Goal: Task Accomplishment & Management: Manage account settings

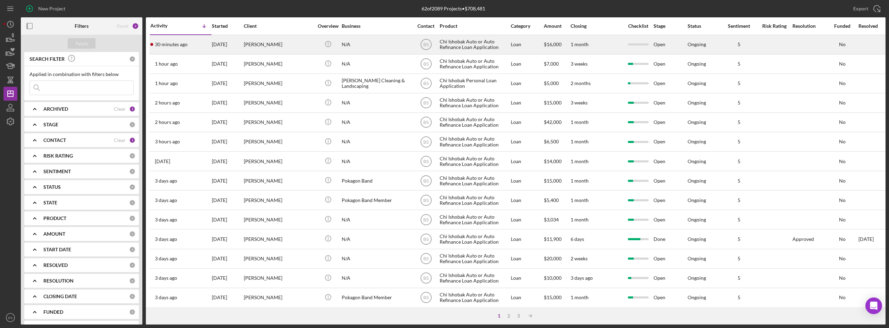
click at [230, 44] on div "[DATE]" at bounding box center [227, 44] width 31 height 18
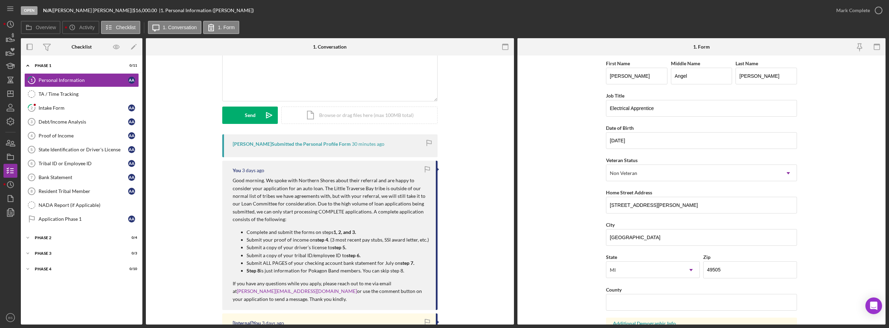
scroll to position [69, 0]
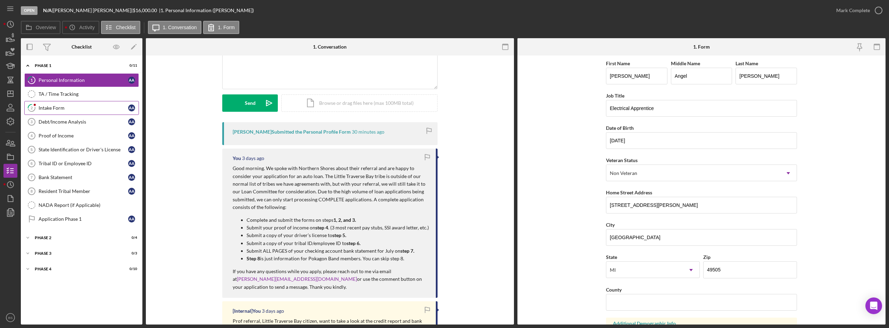
click at [56, 108] on div "Intake Form" at bounding box center [84, 108] width 90 height 6
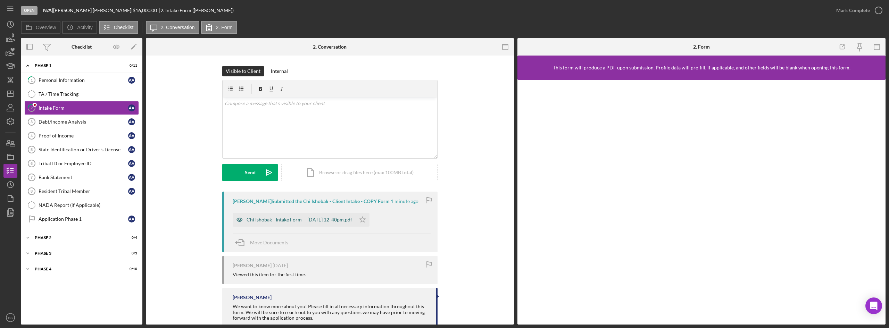
click at [290, 223] on div "Chi Ishobak - Intake Form -- [DATE] 12_40pm.pdf" at bounding box center [294, 220] width 123 height 14
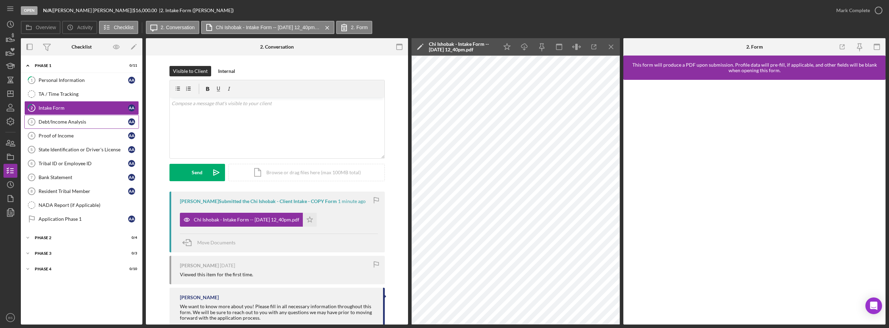
click at [69, 123] on div "Debt/Income Analysis" at bounding box center [84, 122] width 90 height 6
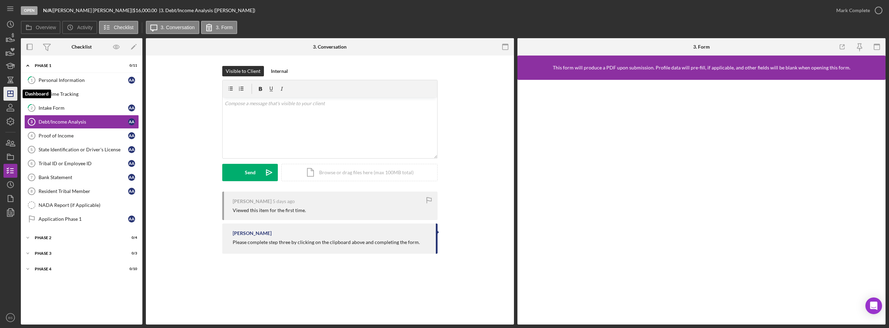
click at [10, 89] on icon "Icon/Dashboard" at bounding box center [10, 93] width 17 height 17
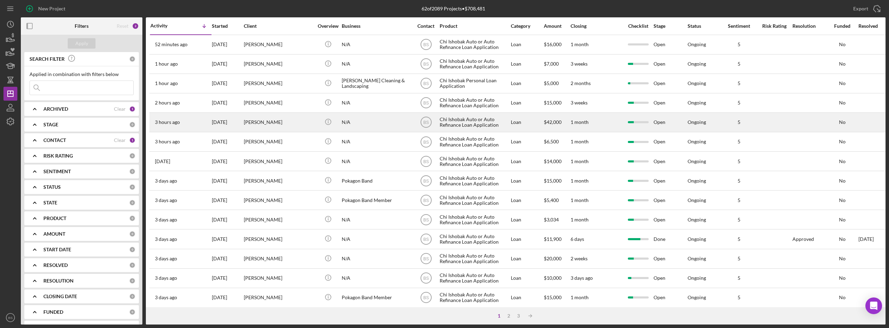
scroll to position [35, 0]
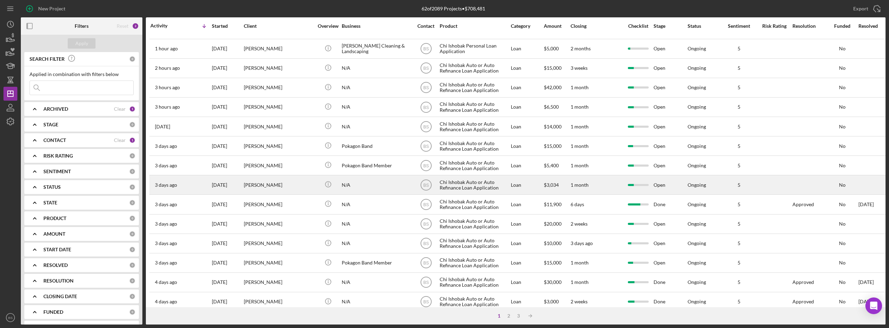
click at [271, 181] on div "[PERSON_NAME]" at bounding box center [278, 185] width 69 height 18
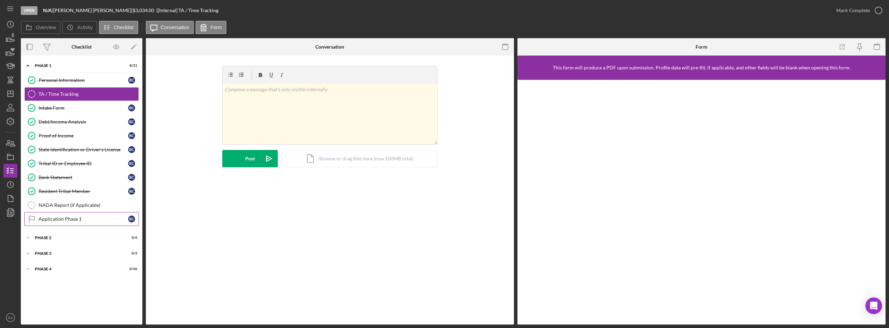
click at [114, 212] on div "Personal Information Personal Information B C TA / Time Tracking TA / Time Trac…" at bounding box center [82, 151] width 122 height 156
click at [113, 216] on link "Application Phase 1 Application Phase 1 B C" at bounding box center [81, 219] width 115 height 14
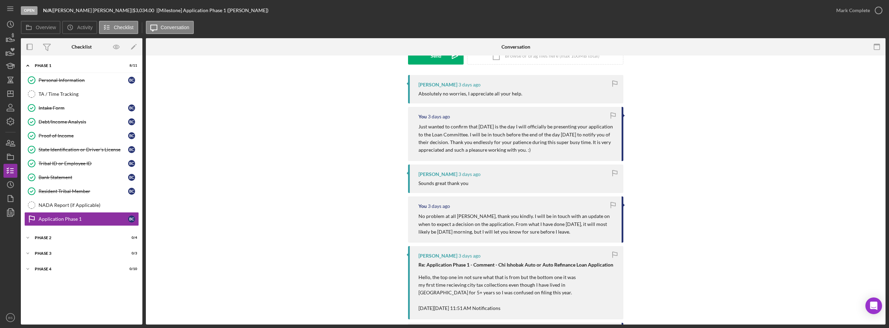
scroll to position [104, 0]
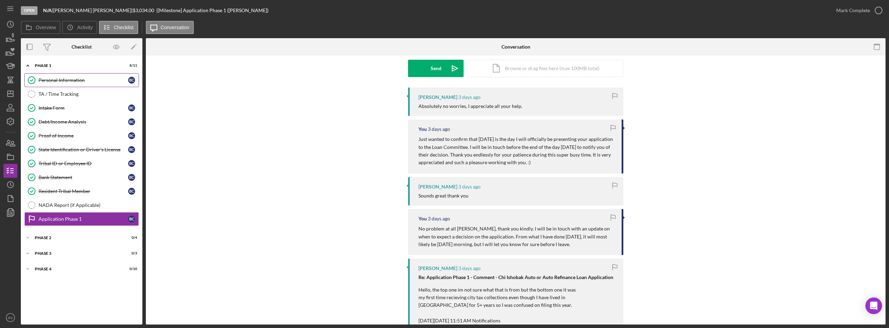
drag, startPoint x: 78, startPoint y: 89, endPoint x: 81, endPoint y: 84, distance: 6.1
click at [78, 89] on link "TA / Time Tracking TA / Time Tracking" at bounding box center [81, 94] width 115 height 14
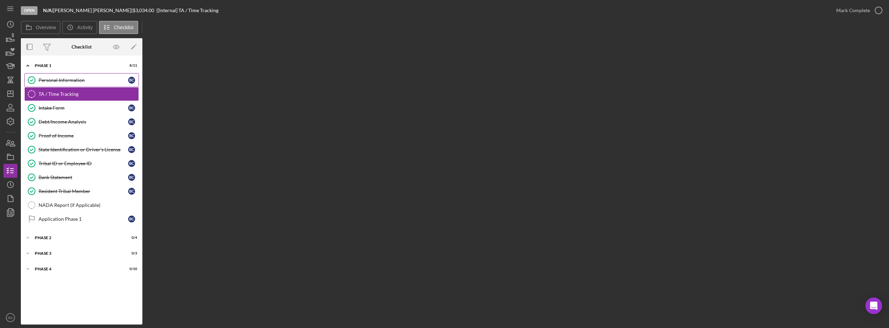
click at [81, 83] on link "Personal Information Personal Information B C" at bounding box center [81, 80] width 115 height 14
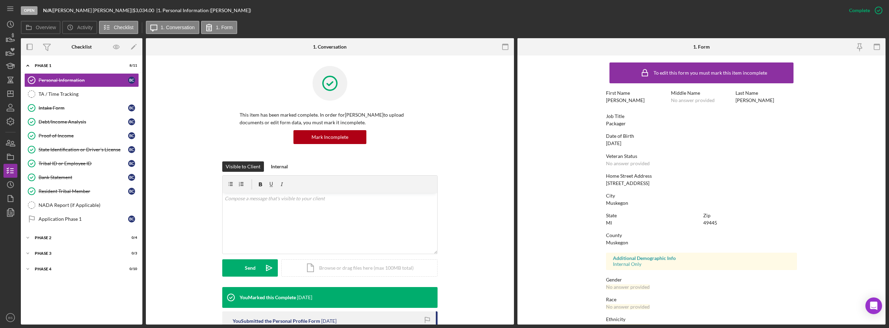
drag, startPoint x: 89, startPoint y: 220, endPoint x: 542, endPoint y: 194, distance: 454.0
click at [89, 220] on div "Application Phase 1" at bounding box center [84, 219] width 90 height 6
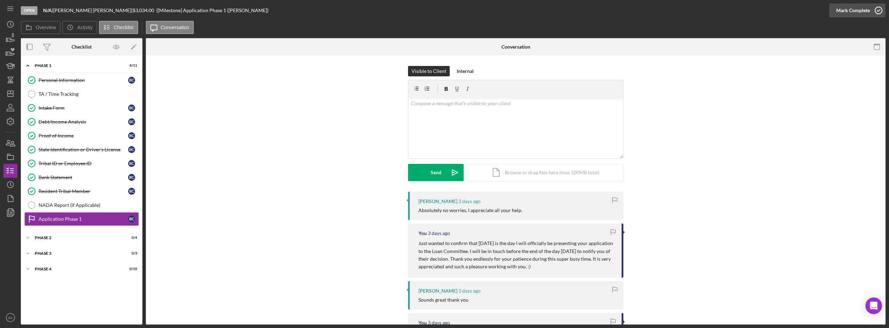
click at [872, 5] on icon "button" at bounding box center [878, 10] width 17 height 17
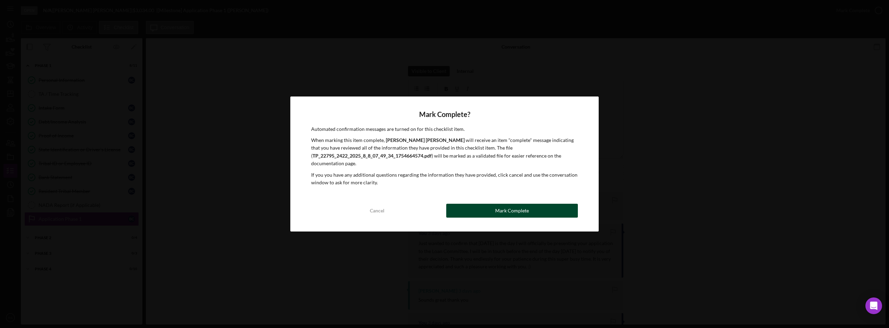
click at [566, 214] on button "Mark Complete" at bounding box center [512, 211] width 132 height 14
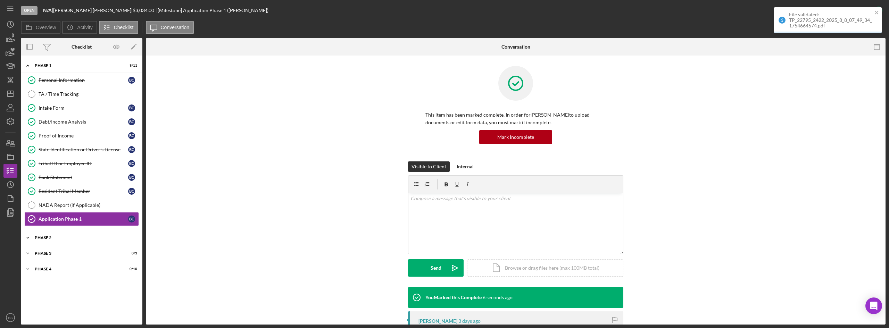
click at [113, 237] on div "Phase 2" at bounding box center [84, 238] width 99 height 4
click at [114, 254] on div "Application Stage 2" at bounding box center [84, 253] width 90 height 6
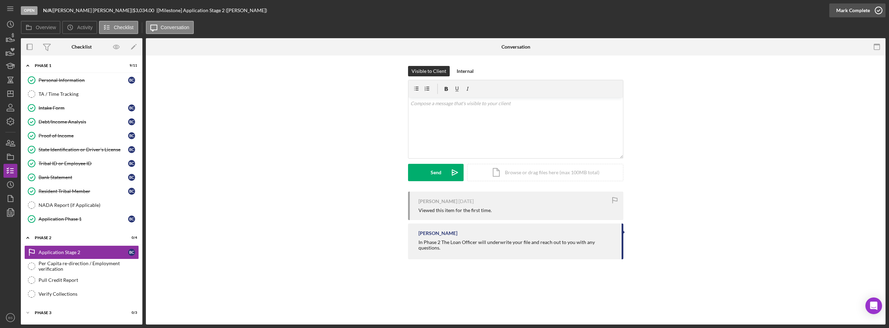
click at [873, 10] on div "Open N/A | Brandon Carney | $3,034.00 | [Milestone] Application Stage 2 (Brando…" at bounding box center [444, 164] width 889 height 328
click at [849, 8] on div "Mark Complete" at bounding box center [853, 10] width 34 height 14
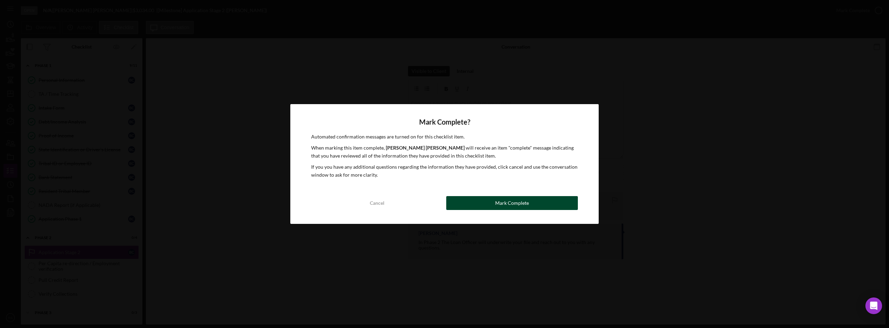
click at [573, 206] on button "Mark Complete" at bounding box center [512, 203] width 132 height 14
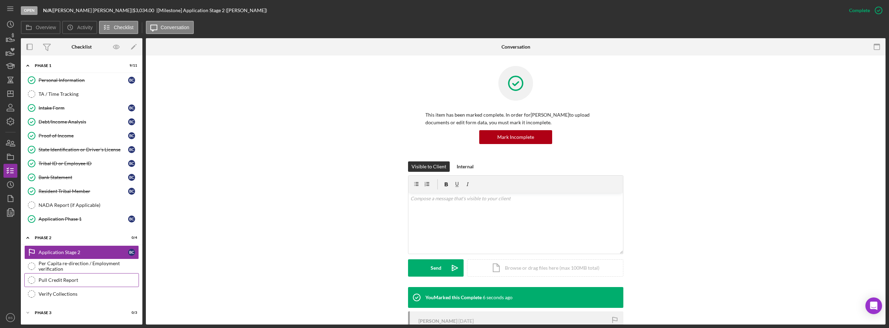
scroll to position [15, 0]
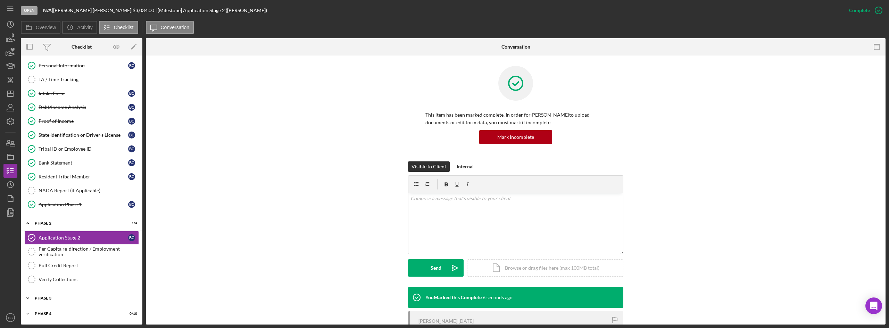
click at [98, 302] on div "Icon/Expander Phase 3 0 / 3" at bounding box center [82, 298] width 122 height 14
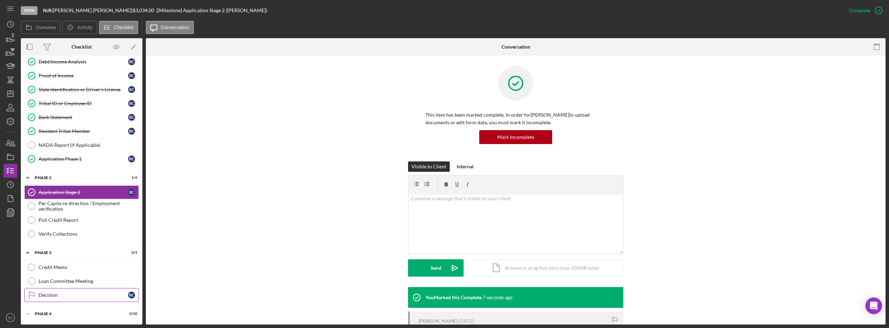
click at [96, 302] on link "Decision Decision B C" at bounding box center [81, 295] width 115 height 14
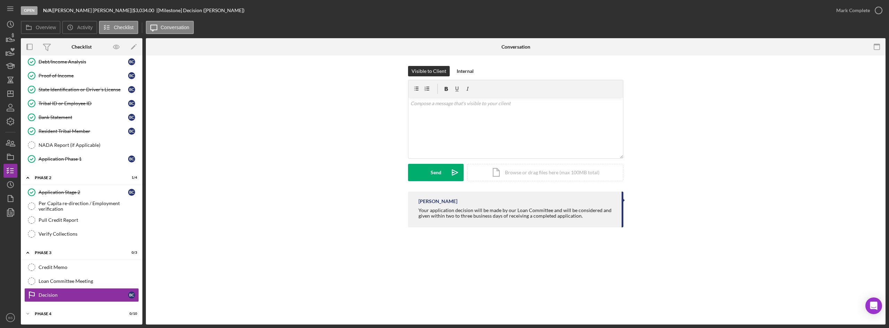
scroll to position [60, 0]
click at [458, 133] on div "v Color teal Color pink Remove color Add row above Add row below Add column bef…" at bounding box center [515, 128] width 215 height 61
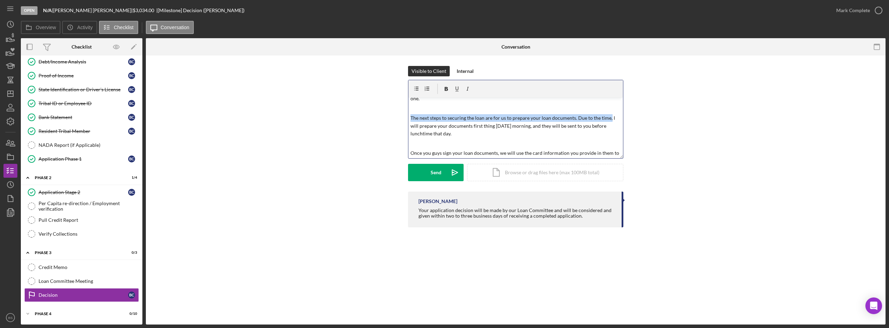
scroll to position [98, 0]
drag, startPoint x: 608, startPoint y: 103, endPoint x: 590, endPoint y: 110, distance: 20.0
click at [590, 115] on p "The next steps to securing the loan are for us to prepare your loan documents. …" at bounding box center [516, 126] width 211 height 23
click at [575, 115] on p "The next steps to securing the loan are for us to prepare your loan documents. …" at bounding box center [516, 126] width 211 height 23
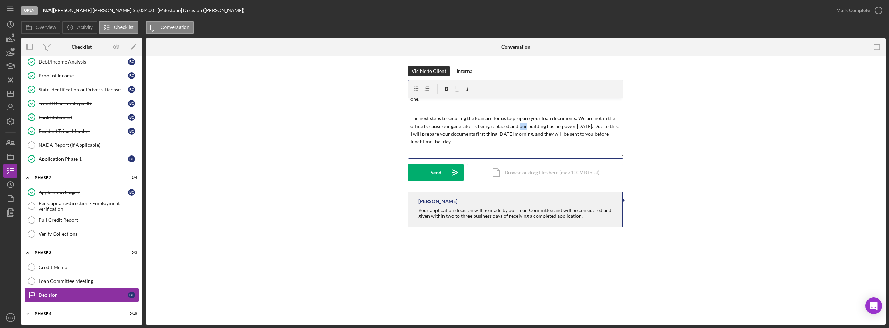
drag, startPoint x: 524, startPoint y: 121, endPoint x: 518, endPoint y: 121, distance: 6.3
click at [518, 121] on p "The next steps to securing the loan are for us to prepare your loan documents. …" at bounding box center [516, 130] width 211 height 31
drag, startPoint x: 564, startPoint y: 121, endPoint x: 547, endPoint y: 119, distance: 17.8
click at [547, 119] on p "The next steps to securing the loan are for us to prepare your loan documents. …" at bounding box center [516, 130] width 211 height 31
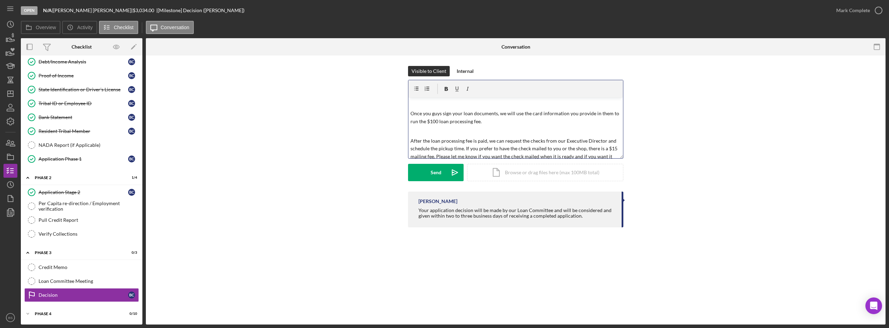
scroll to position [157, 0]
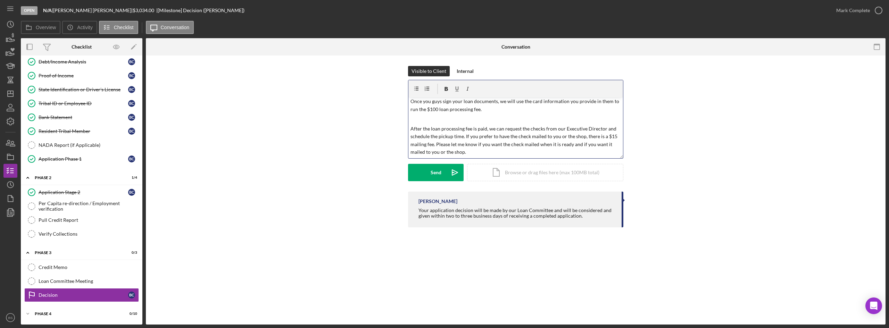
click at [450, 115] on p at bounding box center [516, 119] width 211 height 8
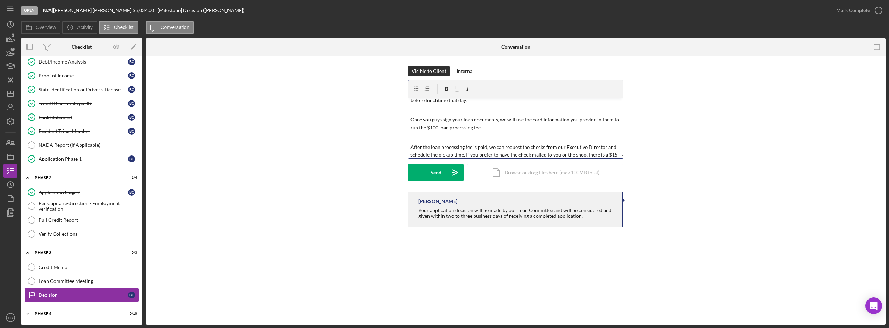
scroll to position [174, 0]
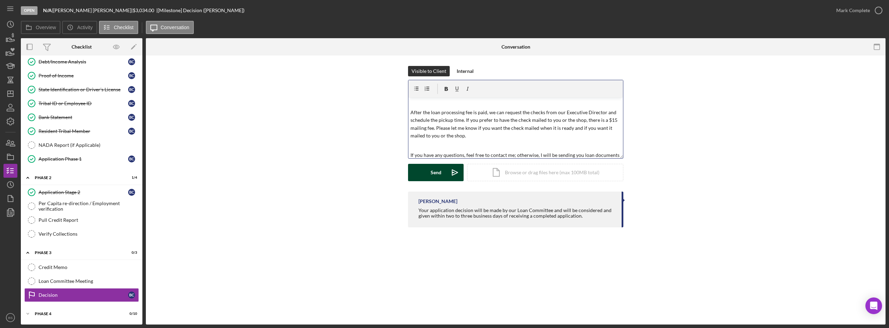
click at [452, 172] on polygon "submit" at bounding box center [453, 172] width 2 height 1
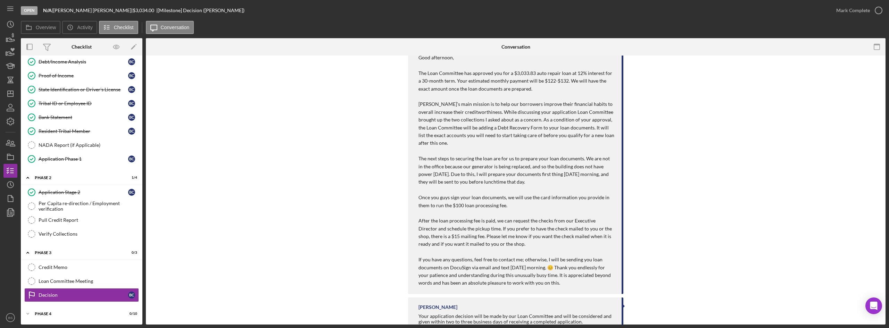
scroll to position [169, 0]
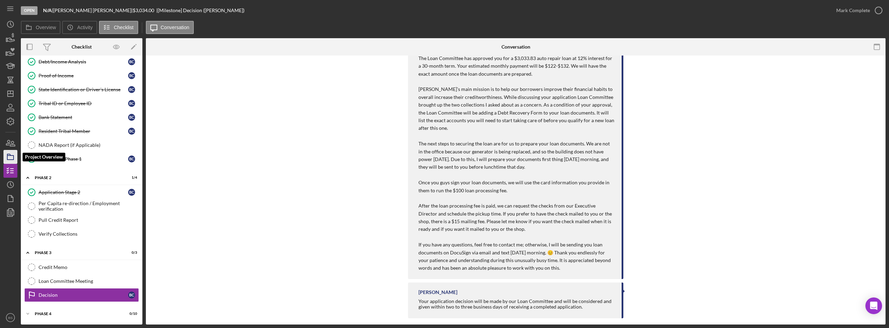
click at [15, 162] on icon "button" at bounding box center [10, 156] width 17 height 17
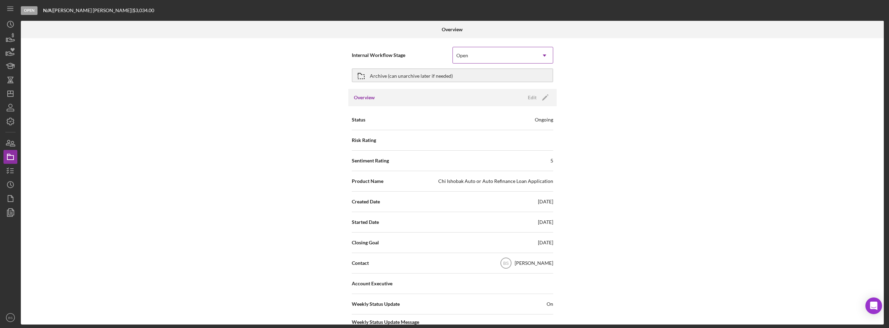
click at [496, 48] on div "Open" at bounding box center [494, 56] width 83 height 16
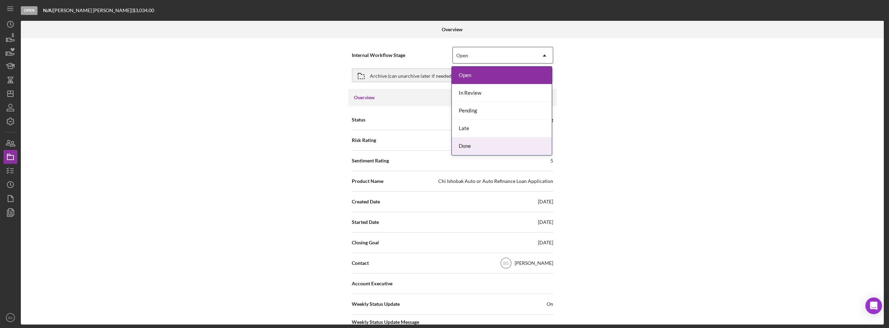
click at [480, 150] on div "Done" at bounding box center [502, 147] width 100 height 18
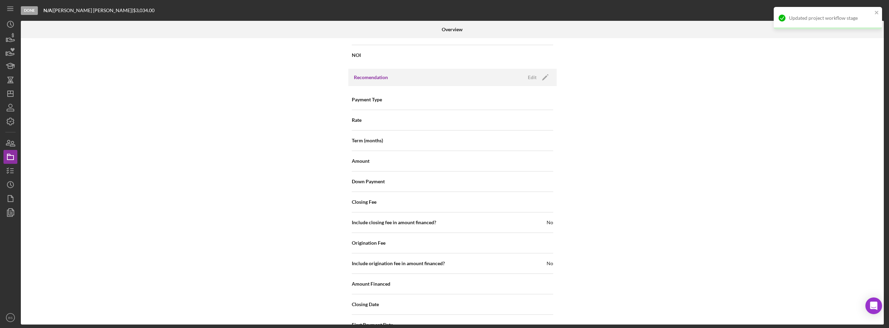
scroll to position [746, 0]
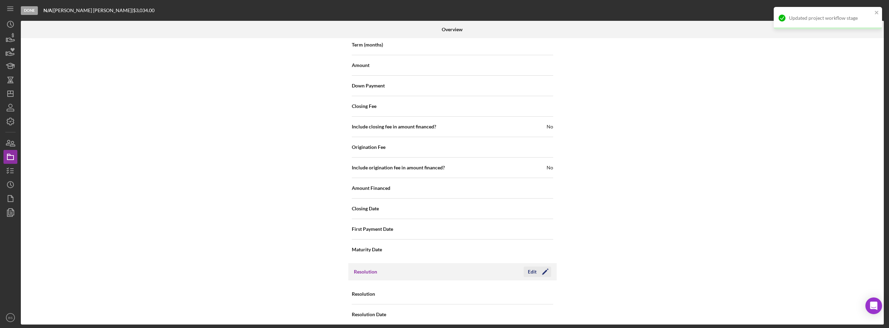
click at [549, 264] on icon "Icon/Edit" at bounding box center [545, 271] width 17 height 17
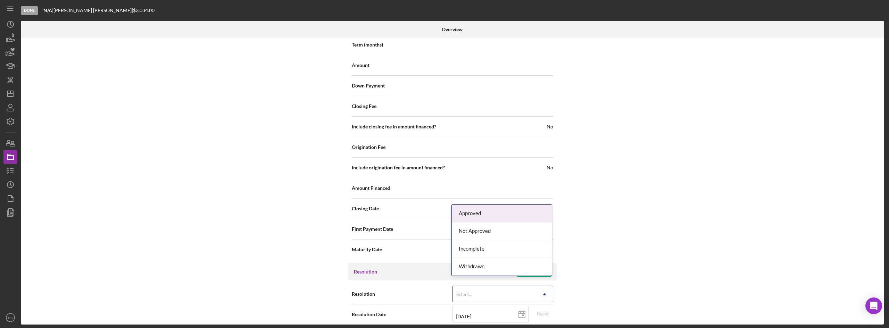
click at [523, 289] on div "Select..." at bounding box center [494, 295] width 83 height 16
click at [516, 205] on div "Approved" at bounding box center [502, 214] width 100 height 18
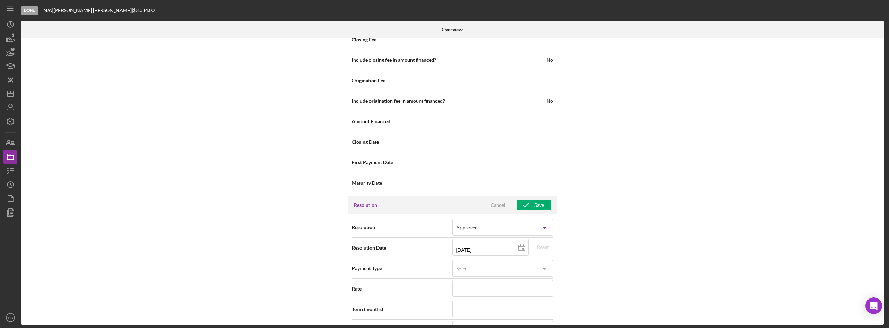
scroll to position [954, 0]
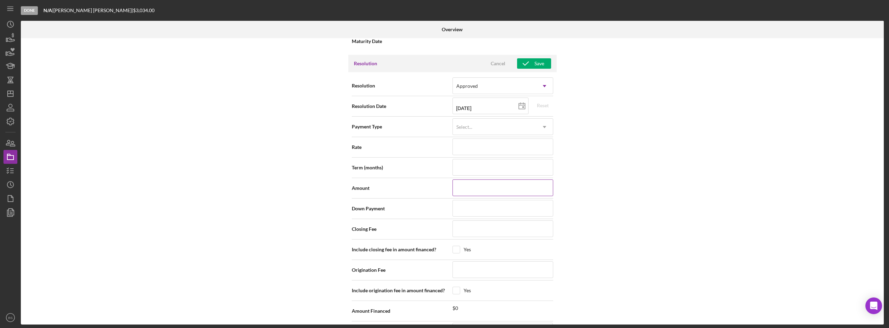
click at [490, 180] on input at bounding box center [503, 188] width 101 height 17
type input "$3"
type input "$30"
type input "$303"
type input "$3,033"
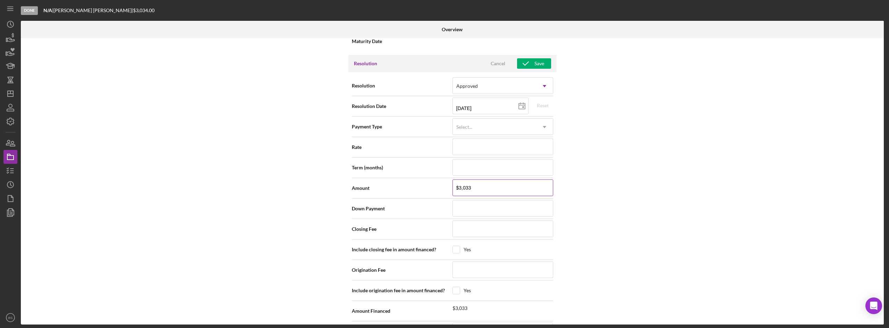
type input "$30,338"
type input "$303,384"
type input "$30,338"
type input "$3,033"
type input "$303"
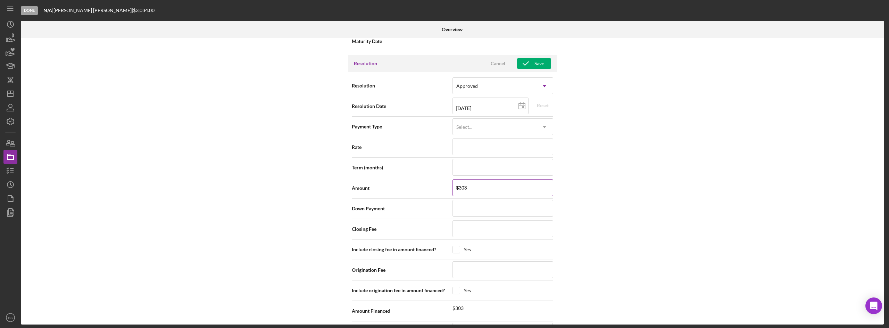
type input "$3,033"
type input "$30,333"
type input "$3,033"
click at [466, 147] on input at bounding box center [503, 147] width 101 height 17
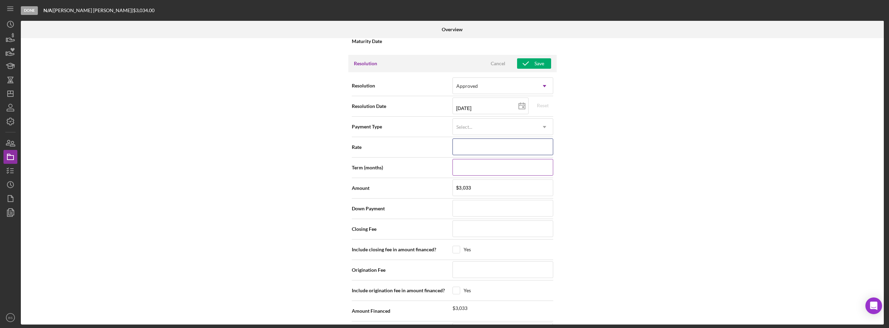
type input "1%"
type input "12%"
type input "12.000%"
type input "3"
type input "30"
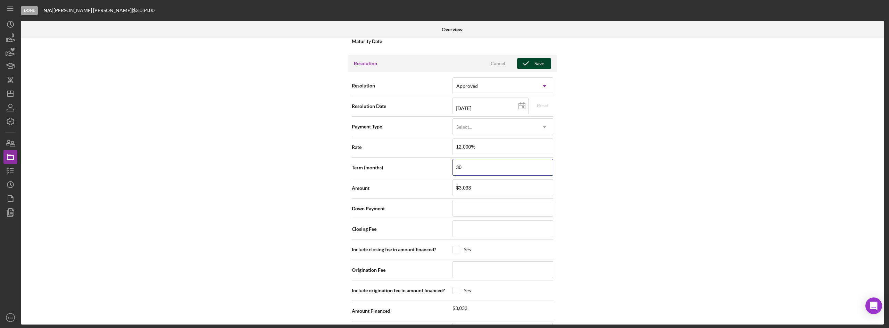
type input "30"
click at [539, 58] on div "Save" at bounding box center [540, 63] width 10 height 10
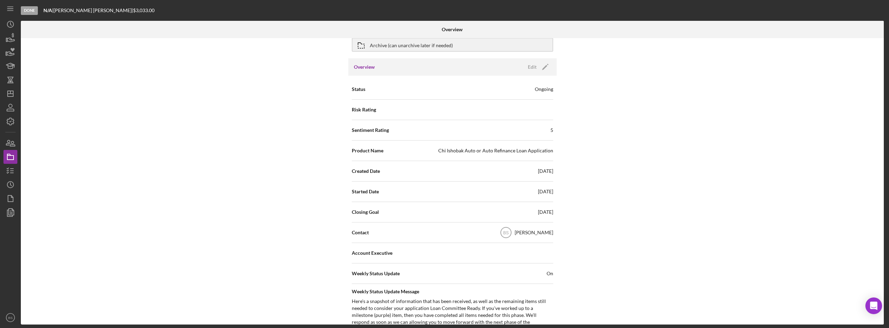
scroll to position [0, 0]
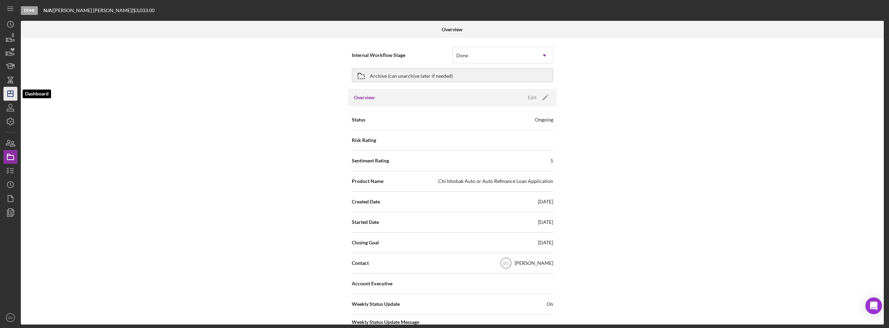
click at [14, 99] on icon "Icon/Dashboard" at bounding box center [10, 93] width 17 height 17
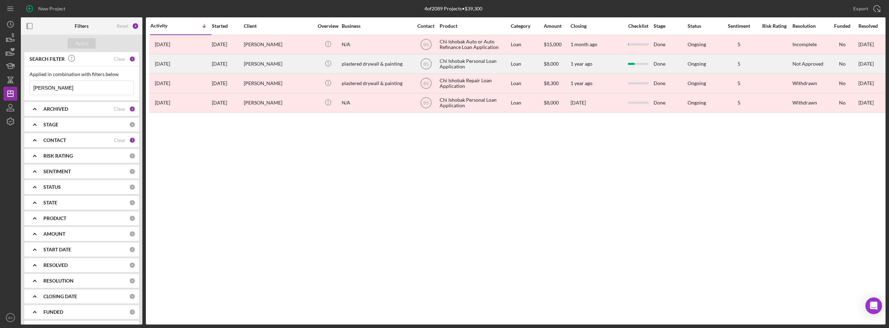
click at [438, 71] on div "BS" at bounding box center [426, 63] width 26 height 17
click at [403, 67] on div "plastered drywall & painting" at bounding box center [376, 64] width 69 height 18
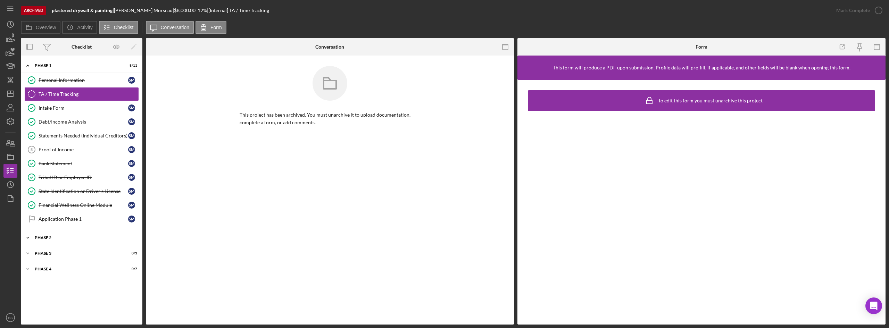
click at [68, 239] on div "Phase 2" at bounding box center [84, 238] width 99 height 4
click at [73, 221] on div "Application Phase 1" at bounding box center [84, 219] width 90 height 6
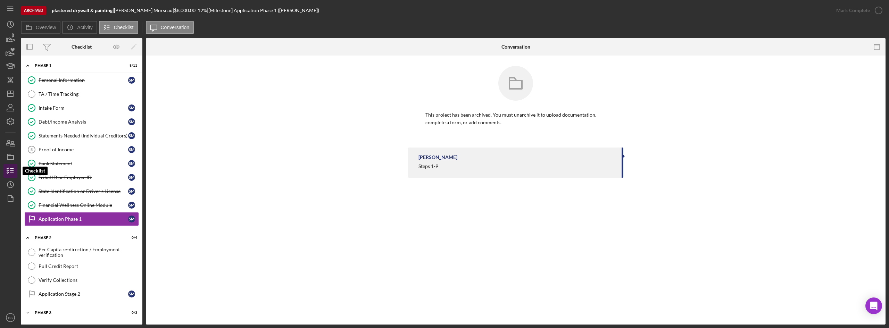
click at [10, 177] on icon "button" at bounding box center [10, 170] width 17 height 17
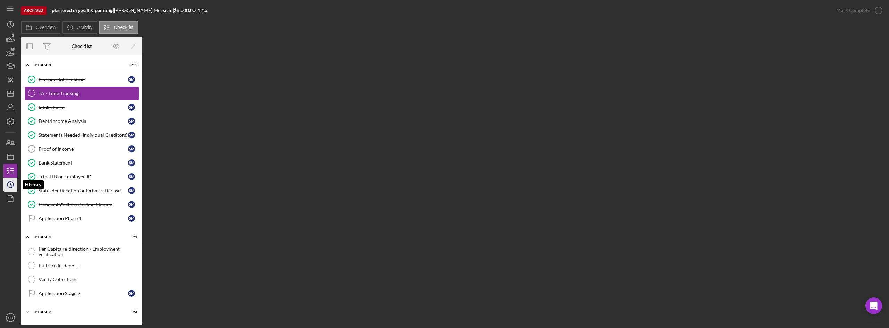
click at [10, 182] on icon "Icon/History" at bounding box center [10, 184] width 17 height 17
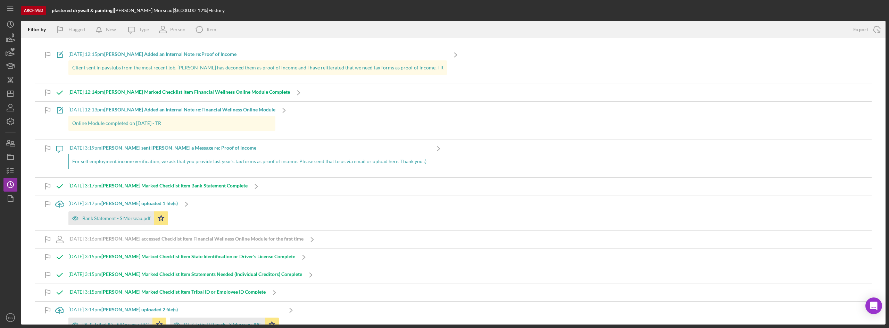
scroll to position [243, 0]
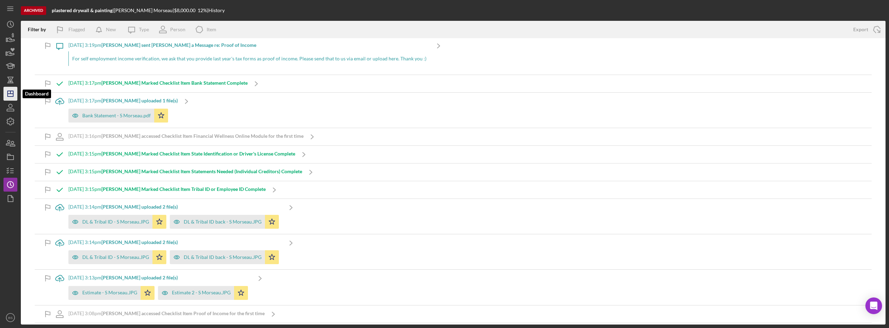
drag, startPoint x: 132, startPoint y: 149, endPoint x: 11, endPoint y: 90, distance: 133.9
click at [11, 90] on icon "Icon/Dashboard" at bounding box center [10, 93] width 17 height 17
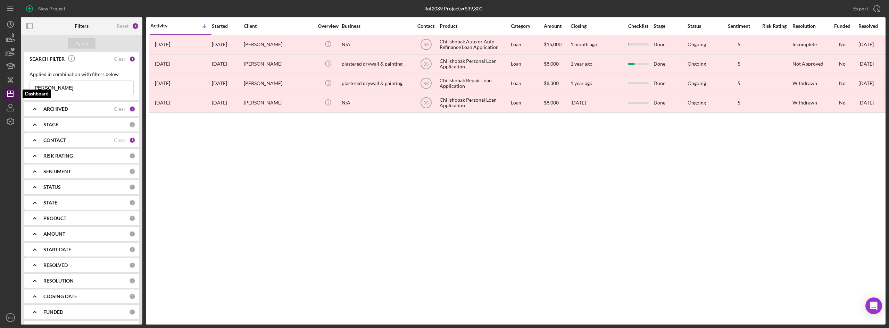
click at [12, 96] on icon "Icon/Dashboard" at bounding box center [10, 93] width 17 height 17
click at [124, 22] on div "Reset 4" at bounding box center [128, 25] width 22 height 17
click at [123, 25] on div "Reset" at bounding box center [123, 26] width 12 height 6
click at [79, 38] on div "Apply" at bounding box center [82, 43] width 122 height 17
click at [80, 43] on div "Apply" at bounding box center [81, 43] width 13 height 10
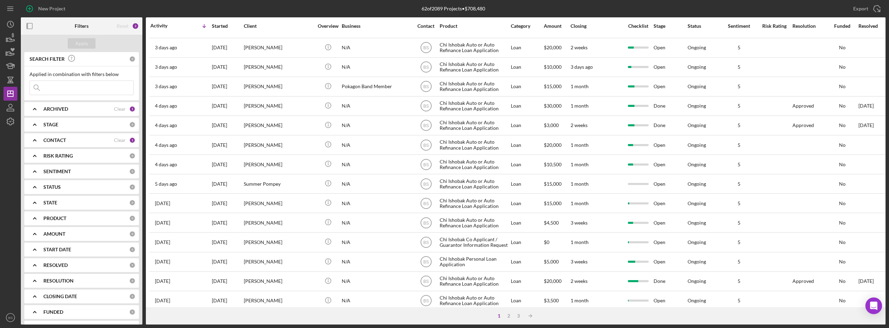
scroll to position [223, 0]
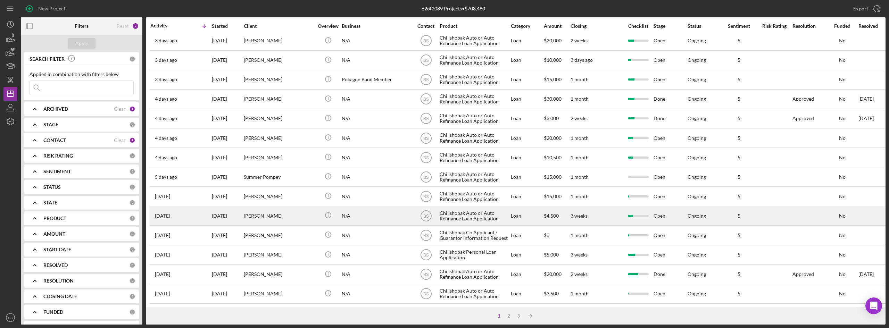
click at [289, 210] on div "[PERSON_NAME]" at bounding box center [278, 216] width 69 height 18
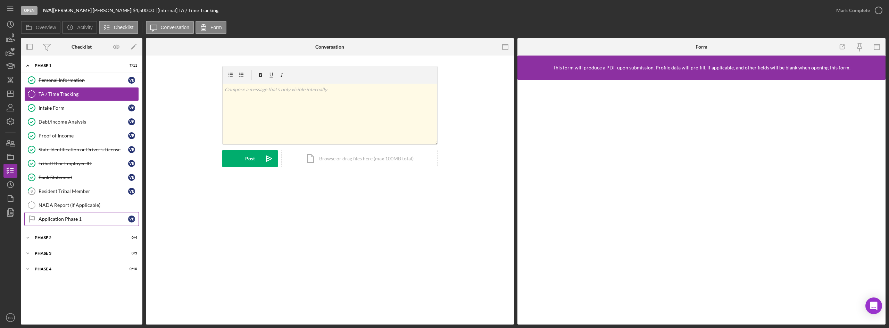
click at [76, 215] on link "Application Phase 1 Application Phase 1 V B" at bounding box center [81, 219] width 115 height 14
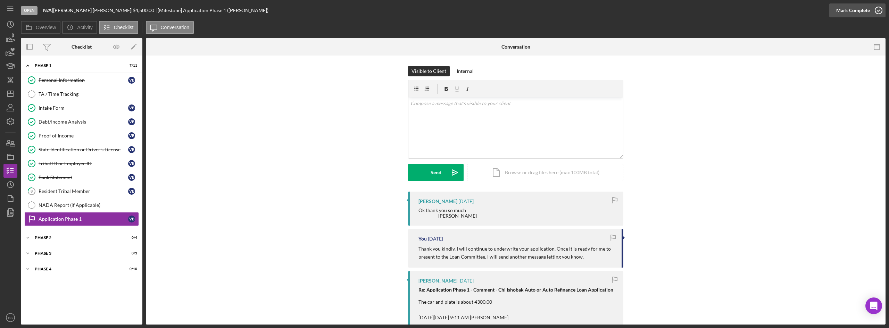
click at [835, 13] on button "Mark Complete" at bounding box center [857, 10] width 56 height 14
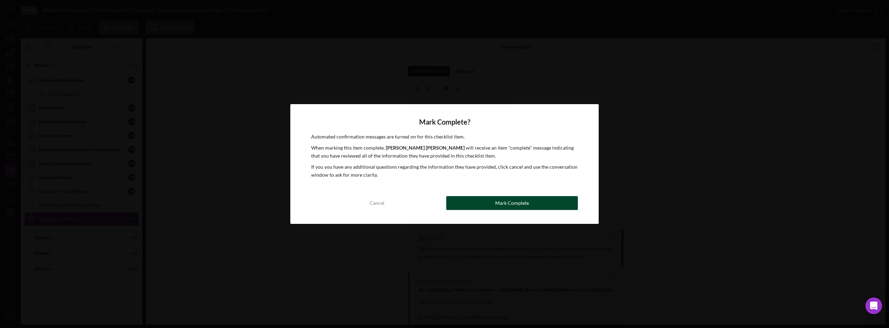
click at [549, 206] on button "Mark Complete" at bounding box center [512, 203] width 132 height 14
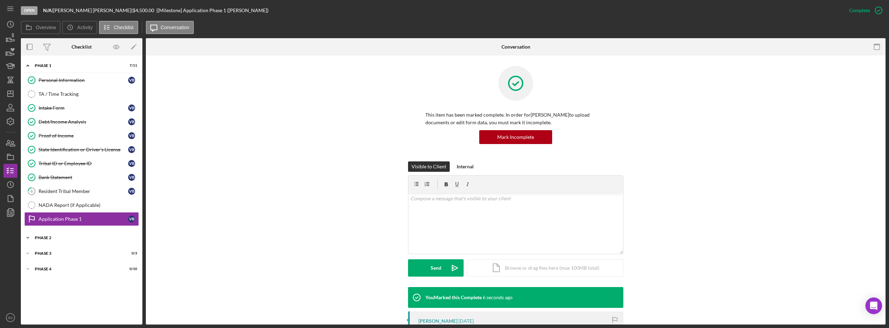
click at [85, 242] on div "Icon/Expander Phase 2 0 / 4" at bounding box center [82, 238] width 122 height 14
click at [86, 253] on div "Application Stage 2" at bounding box center [84, 253] width 90 height 6
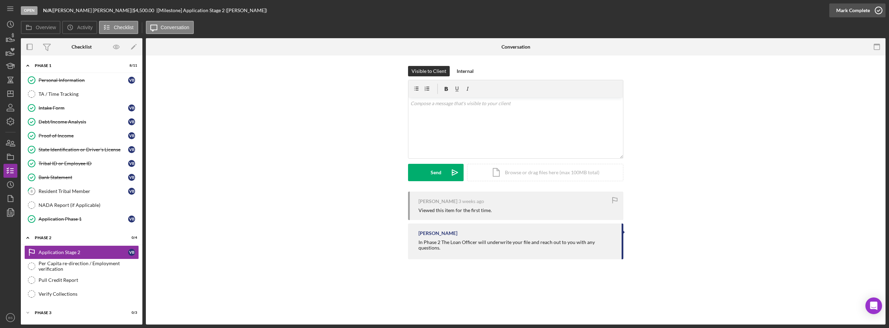
click at [840, 11] on div "Mark Complete" at bounding box center [853, 10] width 34 height 14
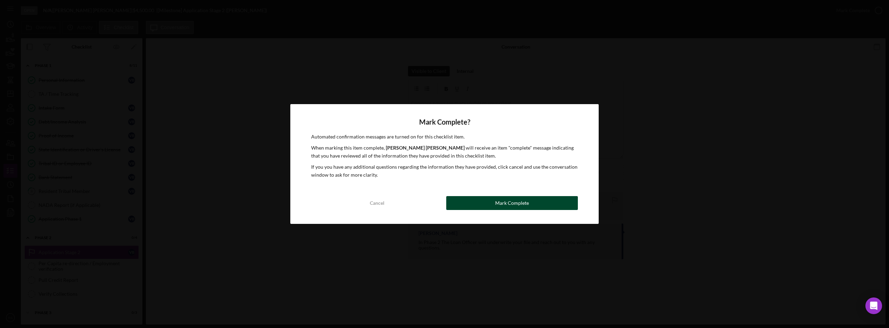
click at [454, 202] on button "Mark Complete" at bounding box center [512, 203] width 132 height 14
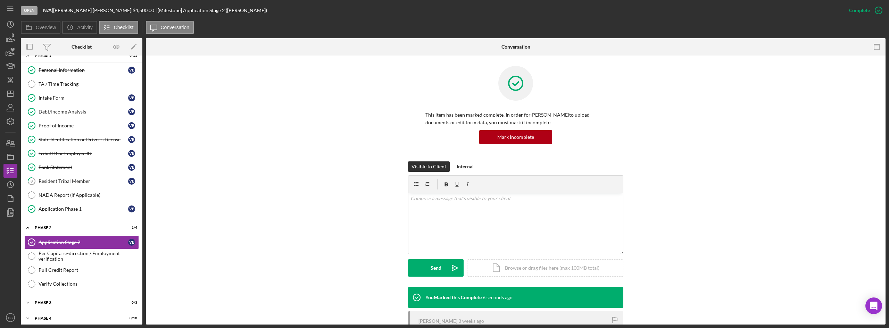
scroll to position [15, 0]
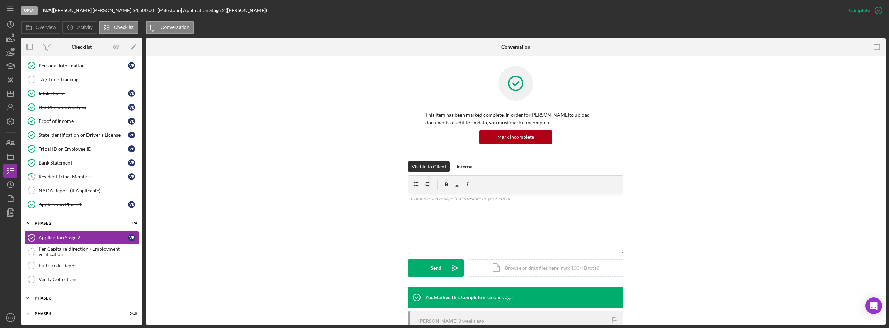
click at [113, 295] on div "Icon/Expander Phase 3 0 / 3" at bounding box center [82, 298] width 122 height 14
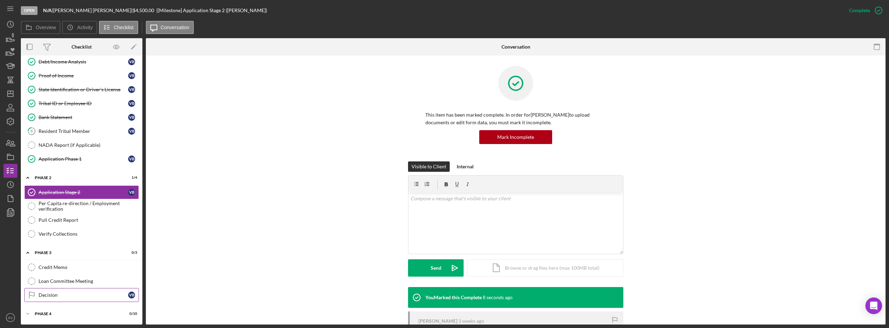
click at [73, 289] on link "Decision Decision V B" at bounding box center [81, 295] width 115 height 14
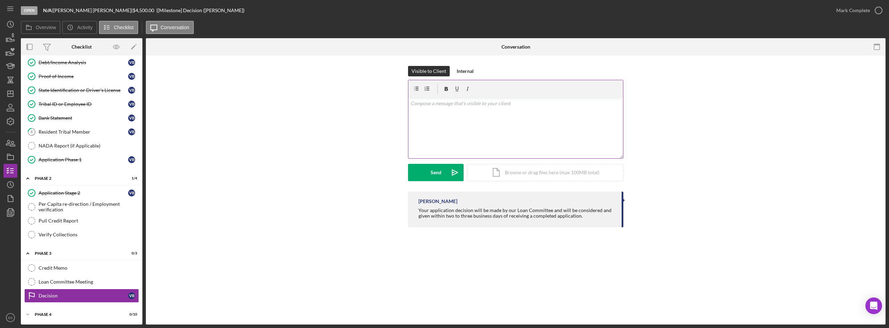
scroll to position [60, 0]
click at [502, 148] on div "v Color teal Color pink Remove color Add row above Add row below Add column bef…" at bounding box center [515, 128] width 215 height 61
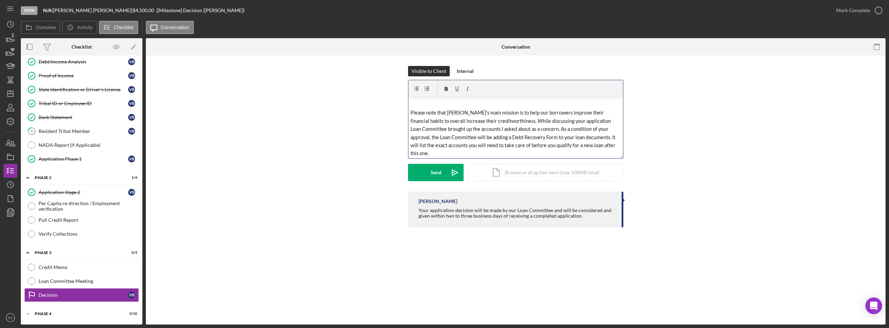
scroll to position [104, 0]
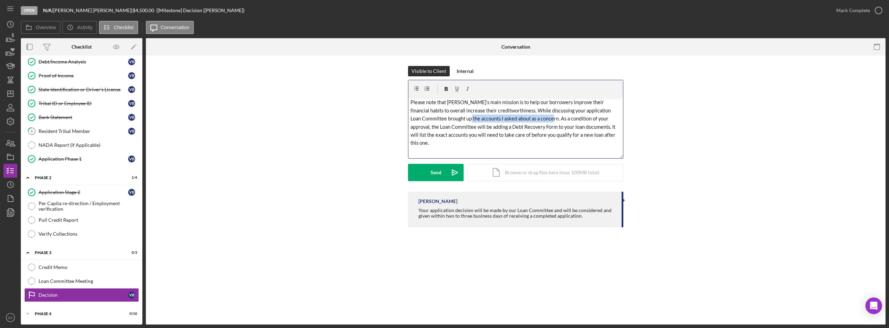
drag, startPoint x: 547, startPoint y: 119, endPoint x: 464, endPoint y: 120, distance: 83.4
click at [464, 120] on span "Please note that Chi Ishobak’s main mission is to help our borrowers improve th…" at bounding box center [514, 122] width 206 height 47
drag, startPoint x: 462, startPoint y: 117, endPoint x: 520, endPoint y: 120, distance: 58.8
click at [520, 120] on span "Please note that Chi Ishobak’s main mission is to help our borrowers improve th…" at bounding box center [514, 122] width 206 height 47
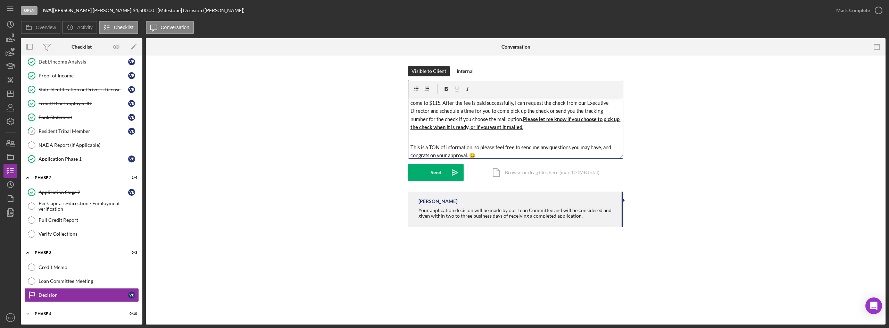
scroll to position [281, 0]
click at [436, 177] on div "Send" at bounding box center [436, 172] width 11 height 17
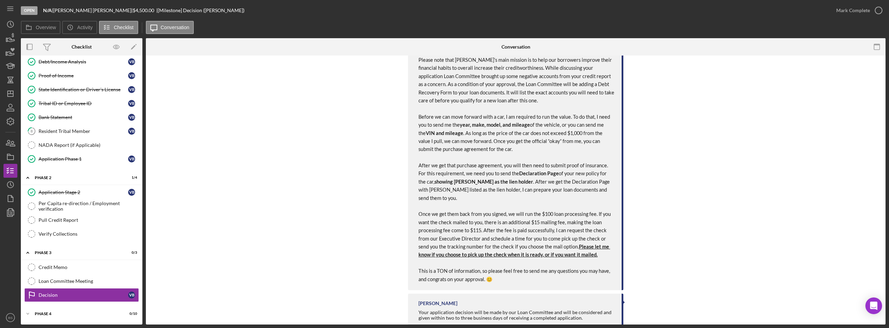
scroll to position [243, 0]
click at [12, 150] on icon "button" at bounding box center [10, 156] width 17 height 17
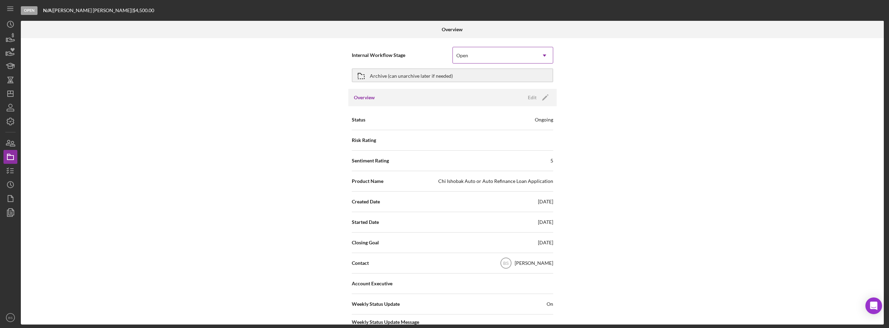
drag, startPoint x: 502, startPoint y: 53, endPoint x: 502, endPoint y: 59, distance: 5.6
click at [502, 54] on div "Open" at bounding box center [494, 56] width 83 height 16
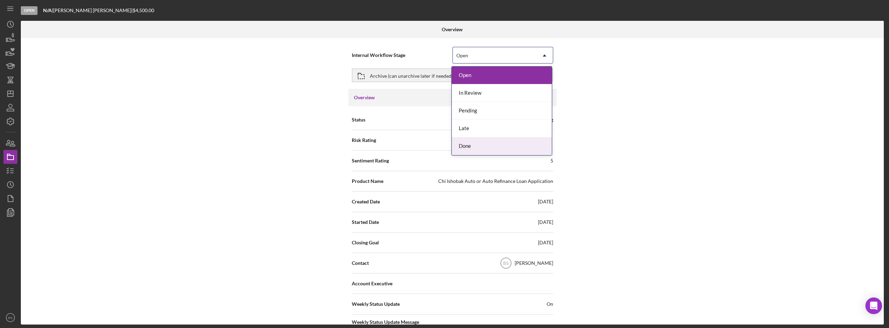
click at [492, 140] on div "Done" at bounding box center [502, 147] width 100 height 18
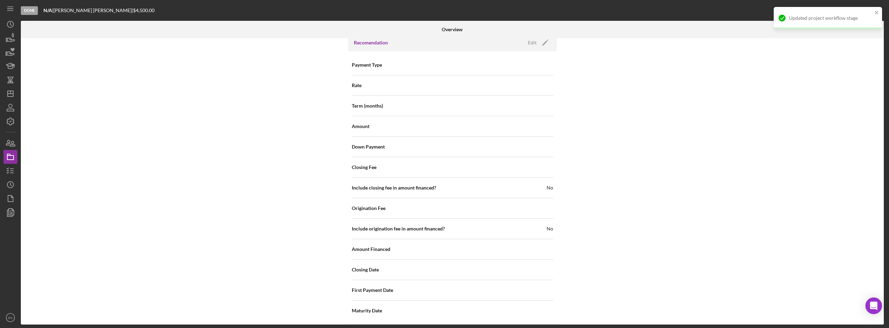
scroll to position [746, 0]
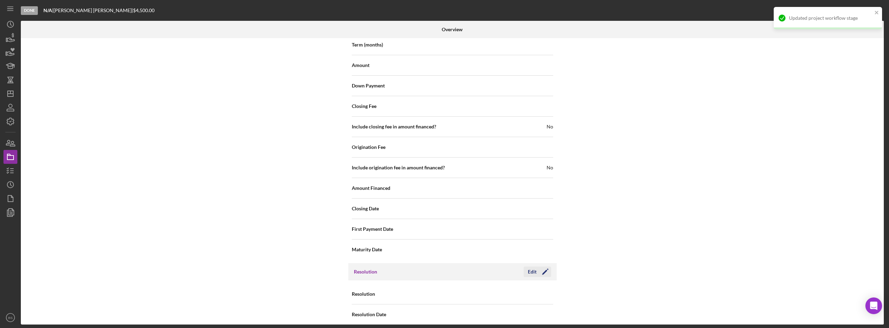
click at [534, 267] on div "Edit" at bounding box center [532, 272] width 9 height 10
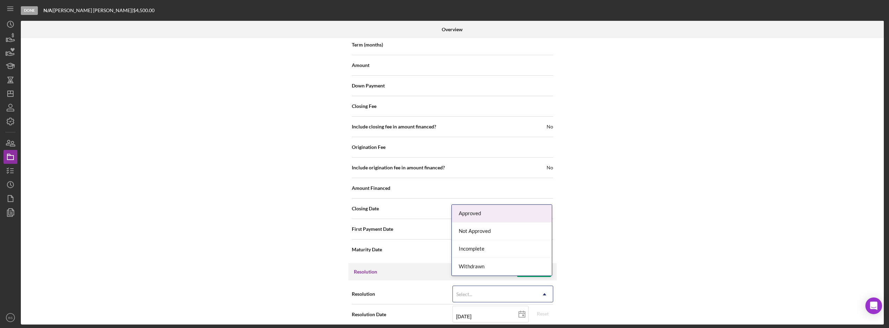
click at [481, 289] on div "Select..." at bounding box center [494, 295] width 83 height 16
click at [480, 212] on div "Approved" at bounding box center [502, 214] width 100 height 18
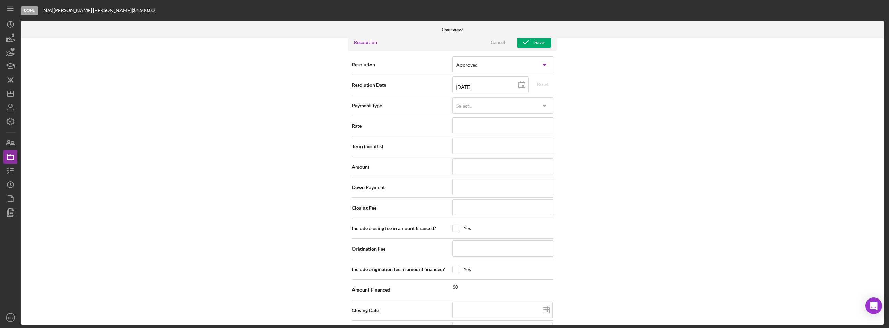
scroll to position [989, 0]
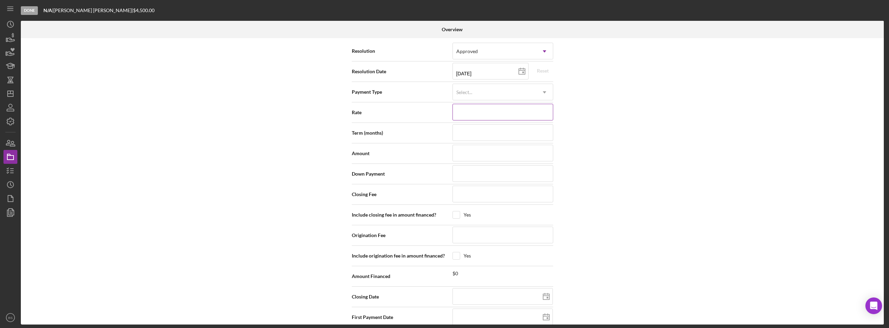
click at [479, 104] on input at bounding box center [503, 112] width 101 height 17
type input "1%"
type input "12%"
type input "12.000%"
click at [473, 151] on input at bounding box center [503, 153] width 101 height 17
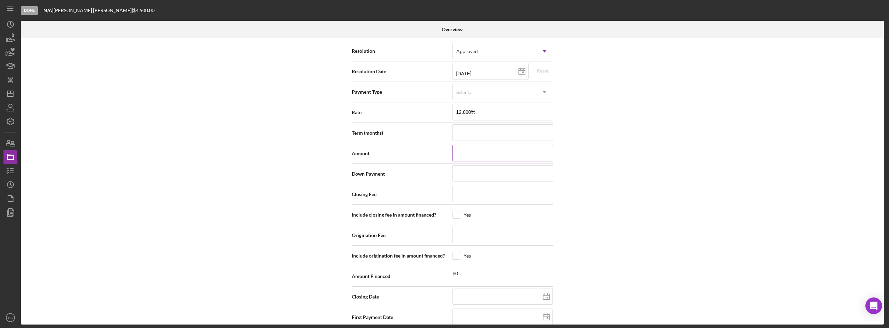
type input "$4"
type input "$43"
type input "$430"
type input "$4,300"
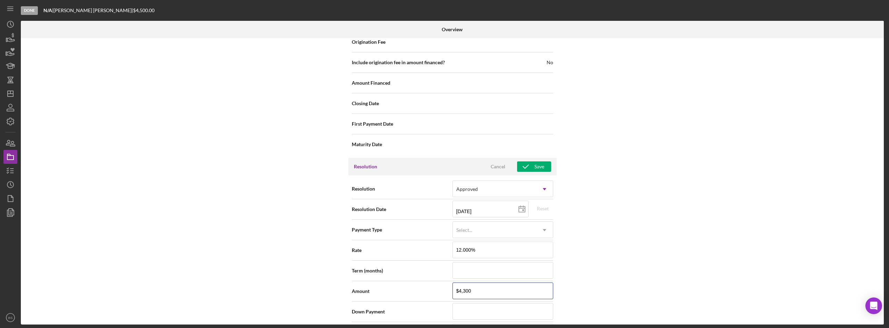
scroll to position [850, 0]
type input "$4,300"
click at [527, 163] on icon "button" at bounding box center [525, 167] width 17 height 17
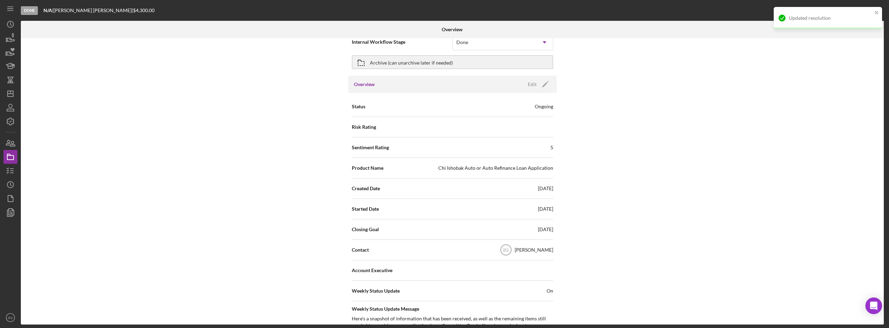
scroll to position [0, 0]
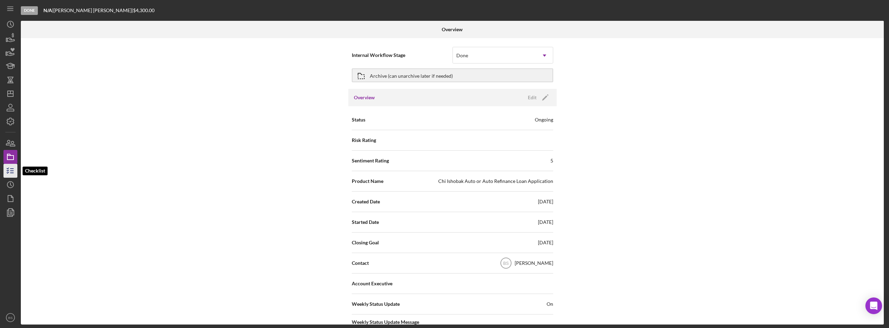
click at [8, 171] on icon "button" at bounding box center [10, 170] width 17 height 17
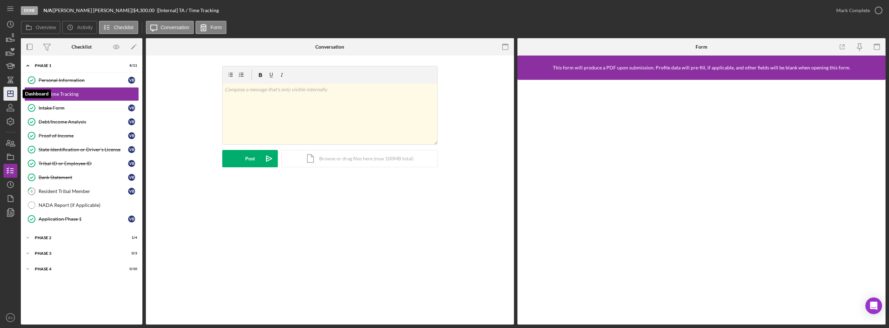
click at [15, 98] on icon "Icon/Dashboard" at bounding box center [10, 93] width 17 height 17
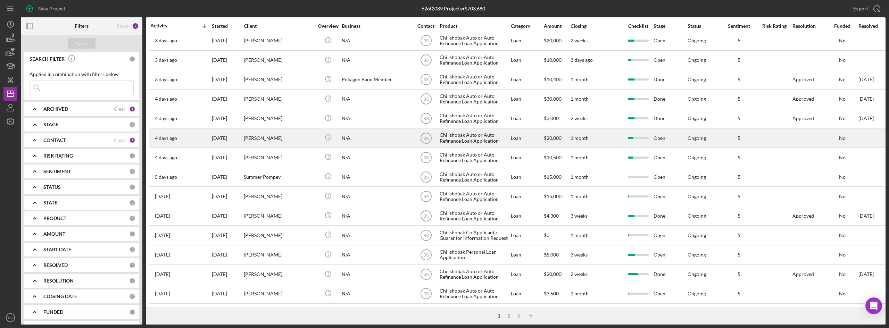
scroll to position [223, 0]
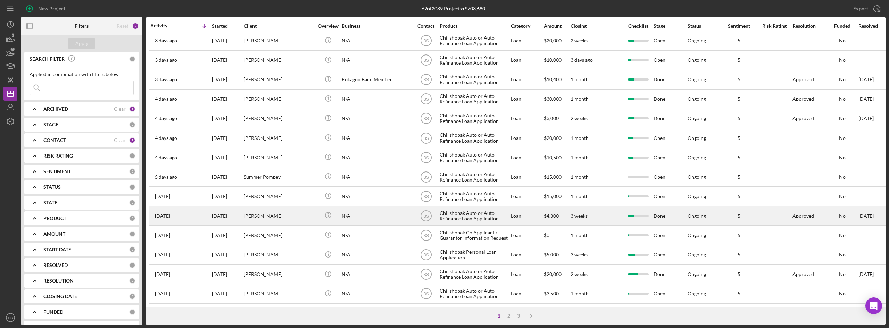
click at [264, 210] on div "[PERSON_NAME]" at bounding box center [278, 216] width 69 height 18
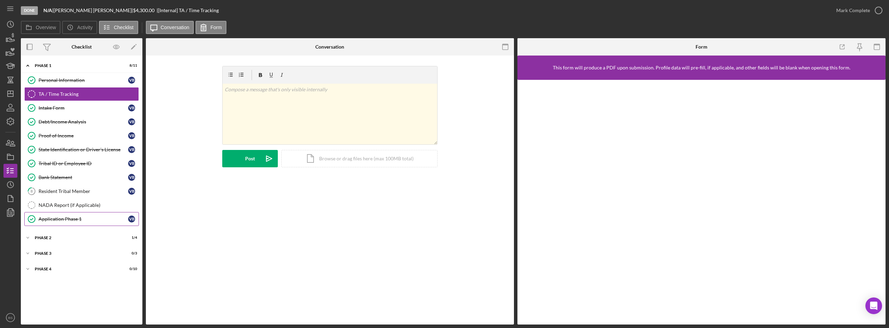
click at [104, 216] on div "Application Phase 1" at bounding box center [84, 219] width 90 height 6
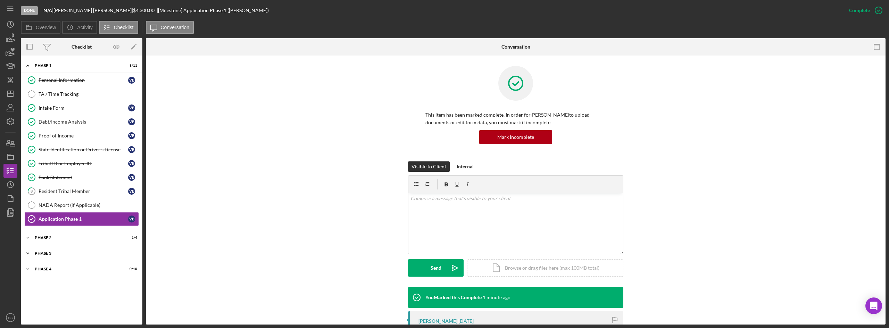
click at [97, 254] on div "Phase 3" at bounding box center [84, 253] width 99 height 4
click at [94, 288] on link "Loan Committee Meeting Loan Committee Meeting" at bounding box center [81, 282] width 115 height 14
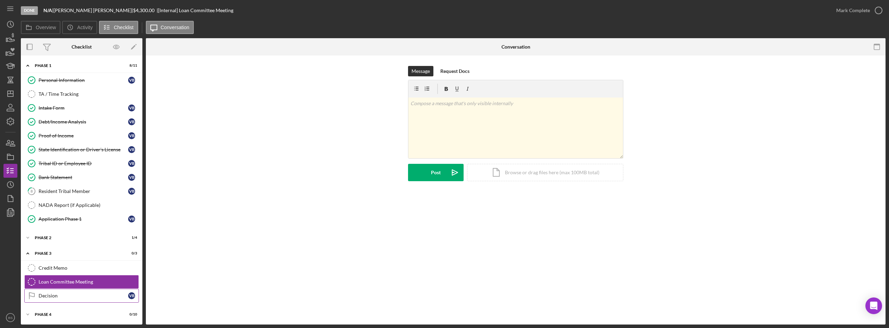
click at [92, 297] on div "Decision" at bounding box center [84, 296] width 90 height 6
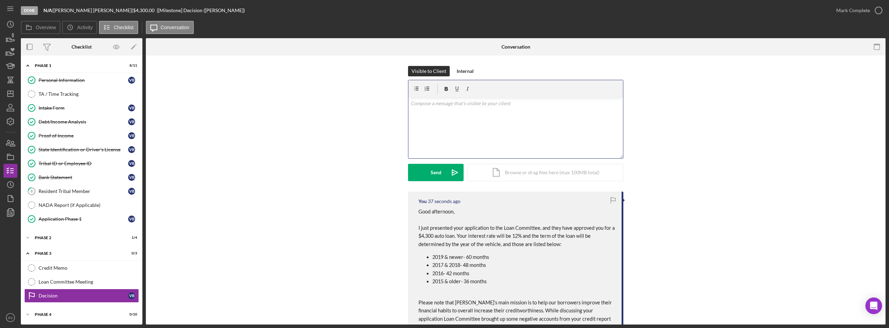
click at [530, 109] on div "v Color teal Color pink Remove color Add row above Add row below Add column bef…" at bounding box center [515, 128] width 215 height 61
click at [525, 106] on p "We are not in the office today due to work being done to our generator again. P…" at bounding box center [516, 108] width 211 height 16
click at [518, 113] on p "We are not in the office today due to work being done on our generator again. P…" at bounding box center [516, 108] width 211 height 16
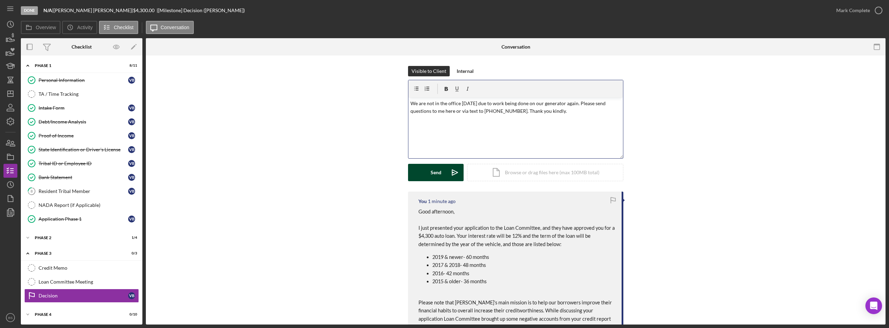
click at [446, 169] on icon "Icon/icon-invite-send" at bounding box center [454, 172] width 17 height 17
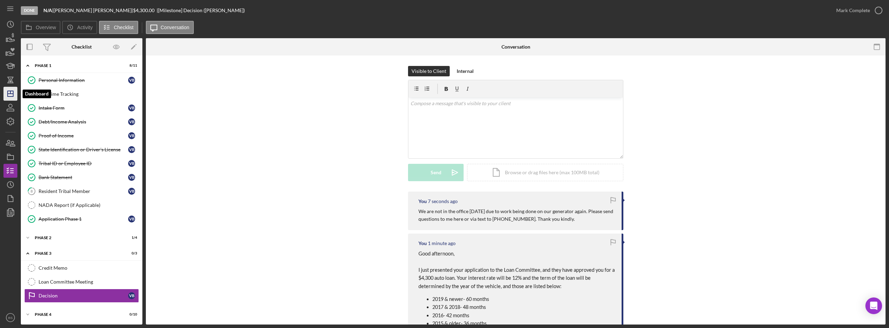
click at [11, 91] on polygon "button" at bounding box center [11, 94] width 6 height 6
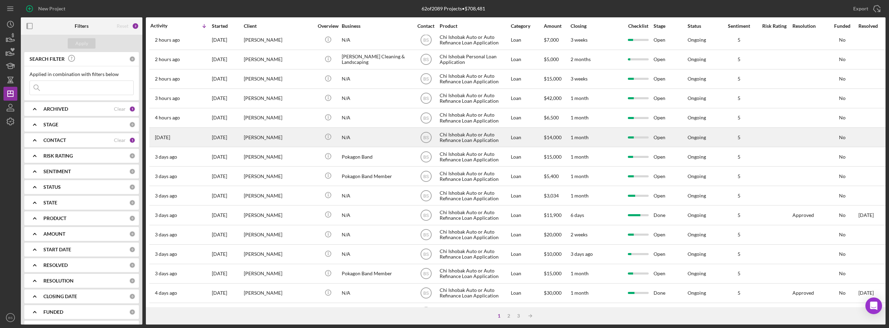
scroll to position [35, 0]
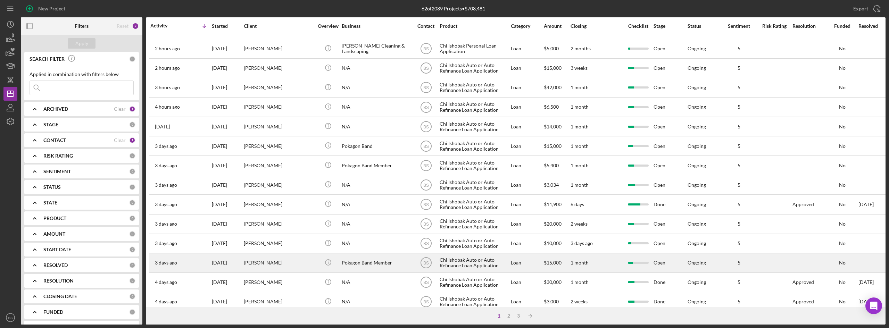
click at [296, 263] on div "[PERSON_NAME]" at bounding box center [278, 263] width 69 height 18
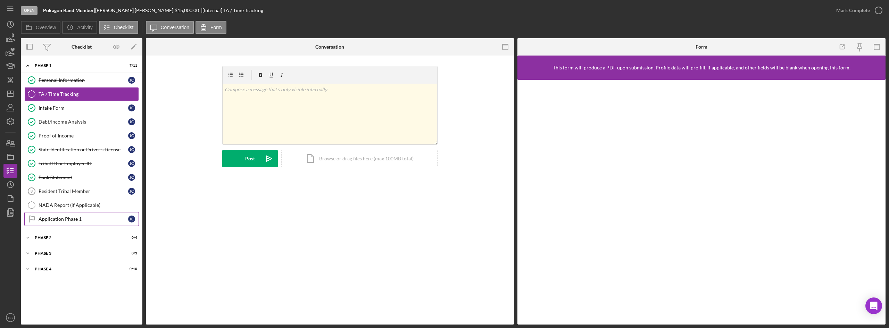
drag, startPoint x: 66, startPoint y: 223, endPoint x: 98, endPoint y: 221, distance: 31.7
click at [66, 223] on link "Application Phase 1 Application Phase 1 J C" at bounding box center [81, 219] width 115 height 14
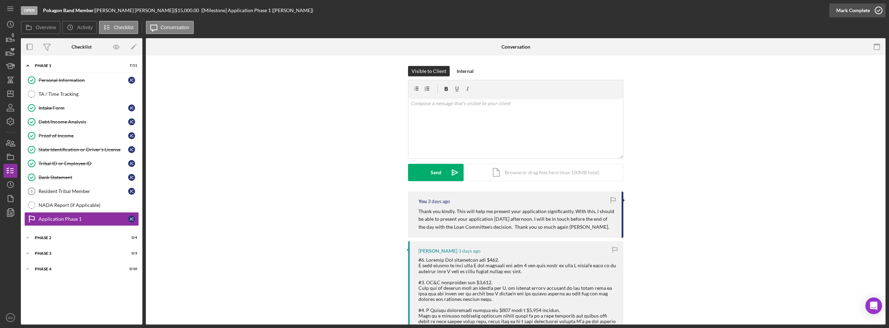
click at [850, 16] on div "Mark Complete" at bounding box center [853, 10] width 34 height 14
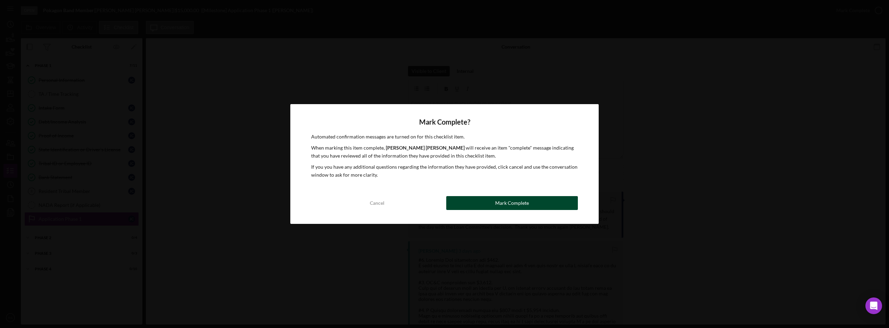
click at [562, 210] on button "Mark Complete" at bounding box center [512, 203] width 132 height 14
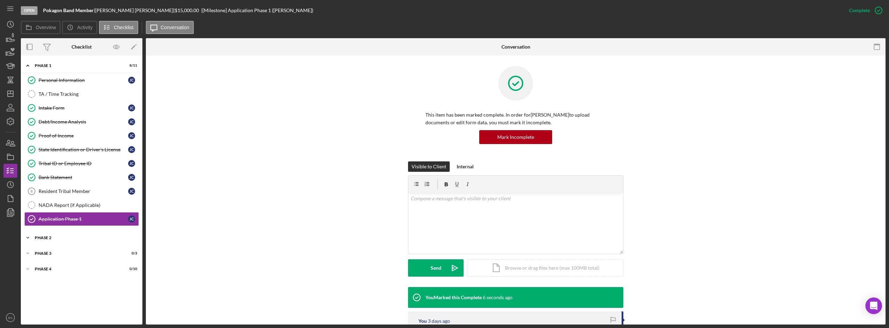
click at [107, 236] on div "Phase 2" at bounding box center [84, 238] width 99 height 4
click at [102, 257] on link "Application Stage 2 Application Stage 2 J C" at bounding box center [81, 253] width 115 height 14
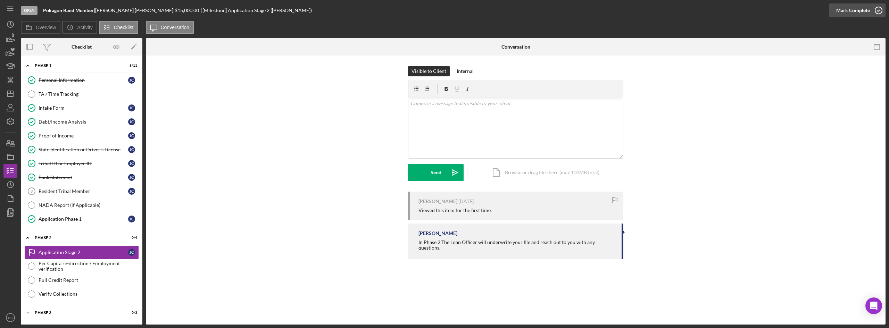
click at [863, 4] on div "Mark Complete" at bounding box center [853, 10] width 34 height 14
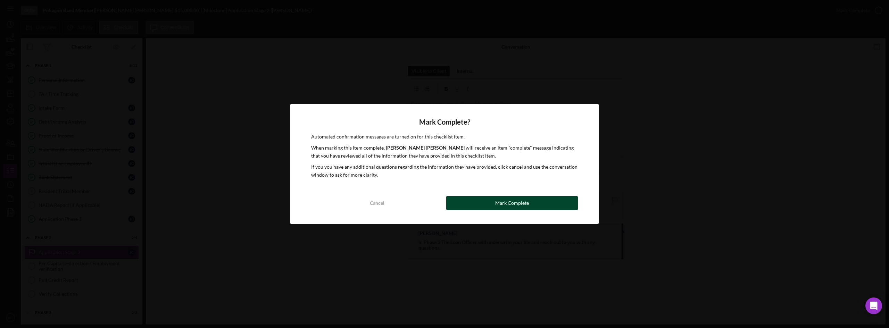
click at [494, 207] on button "Mark Complete" at bounding box center [512, 203] width 132 height 14
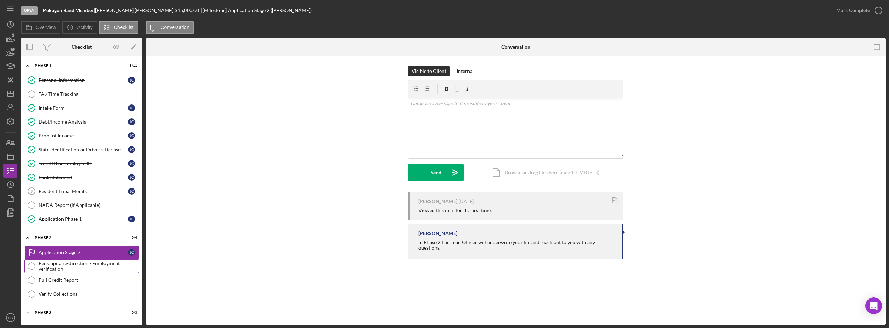
scroll to position [15, 0]
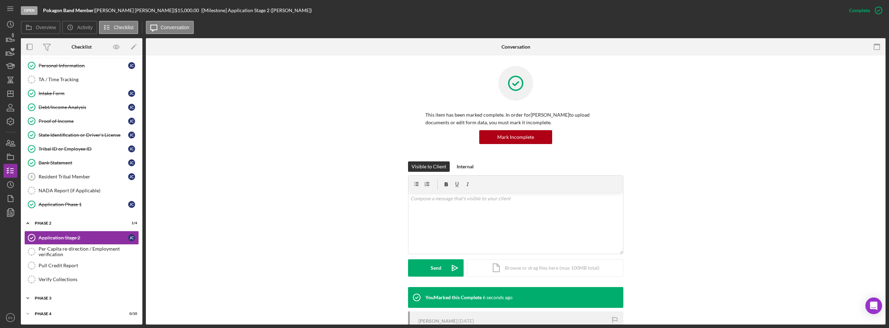
click at [72, 299] on div "Phase 3" at bounding box center [84, 298] width 99 height 4
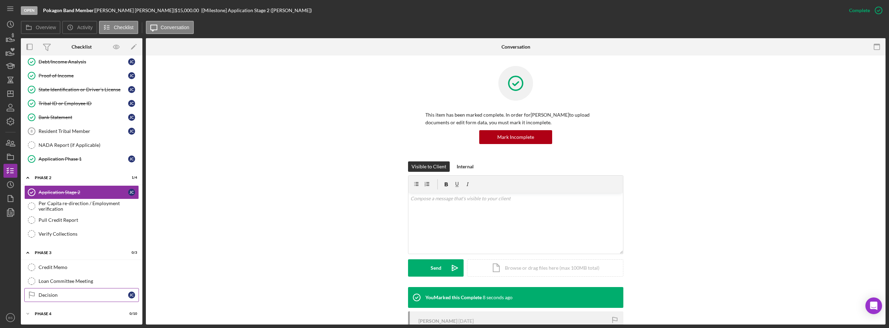
click at [87, 297] on div "Decision" at bounding box center [84, 295] width 90 height 6
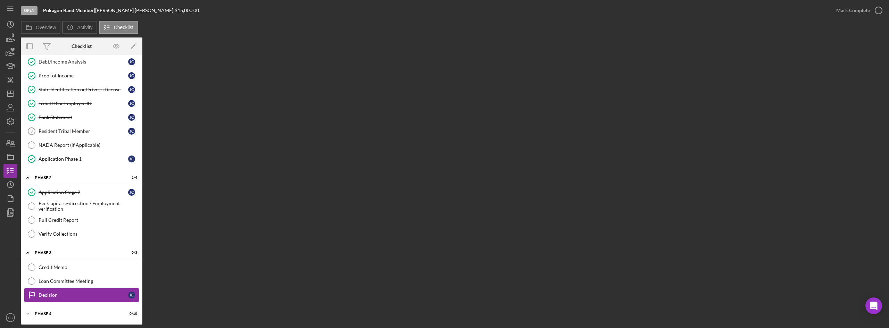
scroll to position [60, 0]
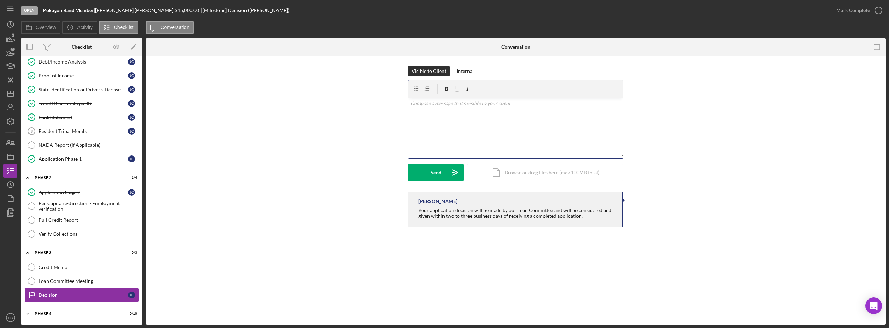
click at [515, 124] on div "v Color teal Color pink Remove color Add row above Add row below Add column bef…" at bounding box center [515, 128] width 215 height 61
click at [425, 126] on div "v Color teal Color pink Remove color Add row above Add row below Add column bef…" at bounding box center [515, 128] width 215 height 61
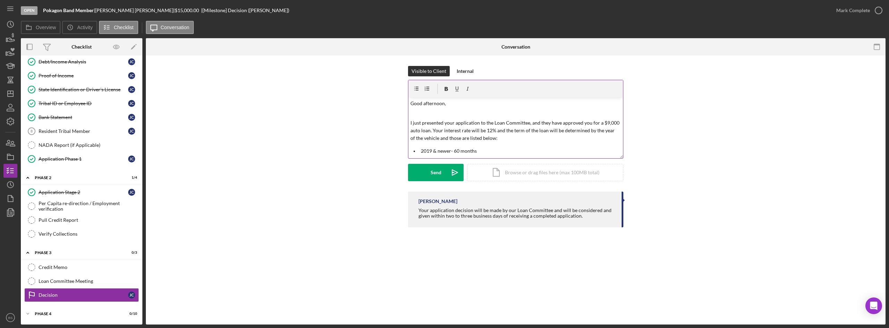
click at [610, 122] on p "I just presented your application to the Loan Committee, and they have approved…" at bounding box center [516, 130] width 211 height 23
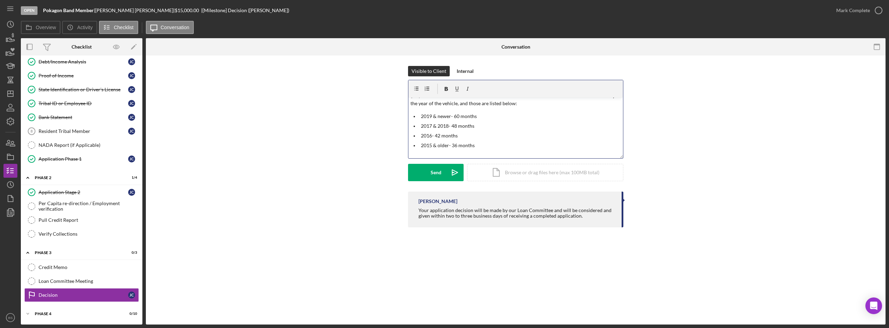
scroll to position [69, 0]
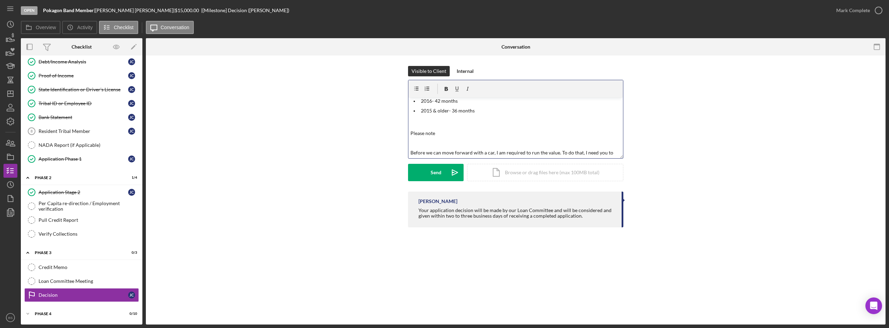
click at [454, 138] on div "v Color teal Color pink Remove color Add row above Add row below Add column bef…" at bounding box center [515, 128] width 215 height 61
click at [454, 135] on p "Please note" at bounding box center [516, 134] width 211 height 8
click at [444, 133] on p "Please note" at bounding box center [516, 134] width 211 height 8
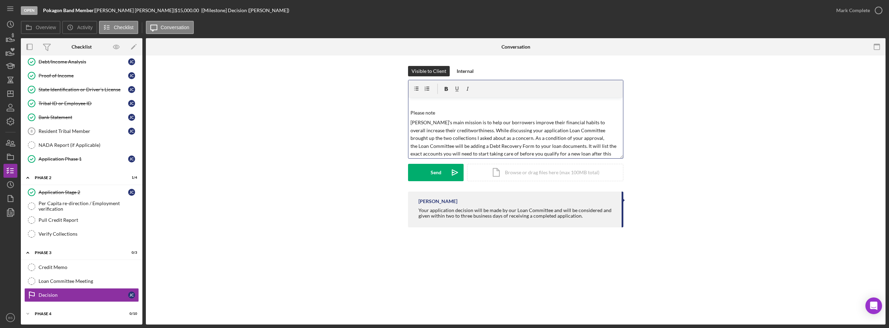
click at [412, 122] on p "Chi Ishobak’s main mission is to help our borrowers improve their financial hab…" at bounding box center [516, 142] width 211 height 47
click at [408, 121] on div "v Color teal Color pink Remove color Add row above Add row below Add column bef…" at bounding box center [515, 128] width 215 height 61
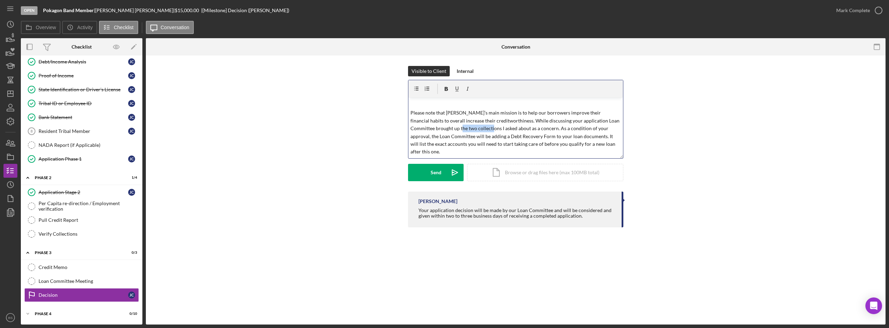
drag, startPoint x: 442, startPoint y: 128, endPoint x: 473, endPoint y: 128, distance: 30.9
click at [473, 128] on p "Please note that Chi Ishobak’s main mission is to help our borrowers improve th…" at bounding box center [516, 132] width 211 height 47
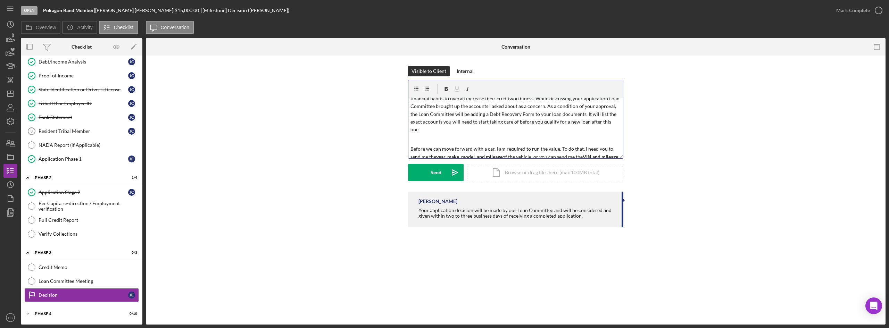
scroll to position [125, 0]
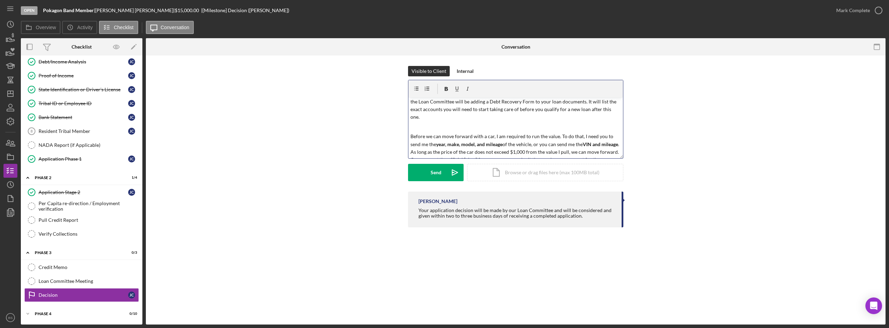
click at [476, 111] on p "Please note that Chi Ishobak’s main mission is to help our borrowers improve th…" at bounding box center [516, 97] width 211 height 47
drag, startPoint x: 482, startPoint y: 110, endPoint x: 463, endPoint y: 110, distance: 18.8
click at [463, 110] on p "Please note that Chi Ishobak’s main mission is to help our borrowers improve th…" at bounding box center [516, 97] width 211 height 47
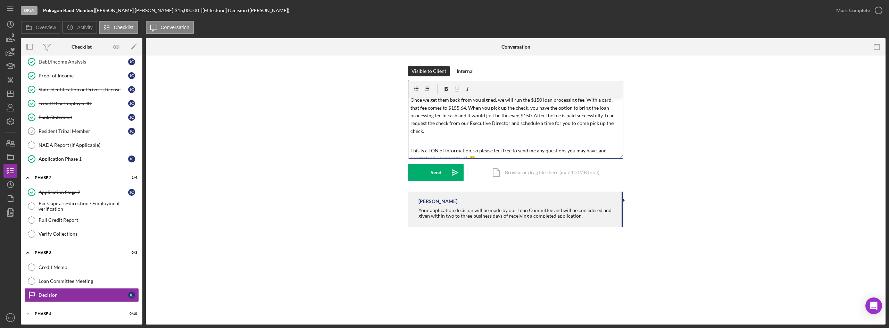
scroll to position [227, 0]
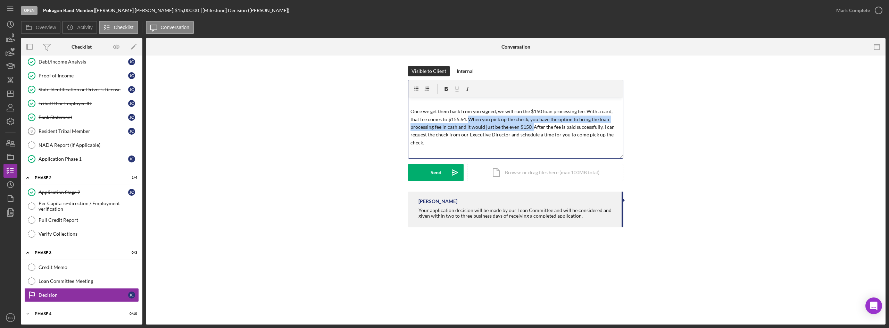
drag, startPoint x: 532, startPoint y: 134, endPoint x: 470, endPoint y: 127, distance: 62.6
click at [470, 127] on p "Once we get them back from you signed, we will run the $150 loan processing fee…" at bounding box center [516, 127] width 211 height 39
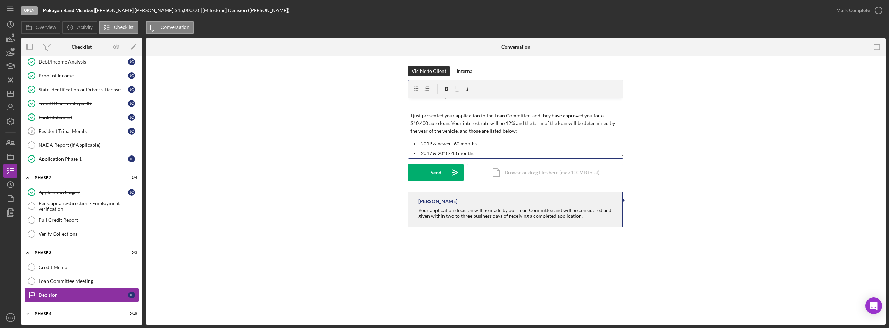
scroll to position [0, 0]
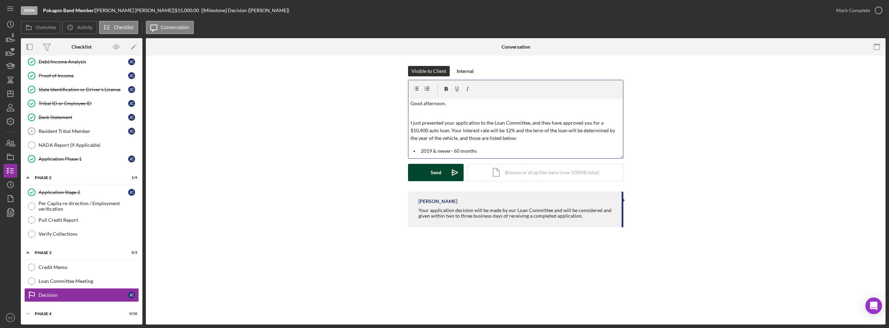
click at [454, 178] on icon "Icon/icon-invite-send" at bounding box center [454, 172] width 17 height 17
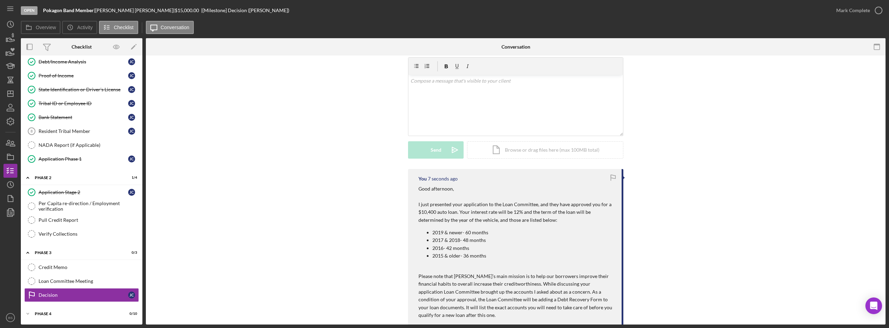
scroll to position [35, 0]
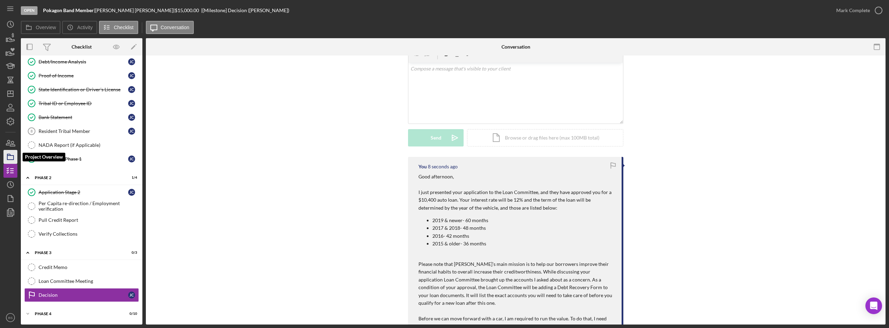
click at [8, 161] on icon "button" at bounding box center [10, 156] width 17 height 17
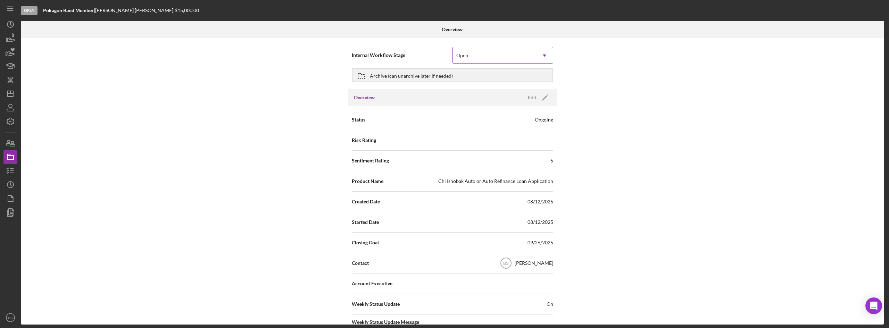
click at [472, 60] on div "Open" at bounding box center [494, 56] width 83 height 16
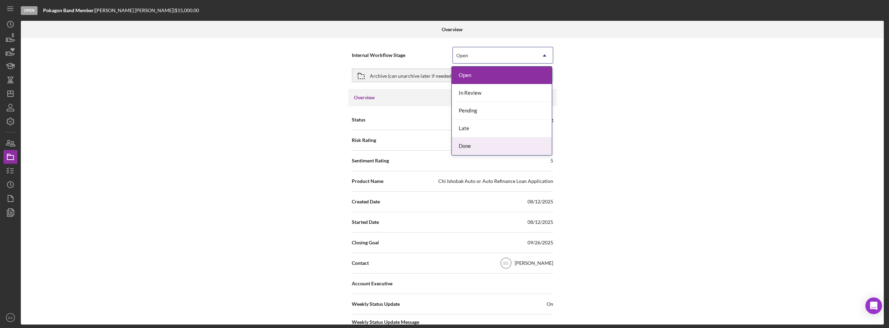
click at [470, 142] on div "Done" at bounding box center [502, 147] width 100 height 18
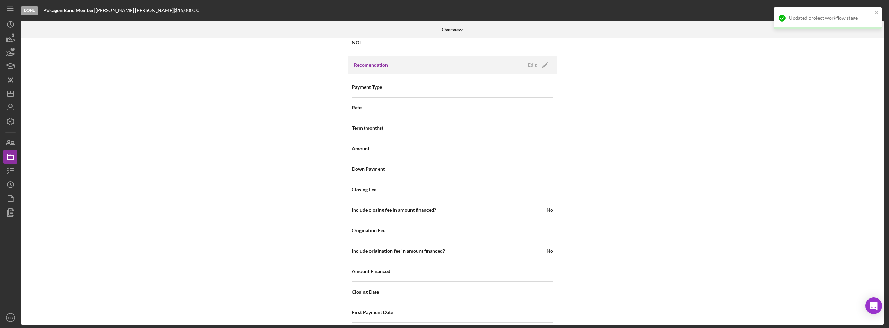
scroll to position [746, 0]
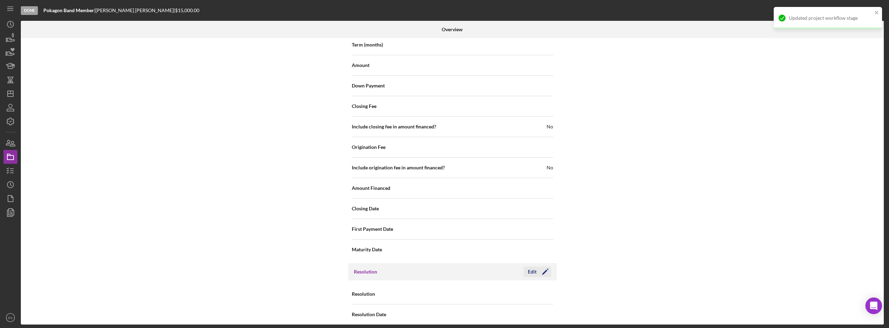
click at [547, 270] on icon "Icon/Edit" at bounding box center [545, 271] width 17 height 17
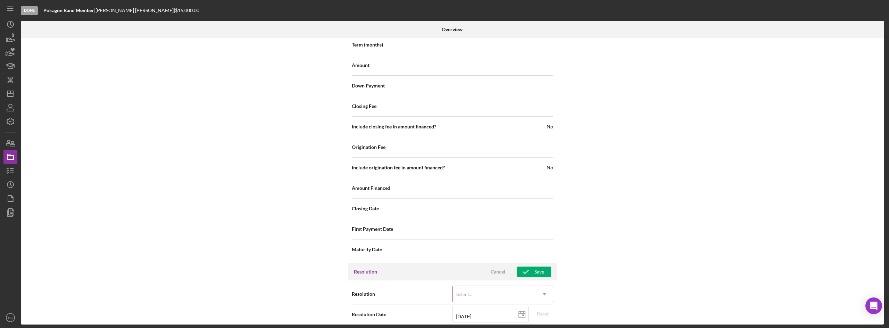
click at [518, 287] on div "Select..." at bounding box center [494, 295] width 83 height 16
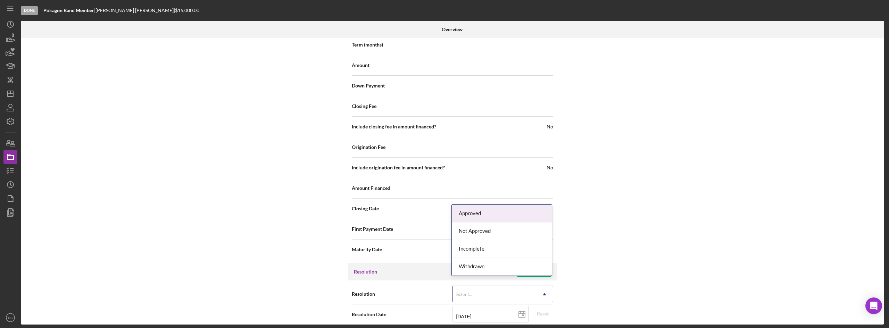
click at [503, 212] on div "Approved" at bounding box center [502, 214] width 100 height 18
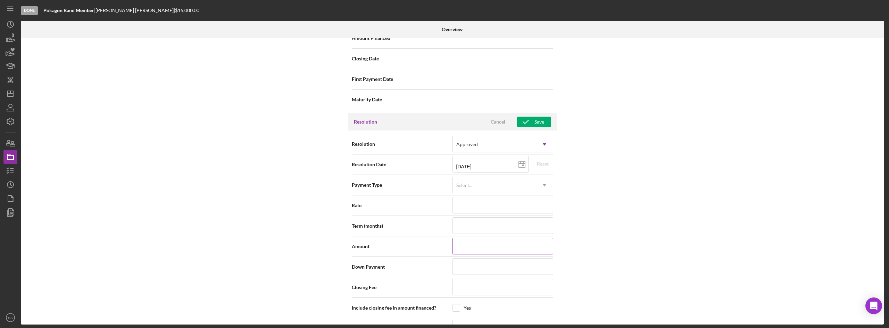
scroll to position [920, 0]
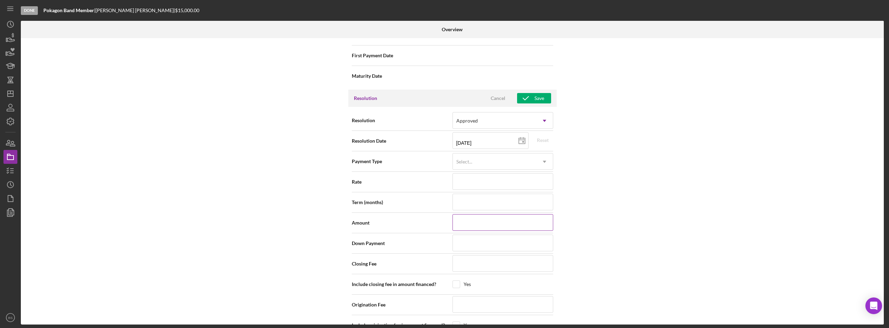
click at [472, 221] on input at bounding box center [503, 222] width 101 height 17
type input "$1"
type input "$10"
type input "$104"
type input "$1,040"
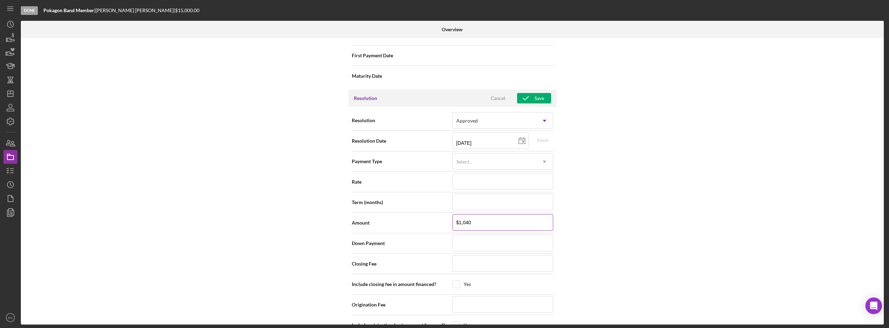
type input "$10,400"
click at [488, 195] on input at bounding box center [503, 202] width 101 height 17
click at [475, 179] on input at bounding box center [503, 181] width 101 height 17
type input "1%"
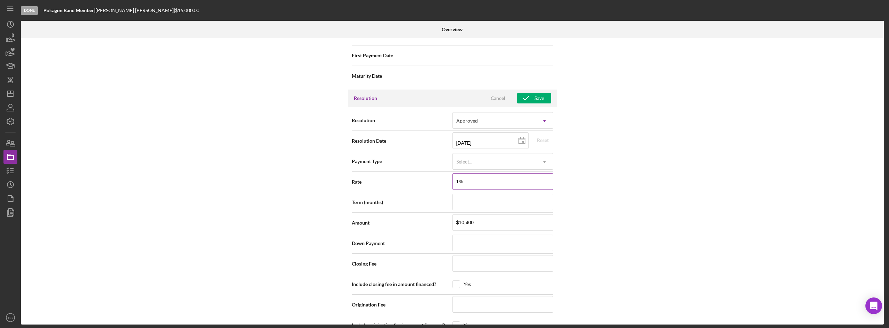
type input "12%"
type input "12.000%"
click at [535, 93] on div "Save" at bounding box center [540, 98] width 10 height 10
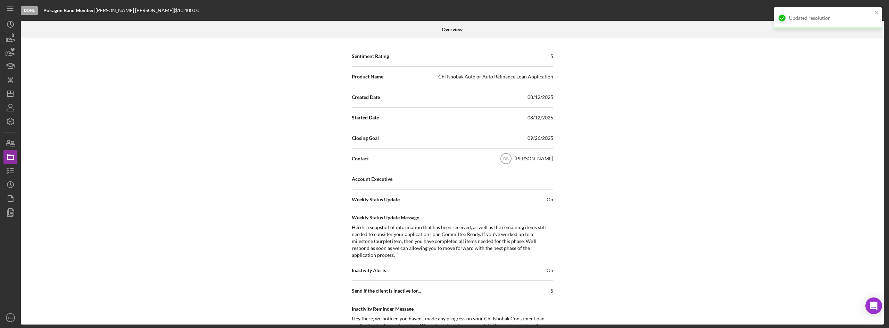
scroll to position [0, 0]
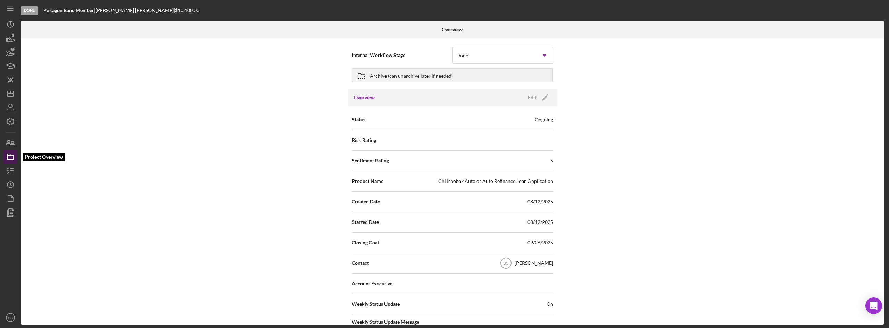
click at [7, 158] on icon "button" at bounding box center [10, 156] width 17 height 17
click at [8, 170] on icon "button" at bounding box center [10, 170] width 17 height 17
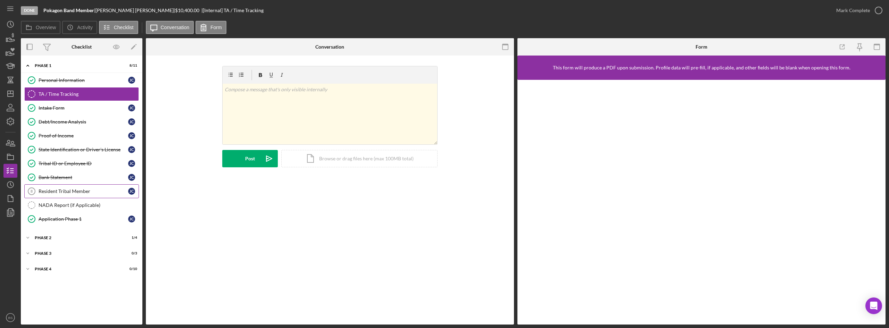
click at [71, 193] on div "Resident Tribal Member" at bounding box center [84, 192] width 90 height 6
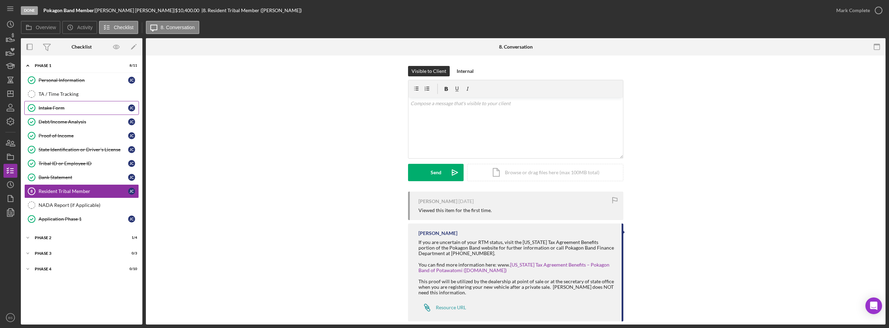
click at [103, 107] on div "Intake Form" at bounding box center [84, 108] width 90 height 6
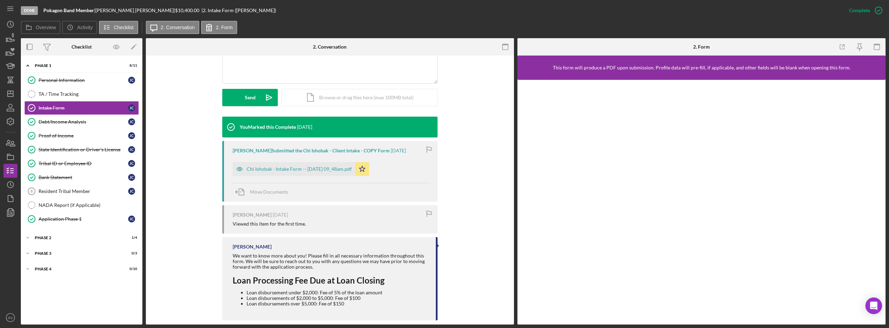
scroll to position [180, 0]
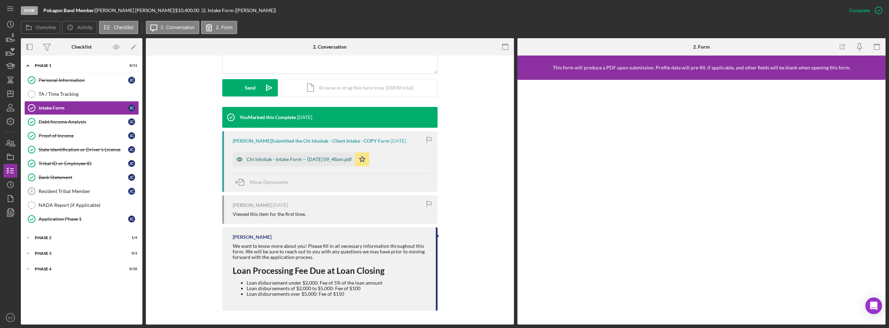
click at [263, 162] on div "Chi Ishobak - Intake Form -- 2025-08-12 09_48am.pdf" at bounding box center [299, 160] width 105 height 6
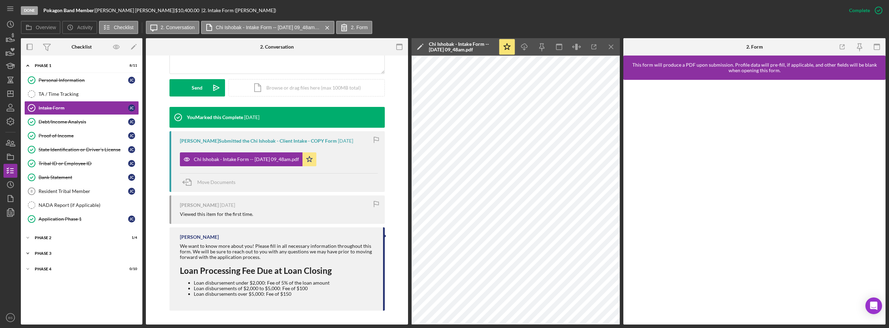
click at [64, 252] on div "Phase 3" at bounding box center [84, 253] width 99 height 4
click at [70, 297] on div "Decision" at bounding box center [84, 296] width 90 height 6
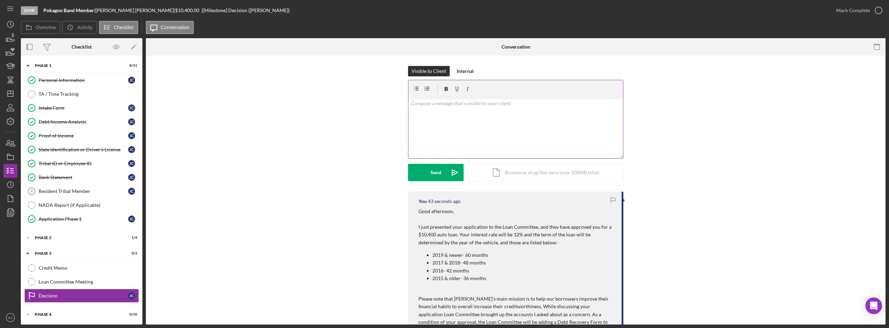
click at [512, 130] on div "v Color teal Color pink Remove color Add row above Add row below Add column bef…" at bounding box center [515, 128] width 215 height 61
click at [516, 111] on div "v Color teal Color pink Remove color Add row above Add row below Add column bef…" at bounding box center [515, 128] width 215 height 61
click at [530, 105] on p "We keep approvals, so yours is good through November" at bounding box center [516, 104] width 211 height 8
click at [560, 105] on p "We keep approvals, so yours is good through November" at bounding box center [516, 104] width 211 height 8
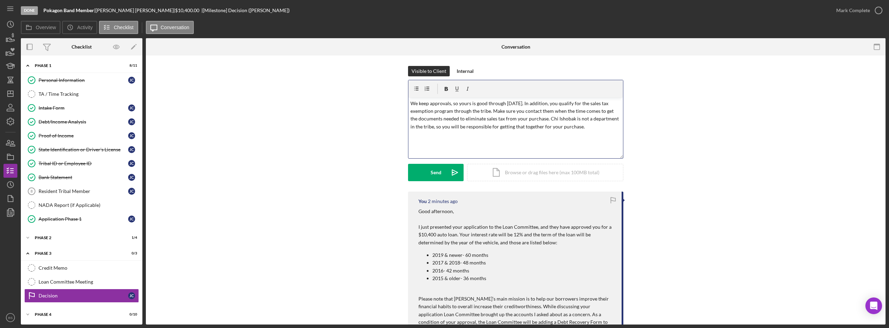
click at [496, 130] on p "We keep approvals, so yours is good through November 25th. In addition, you qua…" at bounding box center [516, 115] width 211 height 31
click at [455, 138] on p "We keep approvals, so yours is good through November 25th. In addition, you qua…" at bounding box center [516, 119] width 211 height 39
click at [454, 177] on icon "Icon/icon-invite-send" at bounding box center [454, 172] width 17 height 17
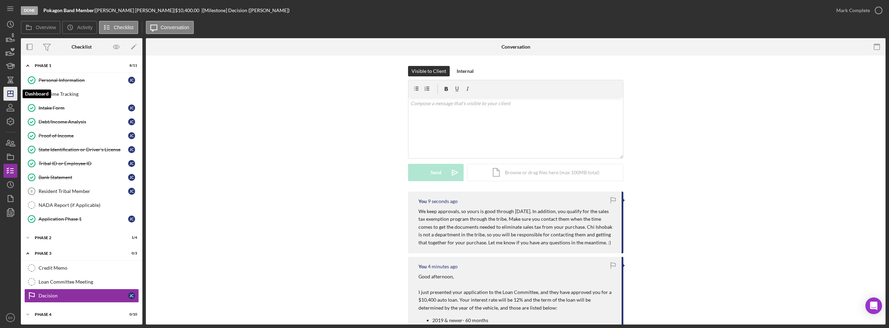
click at [16, 89] on icon "Icon/Dashboard" at bounding box center [10, 93] width 17 height 17
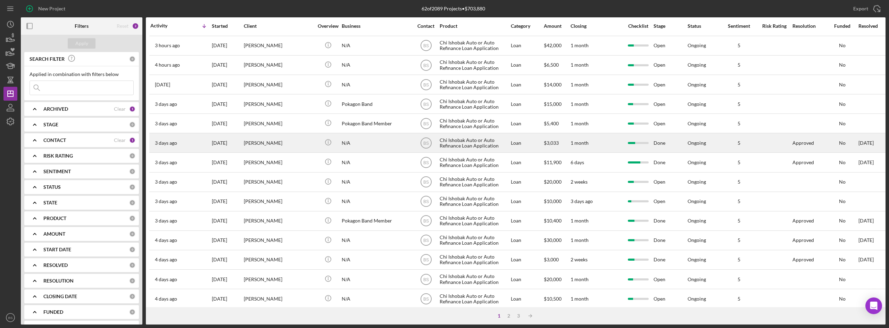
scroll to position [104, 0]
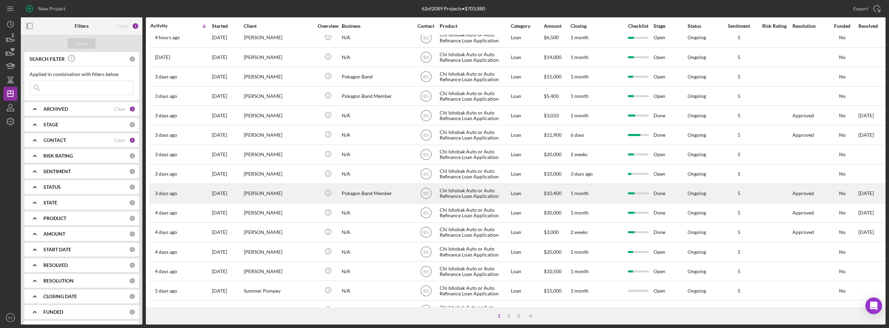
click at [276, 192] on div "[PERSON_NAME]" at bounding box center [278, 193] width 69 height 18
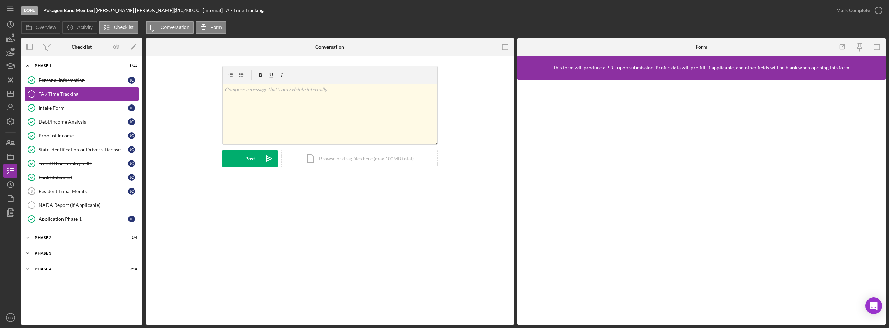
click at [84, 251] on div "Phase 3" at bounding box center [84, 253] width 99 height 4
click at [74, 290] on link "Decision Decision J C" at bounding box center [81, 296] width 115 height 14
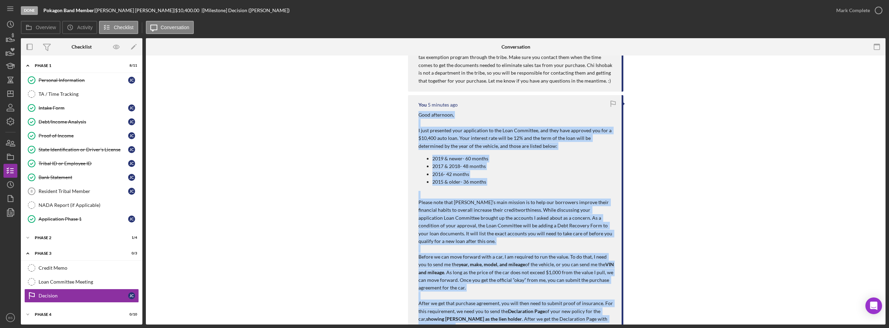
scroll to position [243, 0]
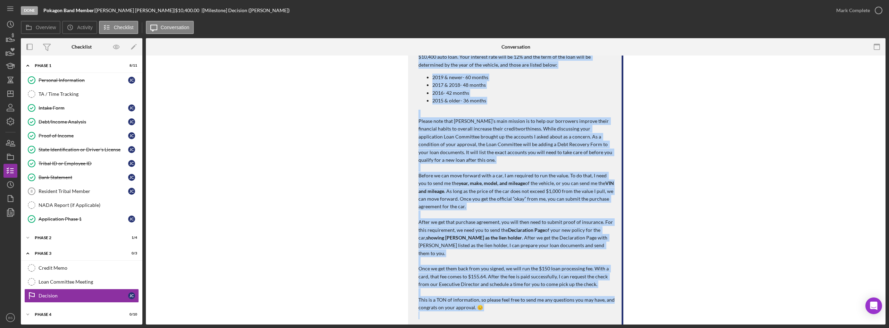
drag, startPoint x: 415, startPoint y: 138, endPoint x: 606, endPoint y: 306, distance: 255.0
click at [606, 306] on div "You 5 minutes ago Good afternoon, I just presented your application to the Loan…" at bounding box center [515, 170] width 215 height 313
copy div "Good afternoon, I just presented your application to the Loan Committee, and th…"
click at [17, 92] on icon "Icon/Dashboard" at bounding box center [10, 93] width 17 height 17
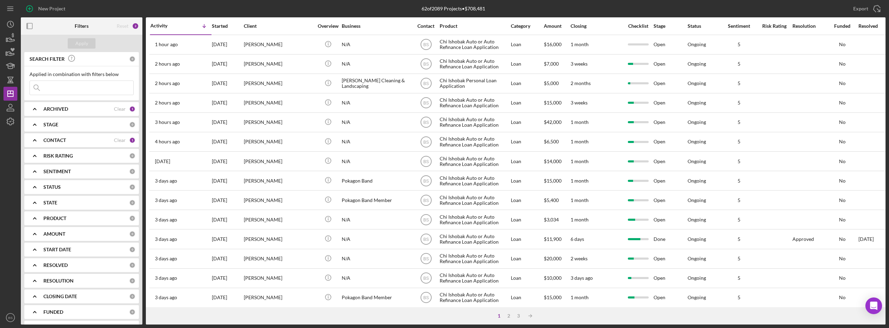
click at [68, 110] on div "ARCHIVED" at bounding box center [78, 109] width 71 height 6
click at [51, 147] on label "Archived" at bounding box center [87, 148] width 93 height 7
click at [37, 147] on input "Archived" at bounding box center [33, 148] width 7 height 7
checkbox input "true"
click at [68, 86] on input at bounding box center [81, 88] width 103 height 14
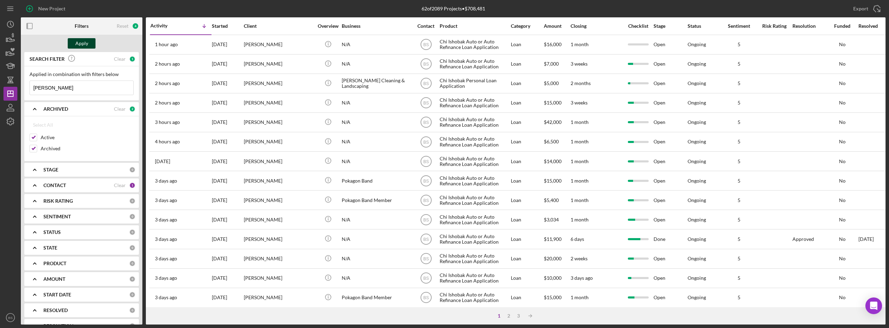
type input "[PERSON_NAME]"
click at [90, 47] on button "Apply" at bounding box center [82, 43] width 28 height 10
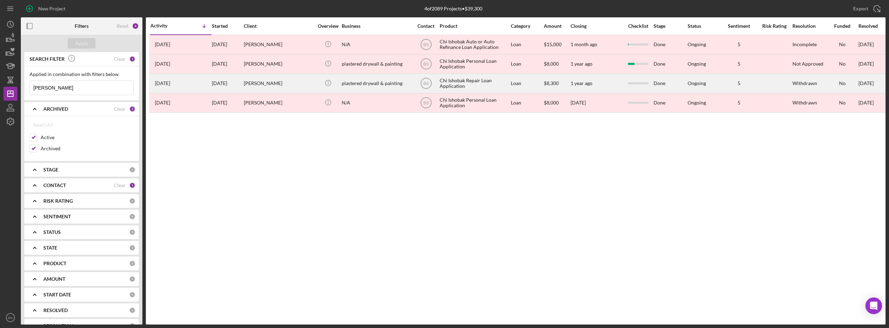
click at [295, 85] on div "[PERSON_NAME]" at bounding box center [278, 83] width 69 height 18
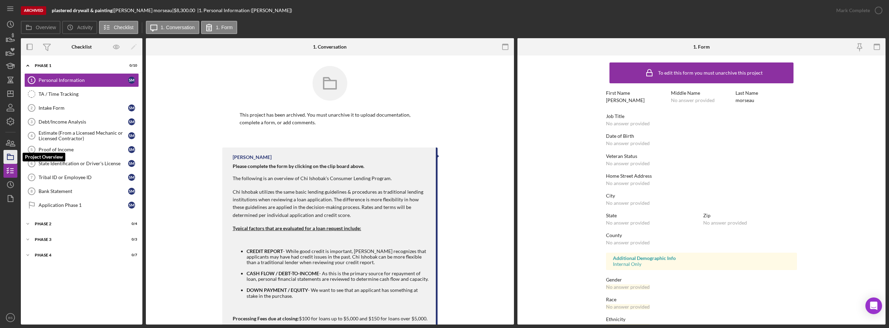
click at [15, 155] on icon "button" at bounding box center [10, 156] width 17 height 17
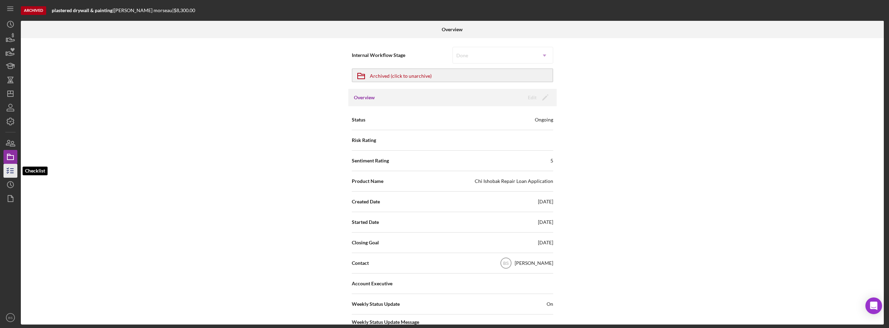
click at [9, 173] on icon "button" at bounding box center [10, 170] width 17 height 17
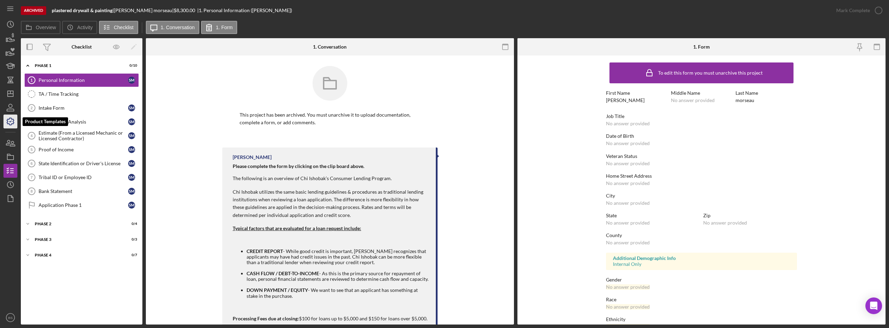
click at [11, 121] on polyline "button" at bounding box center [11, 121] width 2 height 1
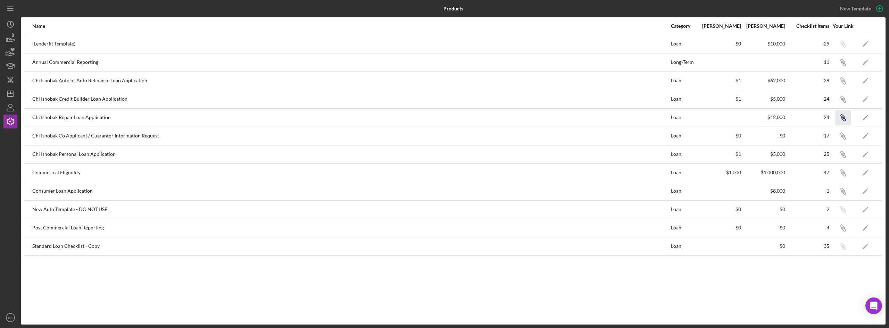
click at [846, 117] on icon "Icon/Link" at bounding box center [843, 118] width 16 height 16
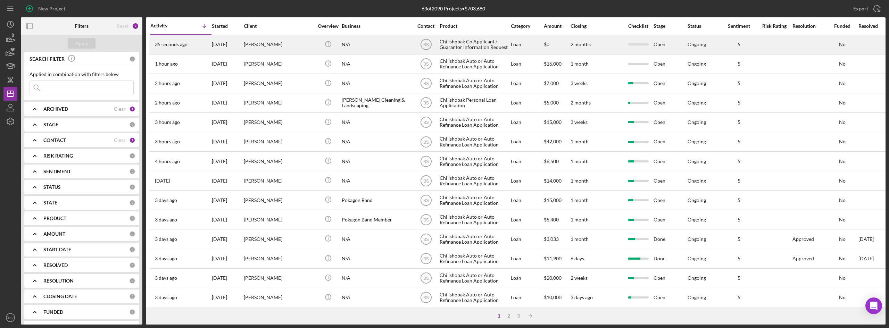
click at [202, 39] on div "35 seconds ago Mandy Henslee" at bounding box center [180, 44] width 61 height 18
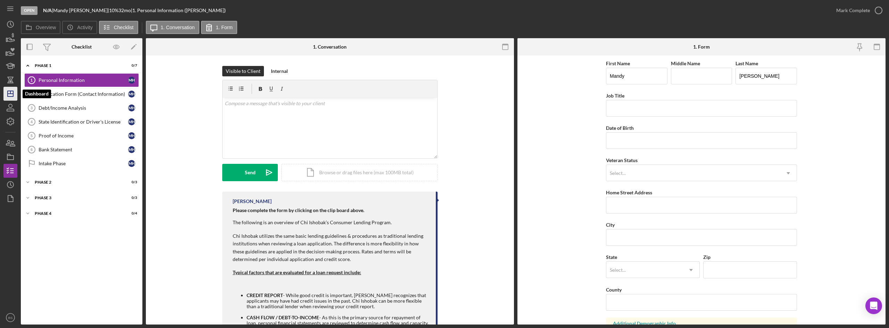
click at [10, 97] on polygon "button" at bounding box center [11, 94] width 6 height 6
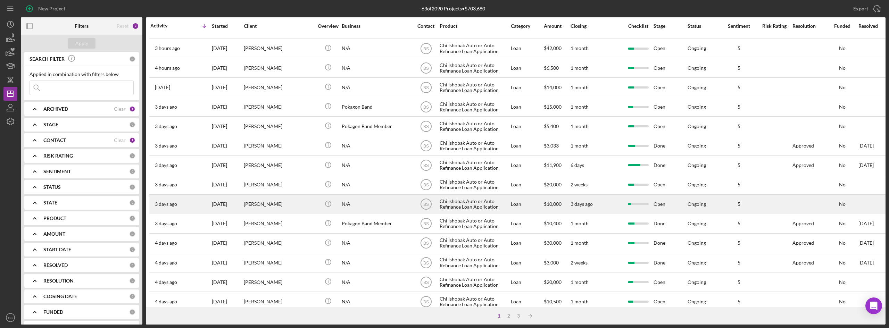
scroll to position [139, 0]
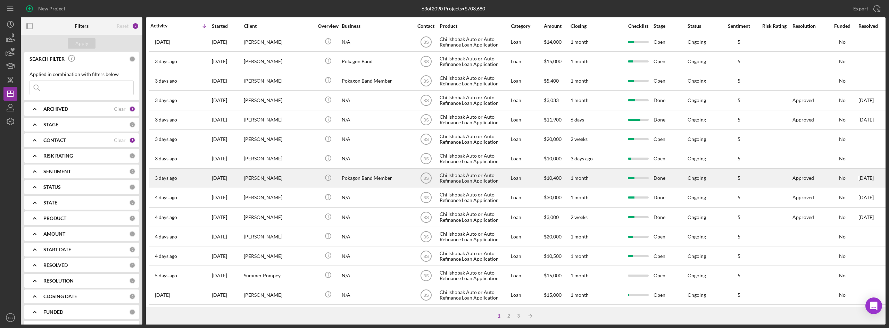
click at [280, 186] on div "[PERSON_NAME]" at bounding box center [278, 178] width 69 height 18
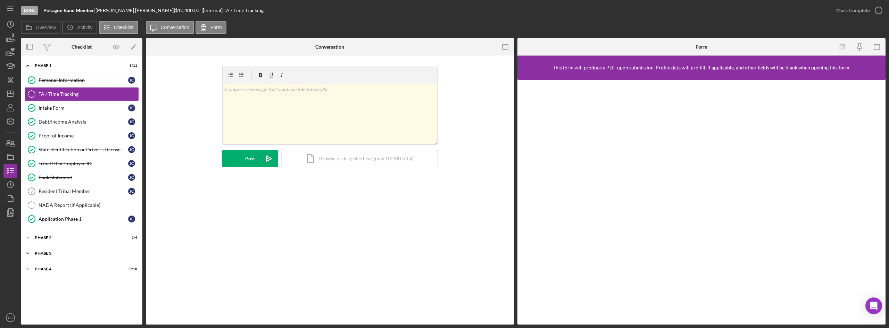
click at [76, 249] on div "Icon/Expander Phase 3 0 / 3" at bounding box center [82, 254] width 122 height 14
click at [78, 290] on link "Decision Decision J C" at bounding box center [81, 296] width 115 height 14
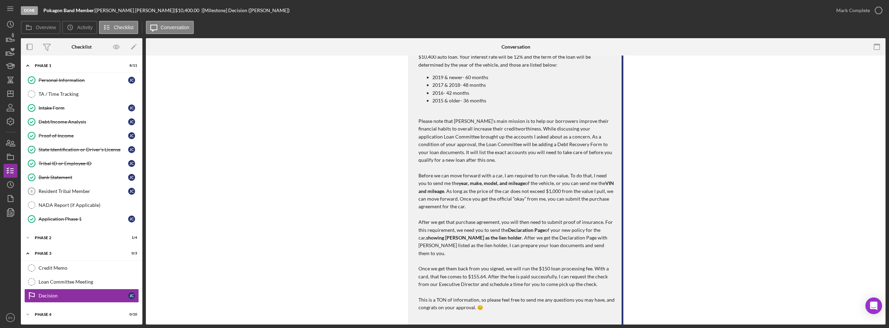
scroll to position [278, 0]
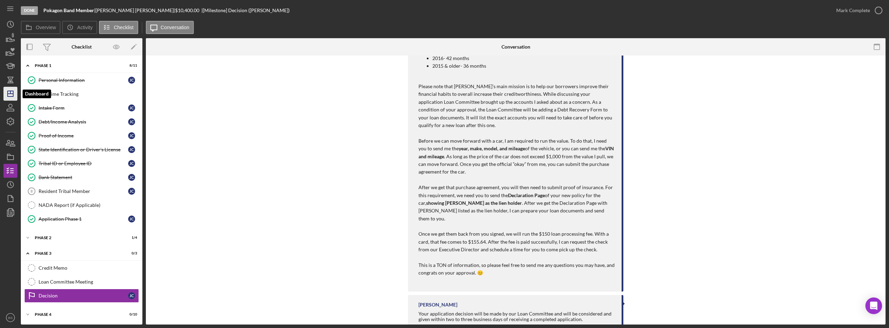
click at [15, 88] on icon "Icon/Dashboard" at bounding box center [10, 93] width 17 height 17
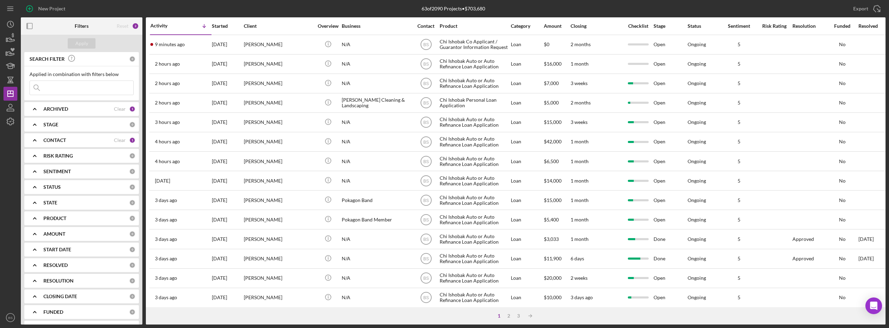
click at [243, 41] on td "[DATE]" at bounding box center [228, 44] width 32 height 19
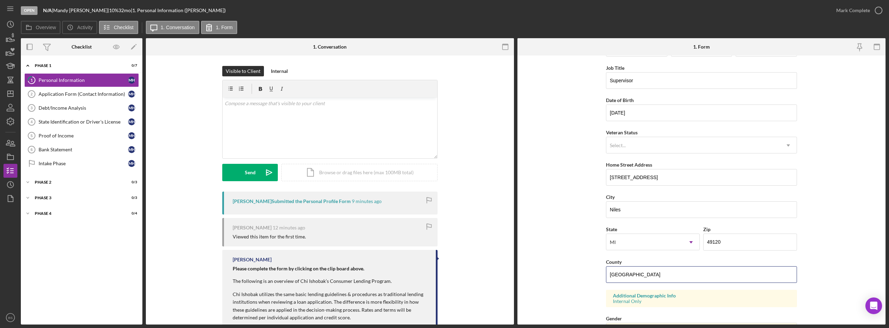
drag, startPoint x: 707, startPoint y: 302, endPoint x: 522, endPoint y: 319, distance: 185.6
click at [522, 319] on form "First Name Mandy Middle Name Last Name Henslee Job Title Supervisor Date of Bir…" at bounding box center [701, 190] width 368 height 269
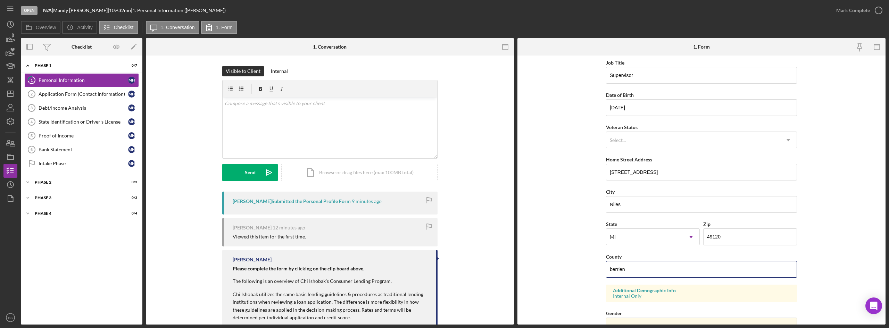
type input "Berrien"
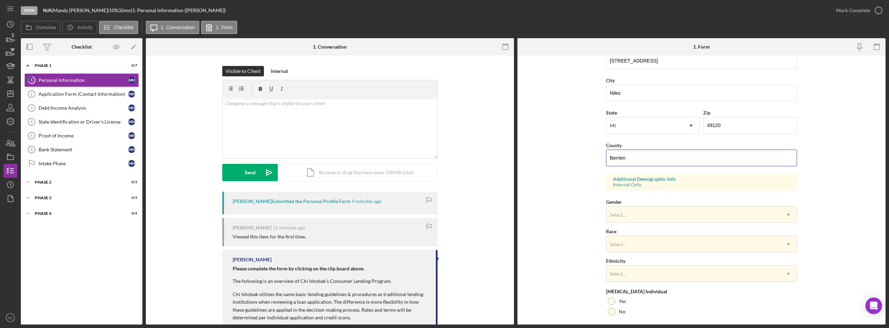
scroll to position [194, 0]
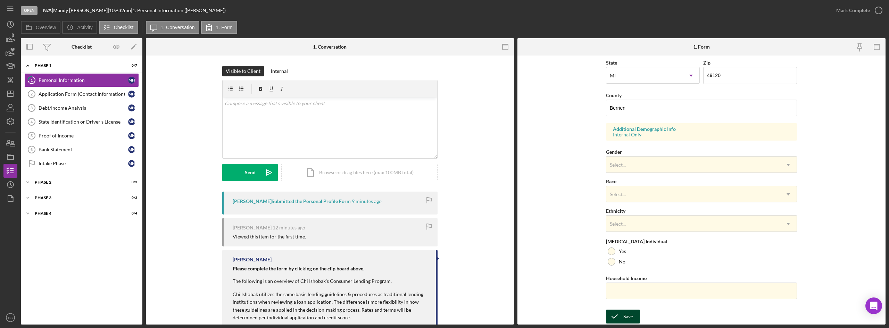
click at [618, 315] on icon "submit" at bounding box center [614, 316] width 17 height 17
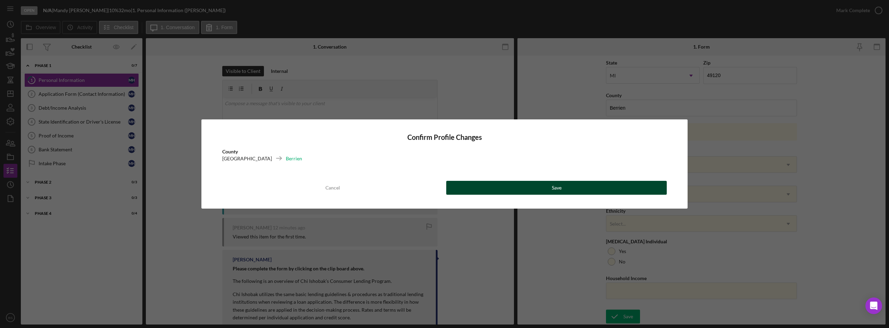
click at [597, 181] on button "Save" at bounding box center [556, 188] width 221 height 14
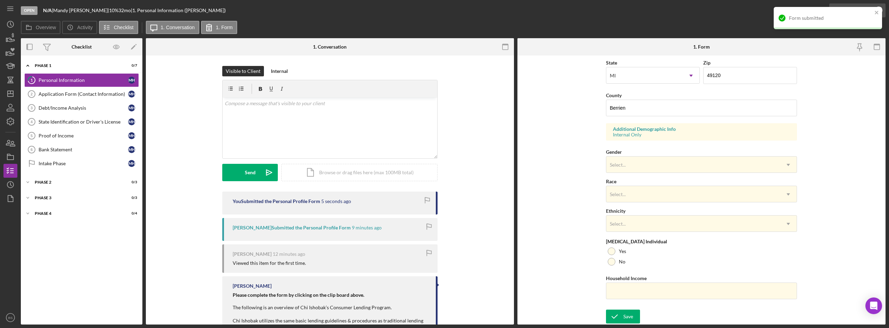
click at [880, 5] on icon "button" at bounding box center [878, 10] width 17 height 17
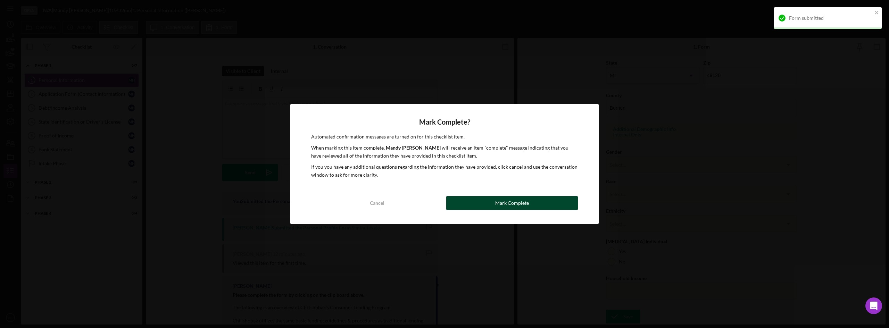
click at [522, 205] on div "Mark Complete" at bounding box center [512, 203] width 34 height 14
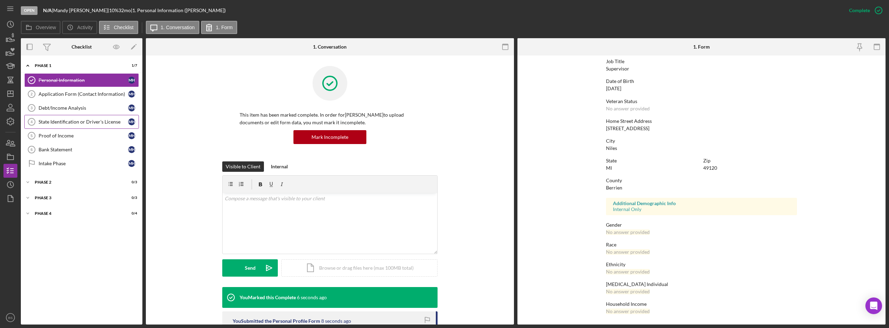
scroll to position [55, 0]
click at [101, 101] on link "Application Form (Contact Information) 2 Application Form (Contact Information)…" at bounding box center [81, 94] width 115 height 14
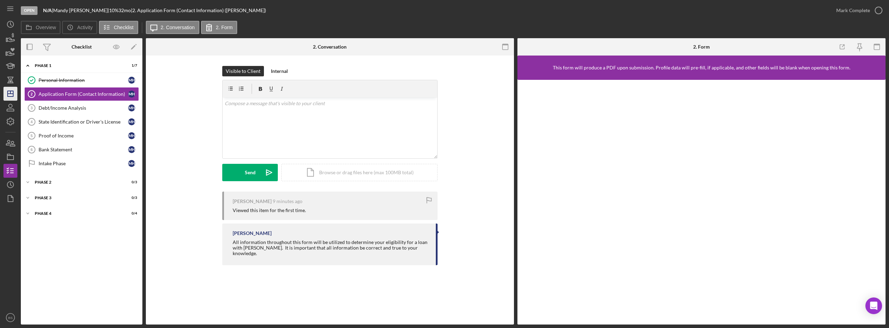
click at [16, 94] on icon "Icon/Dashboard" at bounding box center [10, 93] width 17 height 17
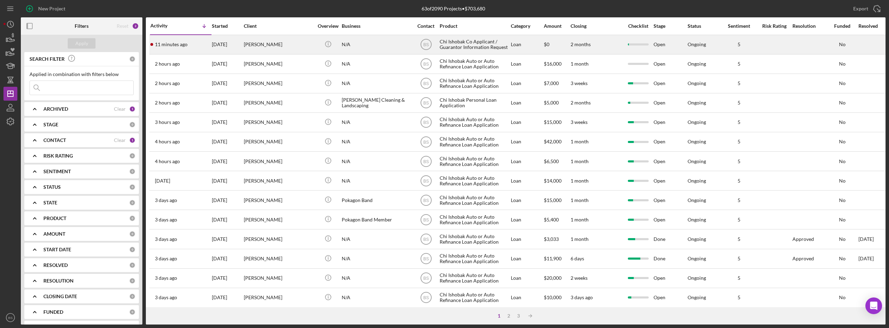
click at [303, 50] on div "[PERSON_NAME]" at bounding box center [278, 44] width 69 height 18
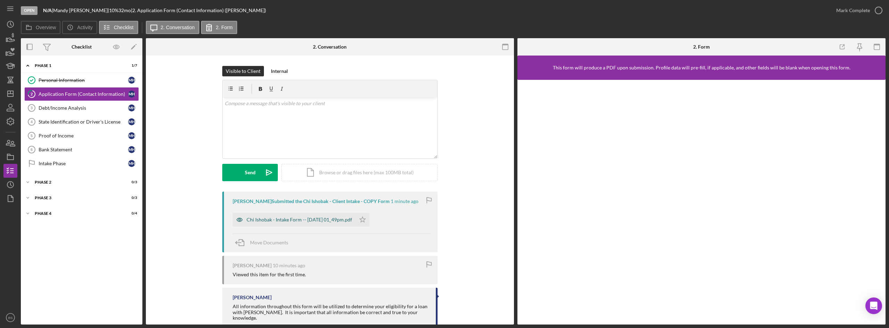
click at [268, 215] on div "Chi Ishobak - Intake Form -- [DATE] 01_49pm.pdf" at bounding box center [294, 220] width 123 height 14
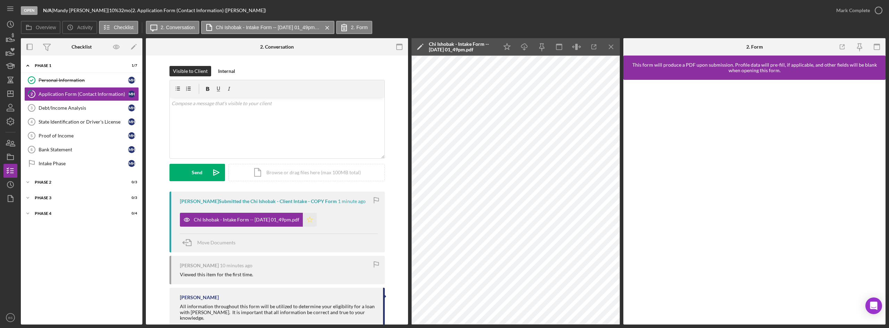
click at [317, 218] on icon "Icon/Star" at bounding box center [310, 220] width 14 height 14
click at [10, 94] on icon "Icon/Dashboard" at bounding box center [10, 93] width 17 height 17
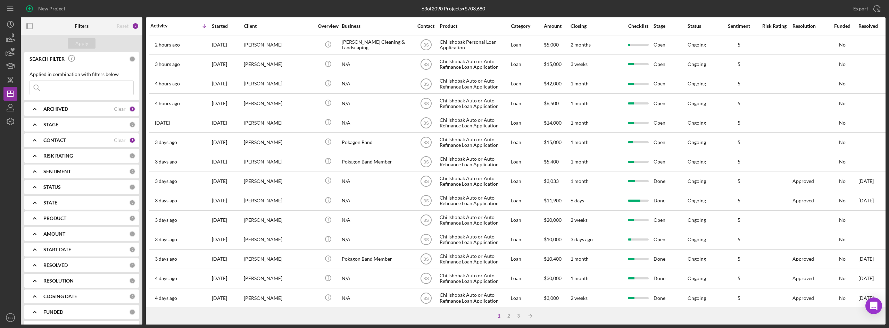
scroll to position [69, 0]
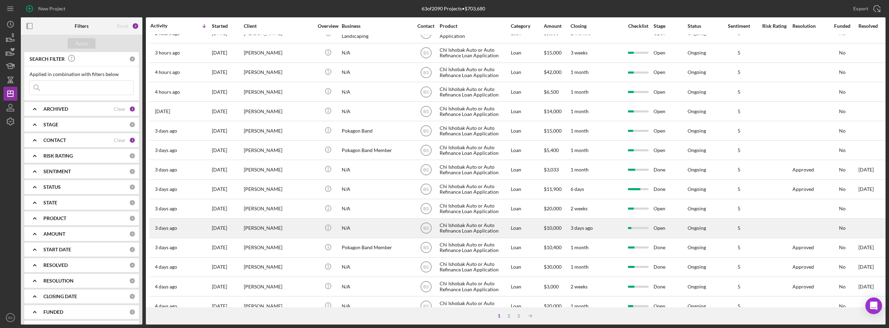
click at [299, 228] on div "[PERSON_NAME]" at bounding box center [278, 228] width 69 height 18
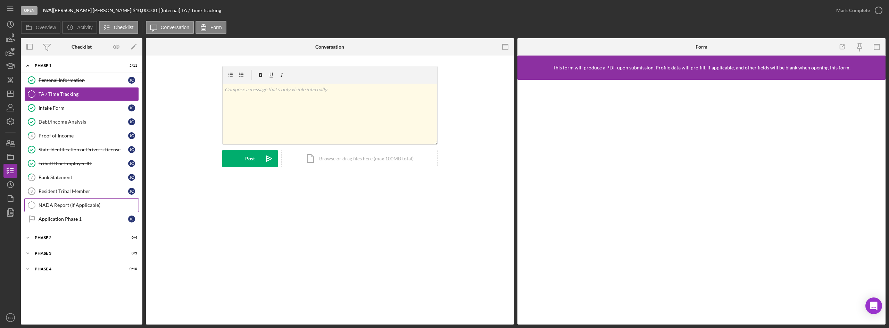
click at [76, 212] on link "NADA Report (if Applicable) NADA Report (if Applicable)" at bounding box center [81, 205] width 115 height 14
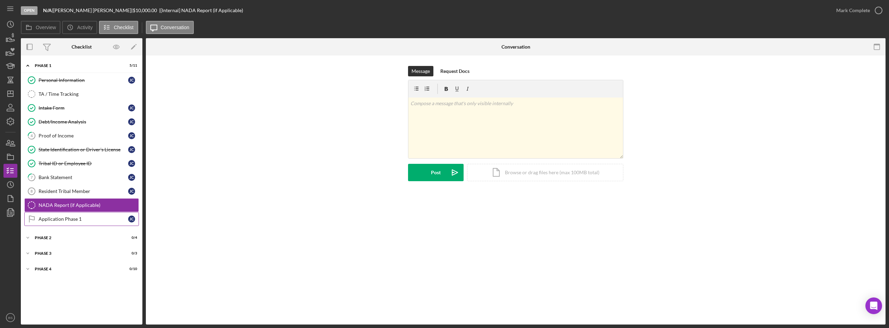
click at [74, 217] on div "Application Phase 1" at bounding box center [84, 219] width 90 height 6
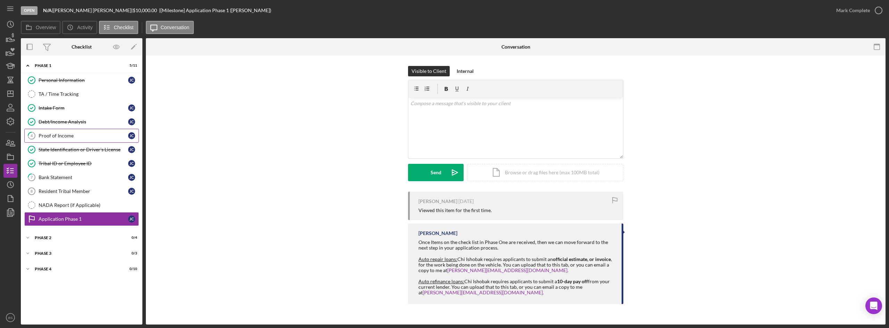
click at [96, 134] on div "Proof of Income" at bounding box center [84, 136] width 90 height 6
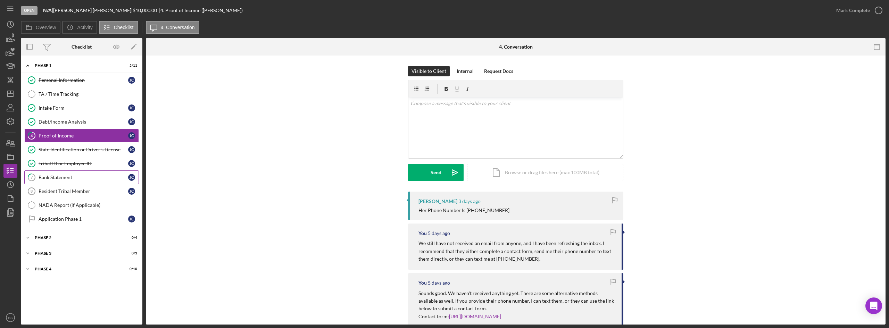
click at [85, 175] on div "Bank Statement" at bounding box center [84, 178] width 90 height 6
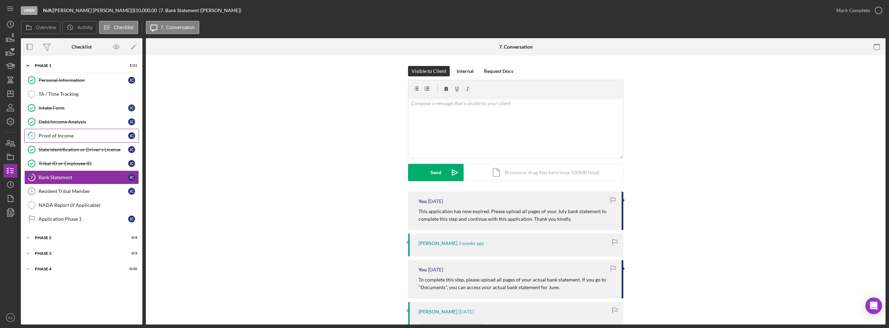
click at [92, 140] on link "4 Proof of Income [PERSON_NAME]" at bounding box center [81, 136] width 115 height 14
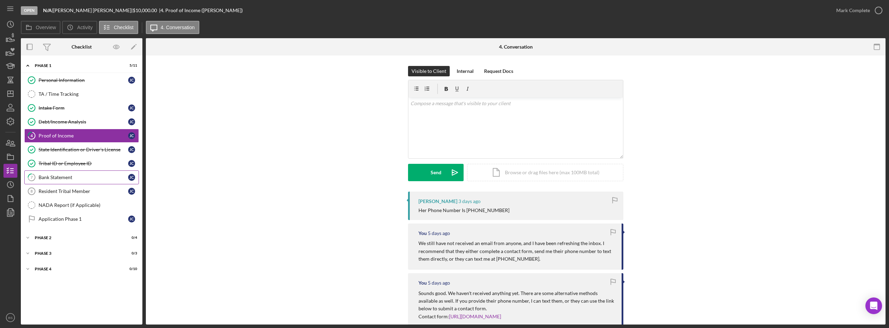
click at [85, 178] on div "Bank Statement" at bounding box center [84, 178] width 90 height 6
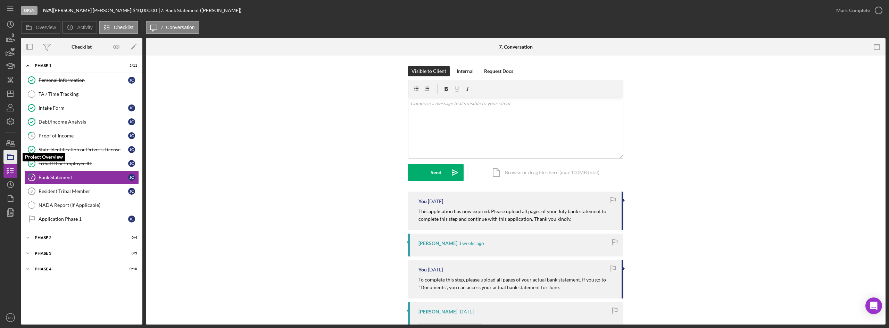
click at [7, 152] on icon "button" at bounding box center [10, 156] width 17 height 17
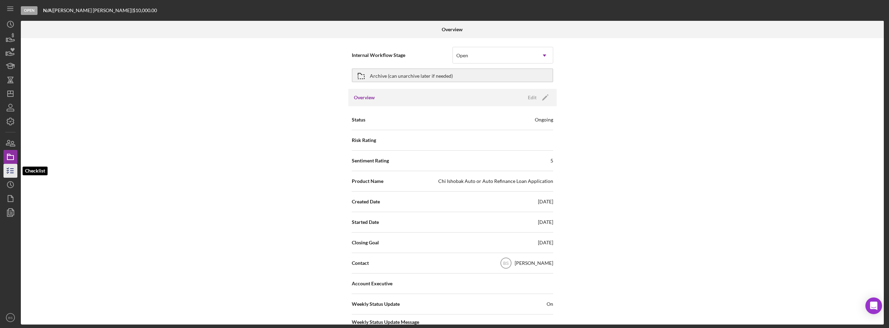
click at [14, 171] on icon "button" at bounding box center [10, 170] width 17 height 17
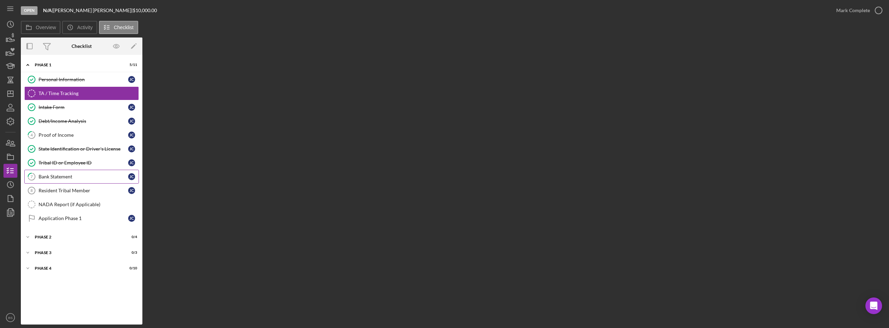
click at [90, 176] on div "Bank Statement" at bounding box center [84, 177] width 90 height 6
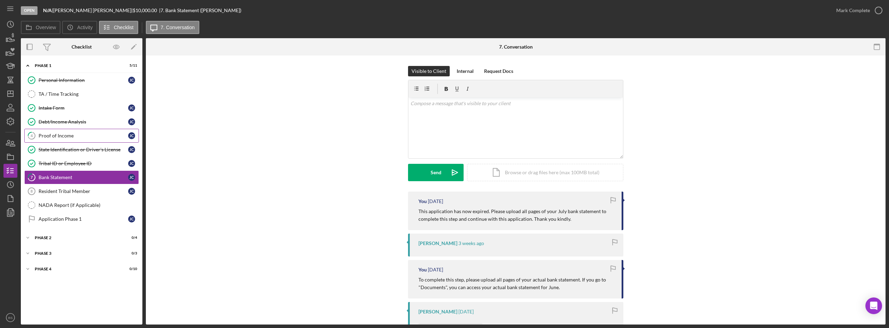
click at [99, 137] on div "Proof of Income" at bounding box center [84, 136] width 90 height 6
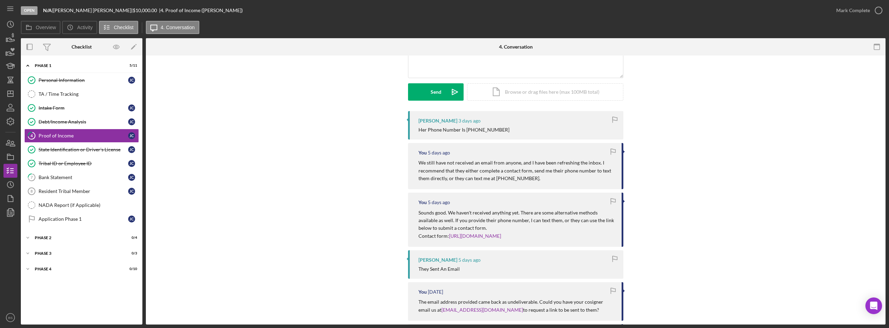
scroll to position [69, 0]
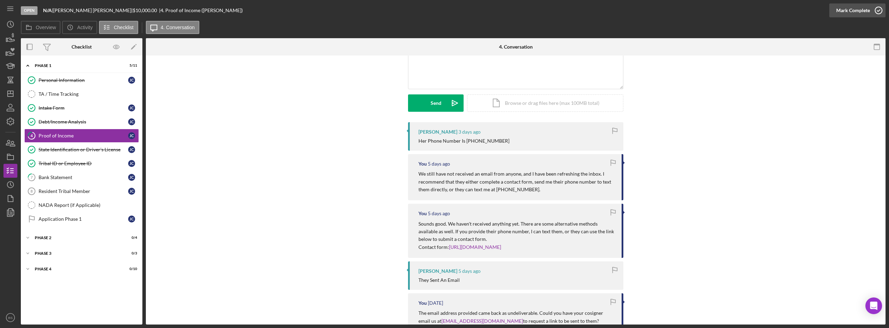
click at [863, 12] on div "Mark Complete" at bounding box center [853, 10] width 34 height 14
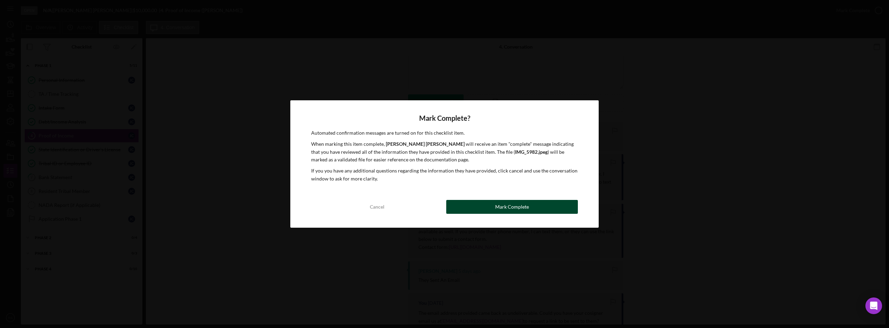
click at [489, 204] on button "Mark Complete" at bounding box center [512, 207] width 132 height 14
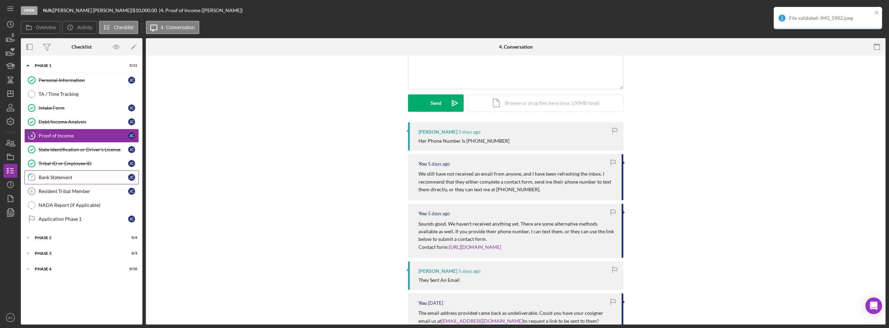
click at [122, 176] on div "Bank Statement" at bounding box center [84, 178] width 90 height 6
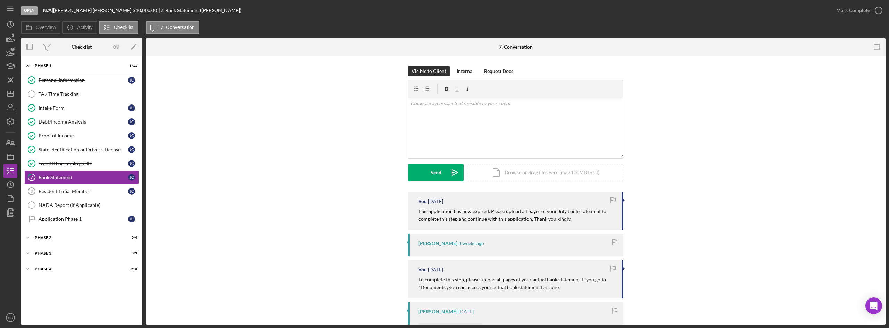
drag, startPoint x: 571, startPoint y: 218, endPoint x: 489, endPoint y: 206, distance: 82.4
click at [489, 206] on div "You [DATE] This application has now expired. Please upload all pages of your Ju…" at bounding box center [515, 211] width 215 height 39
copy p "Please upload all pages of your July bank statement to complete this step and c…"
click at [509, 143] on div "v Color teal Color pink Remove color Add row above Add row below Add column bef…" at bounding box center [515, 128] width 215 height 61
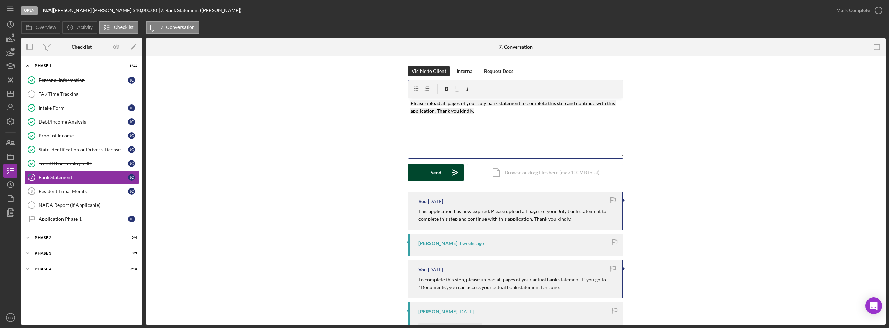
click at [458, 175] on icon "Icon/icon-invite-send" at bounding box center [454, 172] width 17 height 17
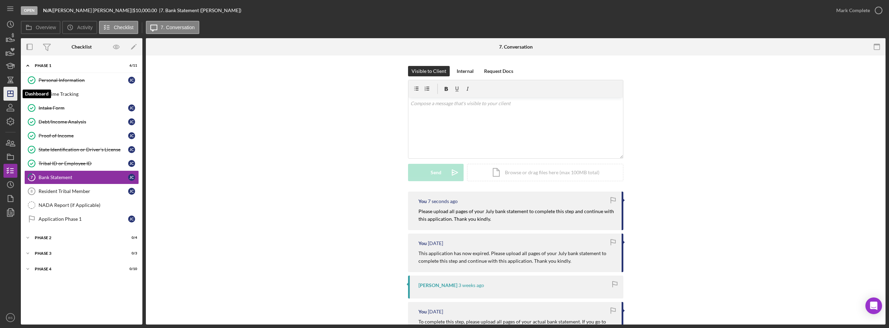
click at [12, 91] on polygon "button" at bounding box center [11, 94] width 6 height 6
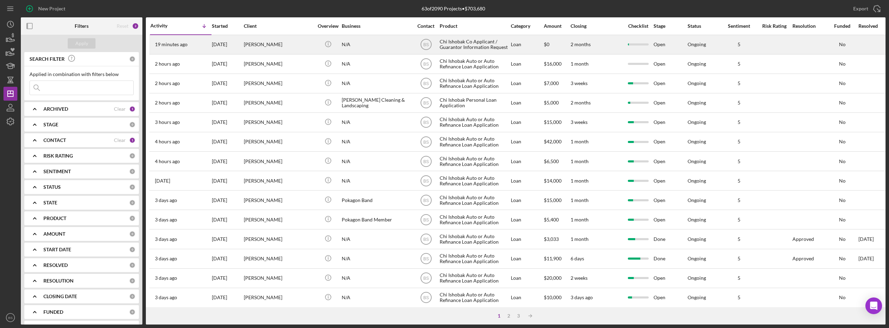
click at [238, 52] on div "[DATE]" at bounding box center [227, 44] width 31 height 18
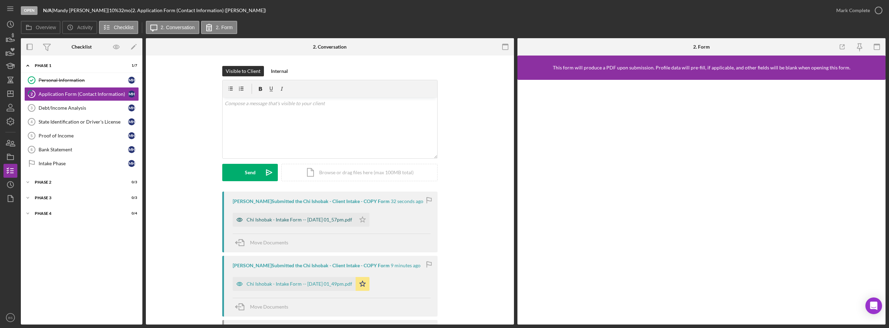
click at [263, 223] on div "Chi Ishobak - Intake Form -- [DATE] 01_57pm.pdf" at bounding box center [294, 220] width 123 height 14
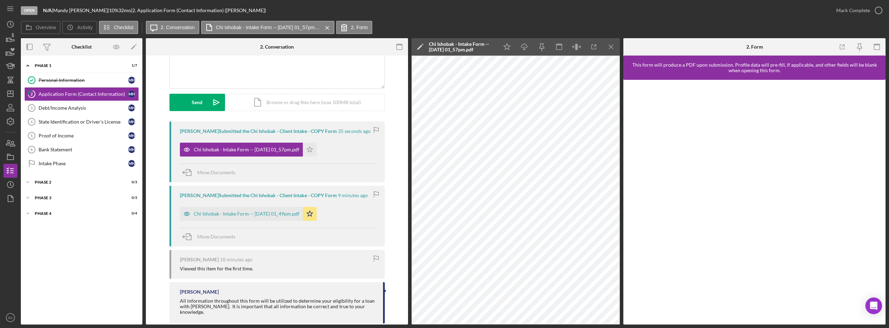
scroll to position [77, 0]
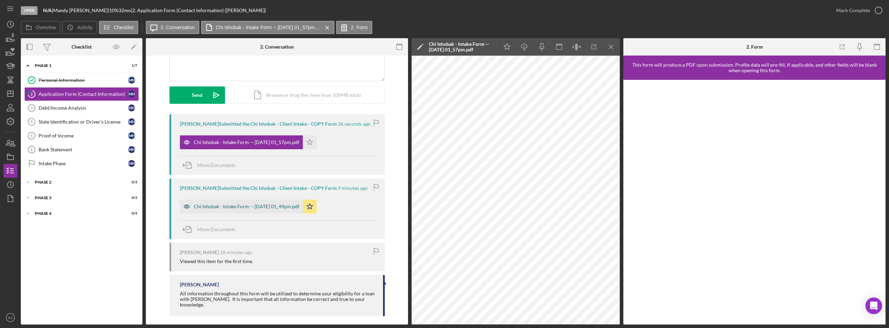
click at [270, 213] on div "Chi Ishobak - Intake Form -- [DATE] 01_49pm.pdf" at bounding box center [241, 207] width 123 height 14
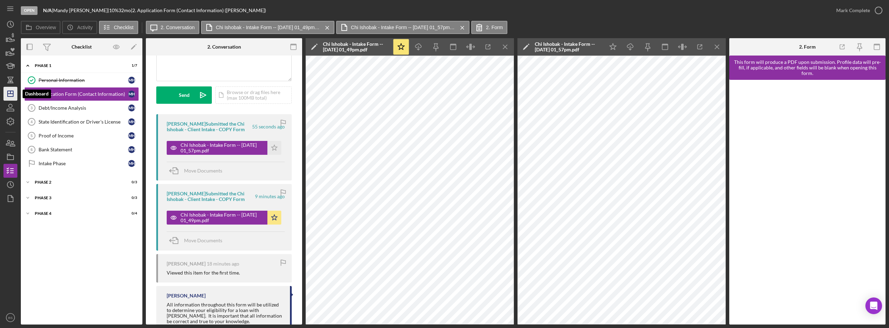
click at [13, 92] on polygon "button" at bounding box center [11, 94] width 6 height 6
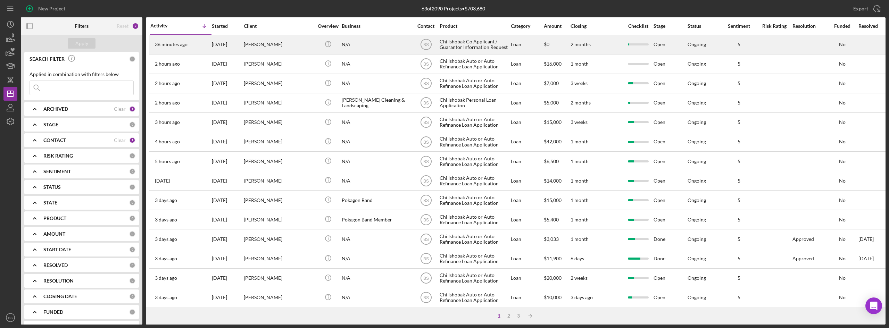
click at [269, 41] on div "[PERSON_NAME]" at bounding box center [278, 44] width 69 height 18
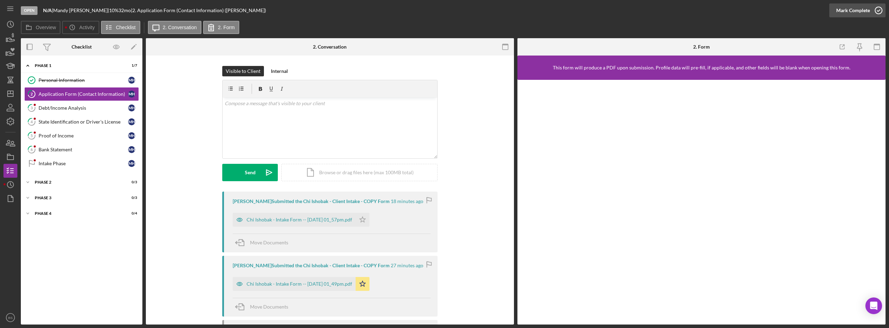
click at [855, 5] on div "Mark Complete" at bounding box center [853, 10] width 34 height 14
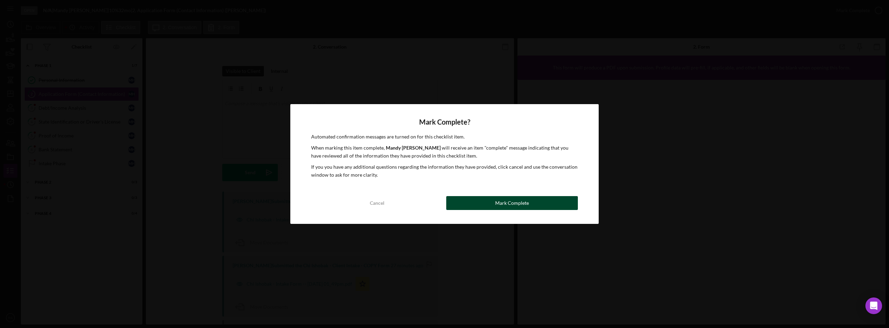
click at [559, 203] on button "Mark Complete" at bounding box center [512, 203] width 132 height 14
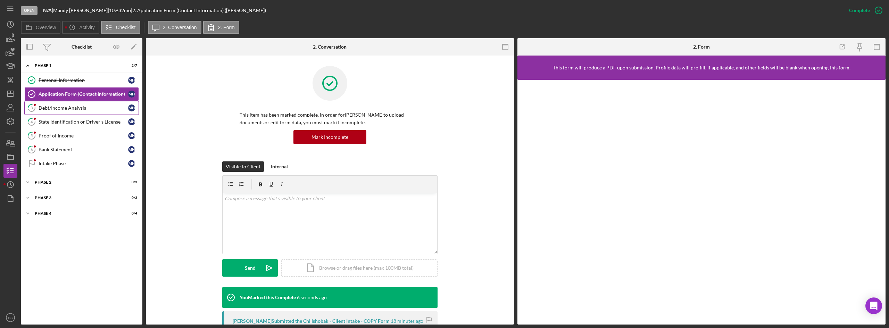
click at [100, 102] on link "3 Debt/Income Analysis M H" at bounding box center [81, 108] width 115 height 14
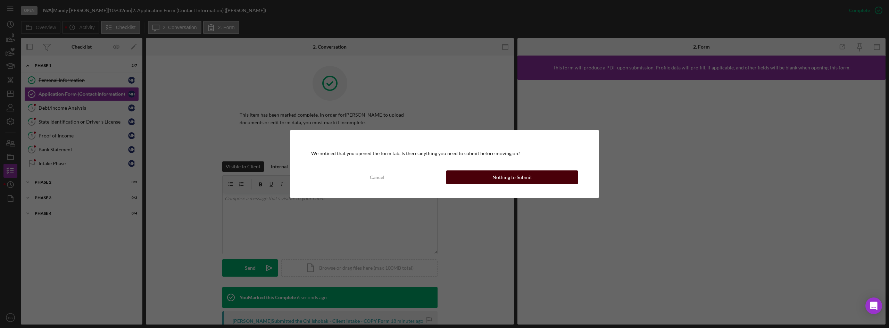
click at [469, 175] on button "Nothing to Submit" at bounding box center [512, 178] width 132 height 14
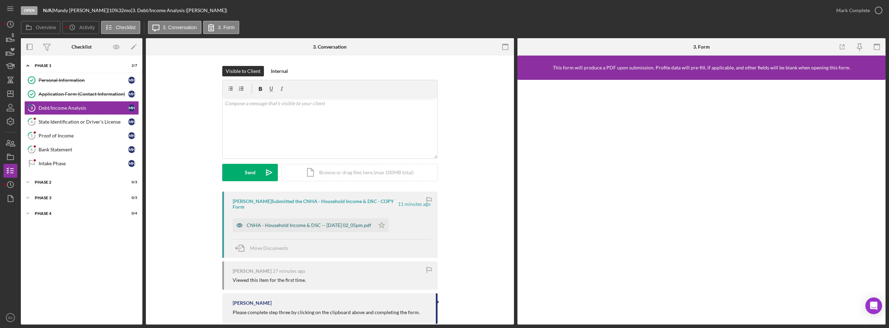
click at [328, 222] on div "CNHA - Household Income & DSC -- [DATE] 02_05pm.pdf" at bounding box center [304, 225] width 142 height 14
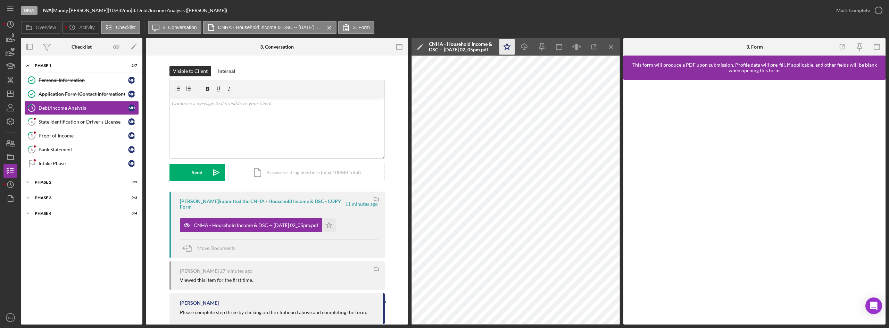
click at [504, 41] on icon "Icon/Star" at bounding box center [507, 47] width 16 height 16
click at [837, 12] on div "Mark Complete" at bounding box center [853, 10] width 34 height 14
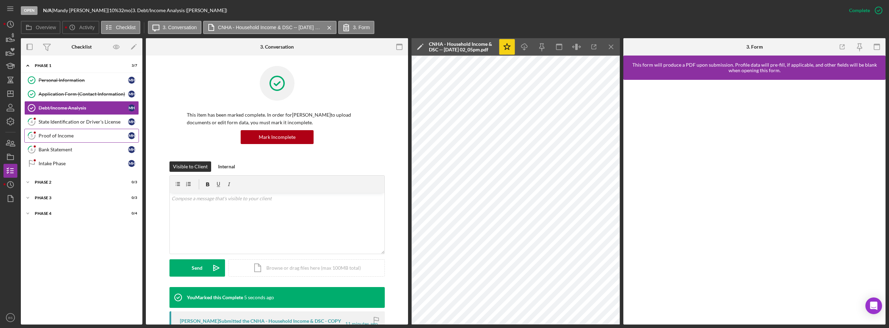
click at [68, 130] on link "5 Proof of Income M H" at bounding box center [81, 136] width 115 height 14
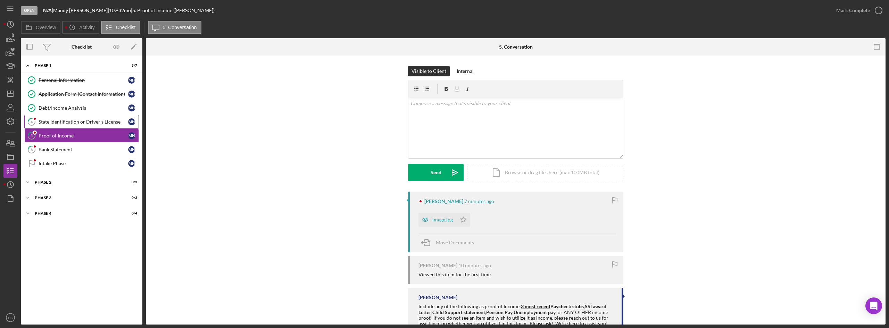
click at [70, 125] on link "4 State Identification or Driver's License M H" at bounding box center [81, 122] width 115 height 14
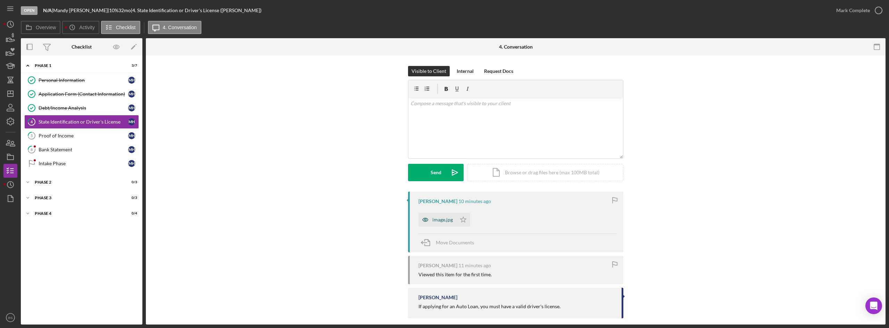
click at [425, 217] on icon "button" at bounding box center [426, 220] width 14 height 14
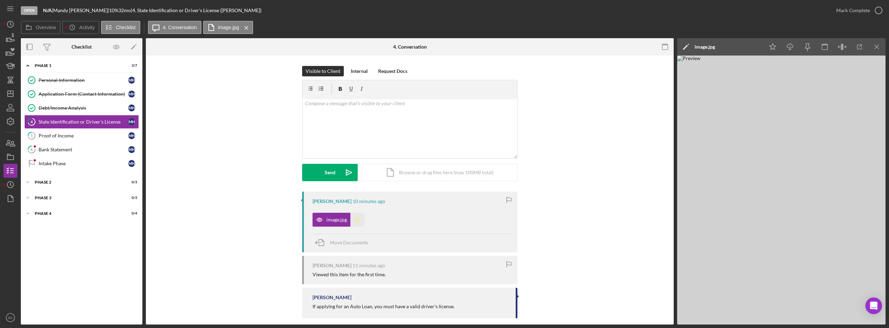
click at [358, 220] on icon "Icon/Star" at bounding box center [357, 220] width 14 height 14
click at [864, 17] on div "Mark Complete" at bounding box center [853, 10] width 34 height 14
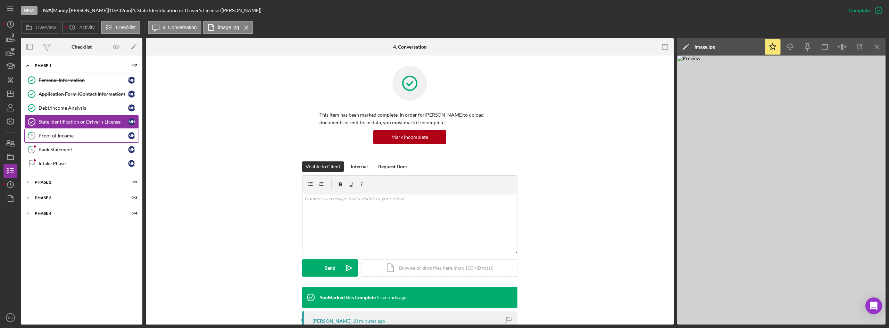
click at [55, 138] on div "Proof of Income" at bounding box center [84, 136] width 90 height 6
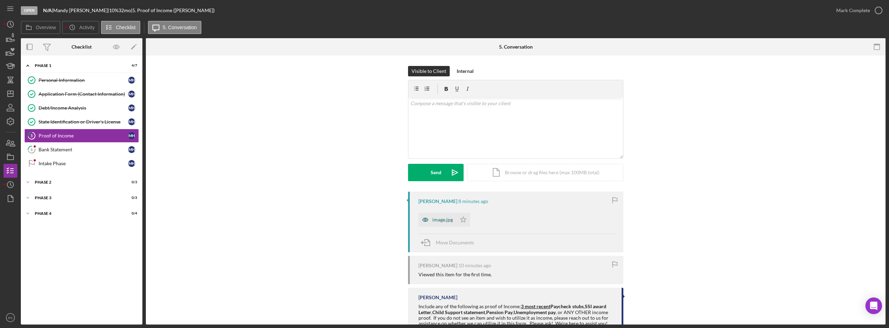
click at [446, 221] on div "image.jpg" at bounding box center [442, 220] width 20 height 6
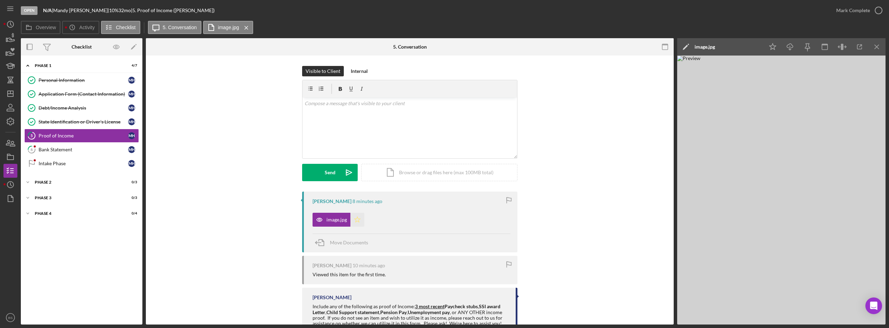
click at [360, 215] on icon "Icon/Star" at bounding box center [357, 220] width 14 height 14
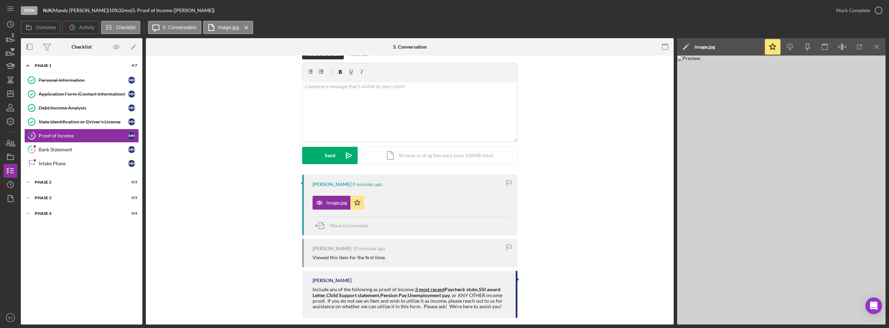
scroll to position [24, 0]
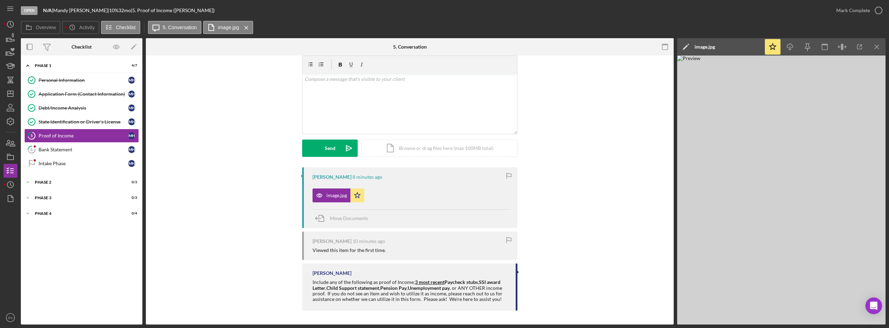
drag, startPoint x: 411, startPoint y: 281, endPoint x: 476, endPoint y: 280, distance: 64.6
click at [476, 280] on div "Include any of the following as proof of Income: 3 most recent Paycheck stubs ,…" at bounding box center [411, 291] width 196 height 22
copy div "3 most recent Paycheck stubs"
click at [364, 91] on div "v Color teal Color pink Remove color Add row above Add row below Add column bef…" at bounding box center [410, 103] width 215 height 61
click at [714, 49] on div "image.jpg" at bounding box center [705, 47] width 20 height 6
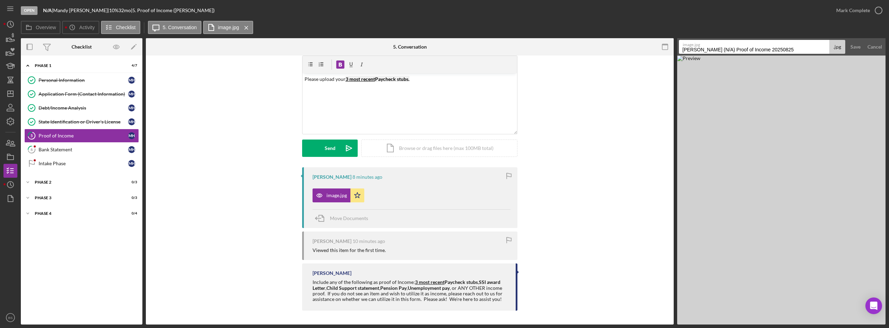
click at [714, 49] on input "[PERSON_NAME] (N/A) Proof of Income 20250825" at bounding box center [754, 47] width 150 height 14
type input "08/22"
click at [855, 54] on form "image.jpg 08/22 .jpg Save Cancel" at bounding box center [781, 46] width 208 height 17
click at [858, 51] on div "Save" at bounding box center [856, 47] width 10 height 14
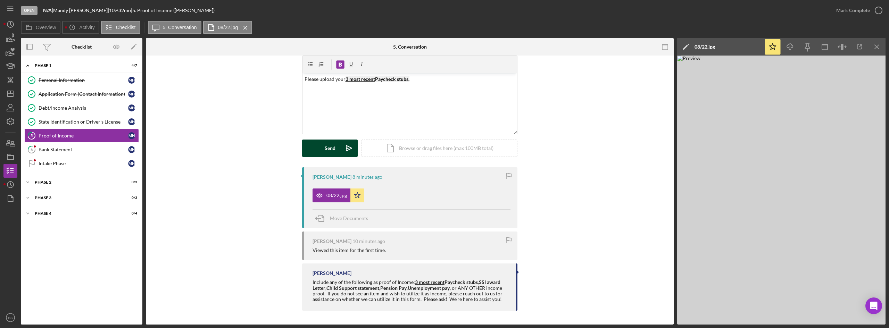
click at [321, 153] on button "Send Icon/icon-invite-send" at bounding box center [330, 148] width 56 height 17
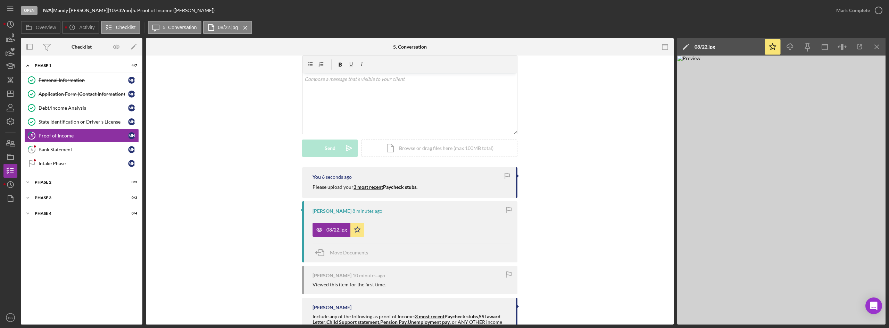
drag, startPoint x: 71, startPoint y: 152, endPoint x: 177, endPoint y: 154, distance: 105.6
click at [71, 152] on div "Bank Statement" at bounding box center [84, 150] width 90 height 6
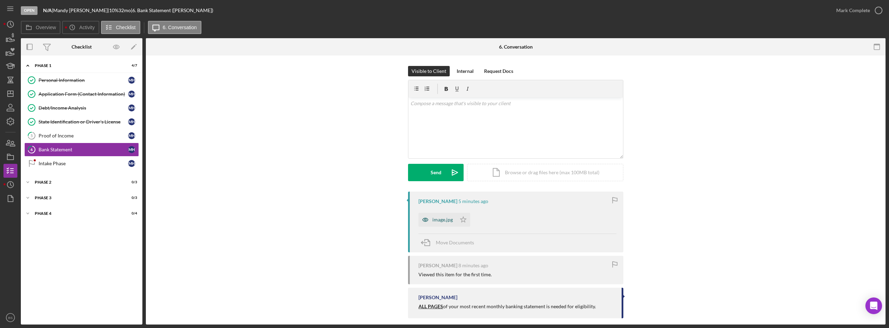
click at [446, 218] on div "image.jpg" at bounding box center [442, 220] width 20 height 6
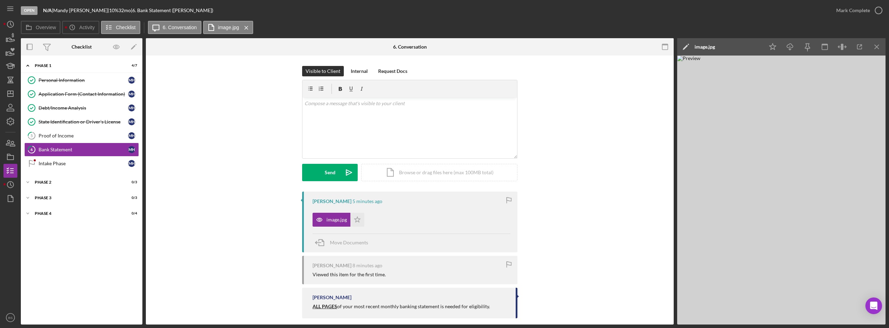
drag, startPoint x: 309, startPoint y: 307, endPoint x: 491, endPoint y: 309, distance: 181.7
click at [491, 309] on div "[PERSON_NAME] ALL PAGES of your most recent monthly banking statement is needed…" at bounding box center [409, 303] width 215 height 30
copy div "ALL PAGES of your most recent monthly banking statement is needed for eligibili…"
click at [417, 148] on div "v Color teal Color pink Remove color Add row above Add row below Add column bef…" at bounding box center [410, 128] width 215 height 61
drag, startPoint x: 372, startPoint y: 106, endPoint x: 346, endPoint y: 106, distance: 26.1
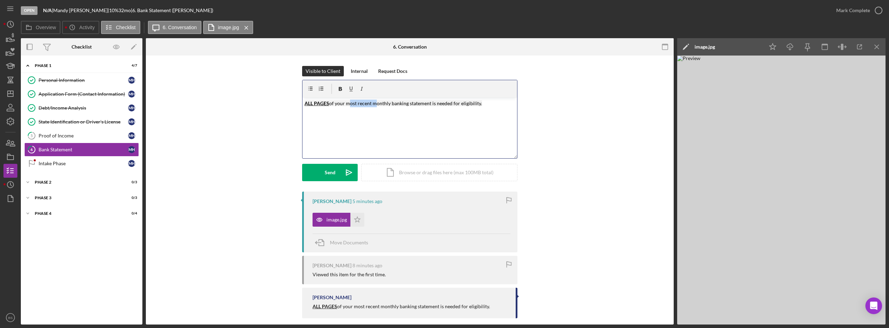
click at [346, 106] on mark "of your most recent monthly banking statement is needed for eligibility." at bounding box center [405, 103] width 153 height 6
click at [342, 176] on icon "Icon/icon-invite-send" at bounding box center [348, 172] width 17 height 17
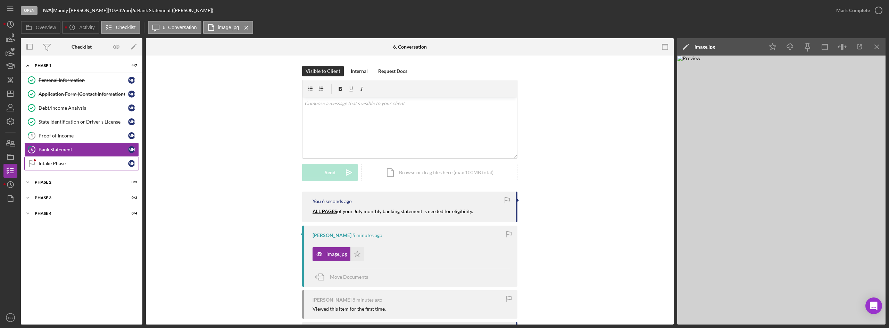
click at [93, 157] on link "Intake Phase Intake Phase M H" at bounding box center [81, 164] width 115 height 14
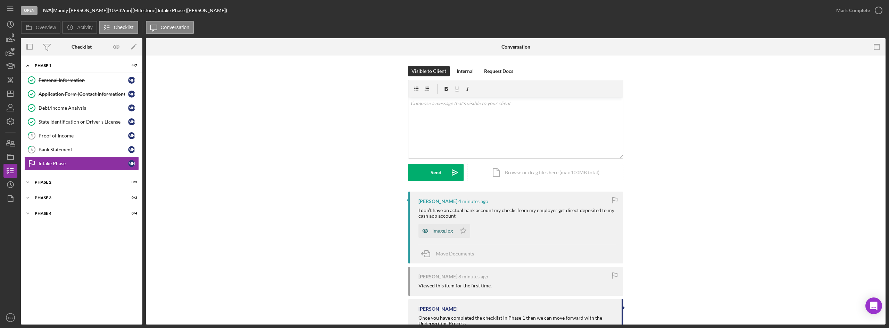
click at [448, 235] on div "image.jpg" at bounding box center [438, 231] width 38 height 14
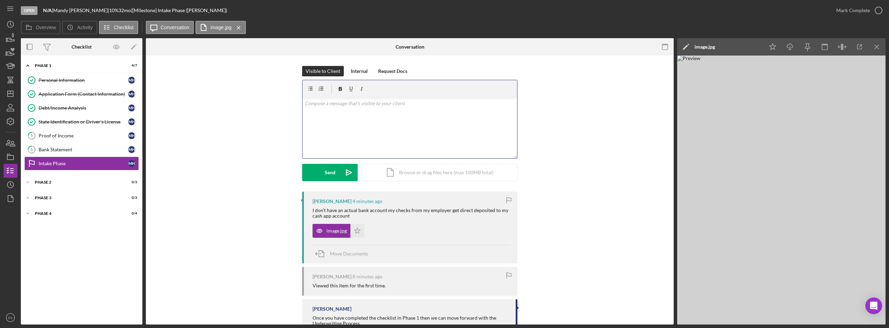
click at [408, 113] on div "v Color teal Color pink Remove color Add row above Add row below Add column bef…" at bounding box center [410, 128] width 215 height 61
click at [339, 172] on button "Send Icon/icon-invite-send" at bounding box center [330, 172] width 56 height 17
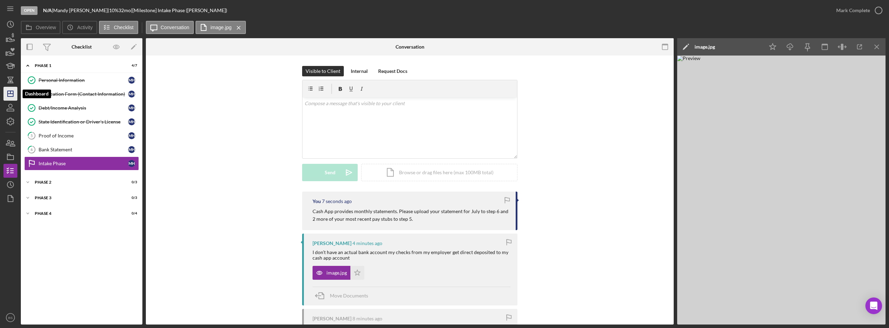
click at [8, 99] on icon "Icon/Dashboard" at bounding box center [10, 93] width 17 height 17
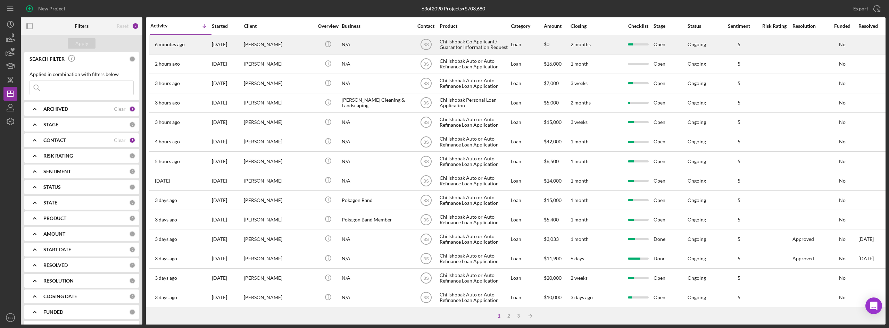
click at [259, 44] on div "[PERSON_NAME]" at bounding box center [278, 44] width 69 height 18
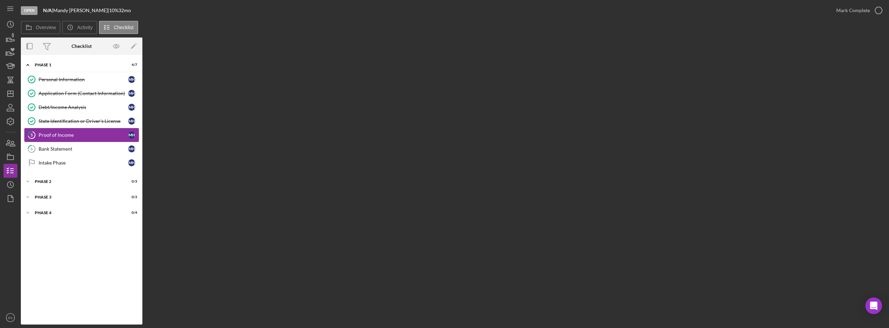
click at [115, 136] on div "Proof of Income" at bounding box center [84, 135] width 90 height 6
click at [111, 152] on link "6 Bank Statement M H" at bounding box center [81, 149] width 115 height 14
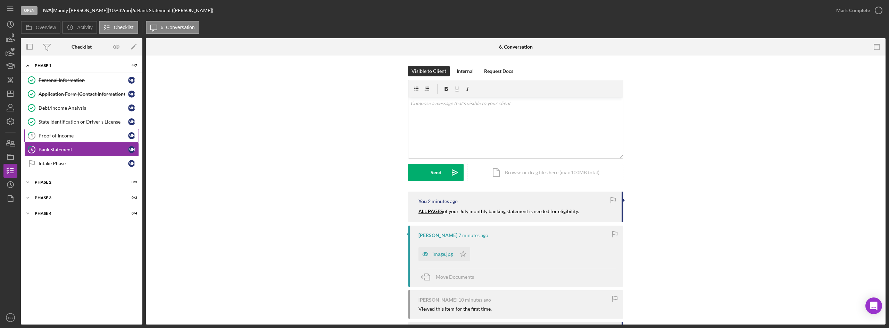
click at [110, 129] on link "5 Proof of Income M H" at bounding box center [81, 136] width 115 height 14
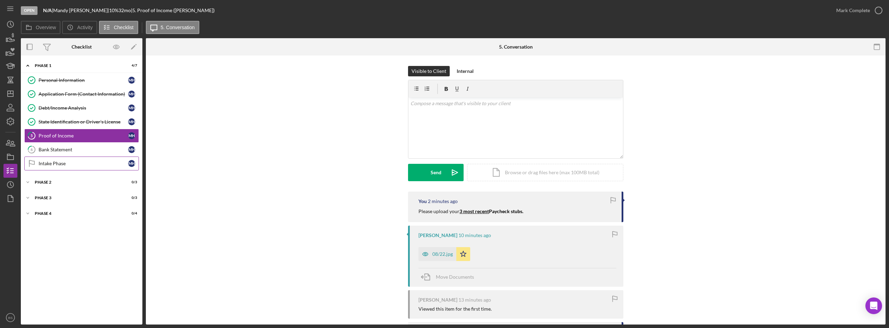
click at [106, 164] on div "Intake Phase" at bounding box center [84, 164] width 90 height 6
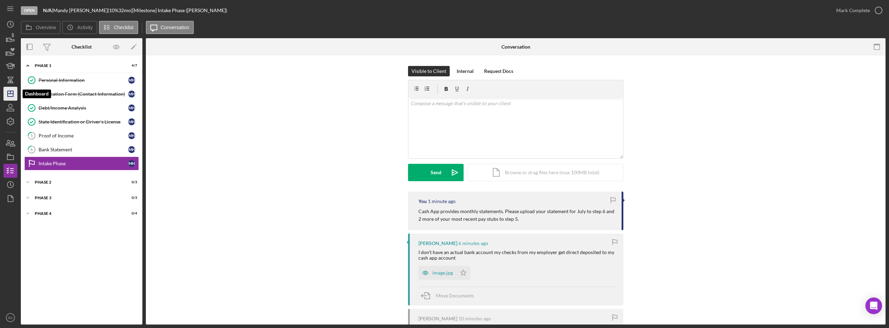
click at [8, 92] on polygon "button" at bounding box center [11, 94] width 6 height 6
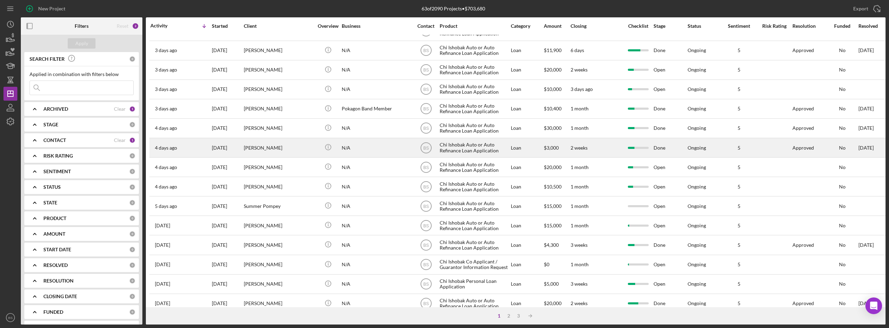
scroll to position [223, 0]
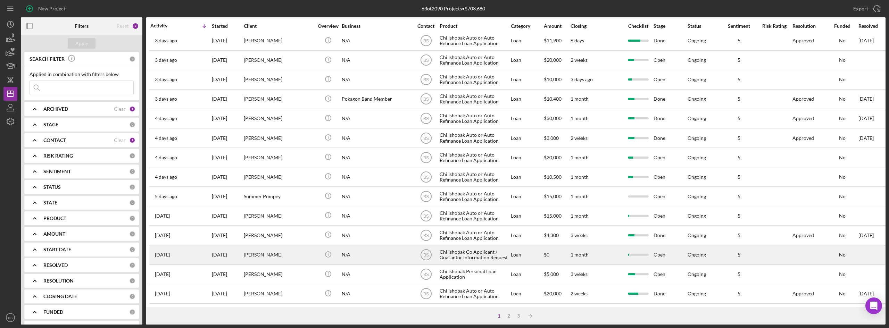
click at [298, 257] on div "[PERSON_NAME]" at bounding box center [278, 255] width 69 height 18
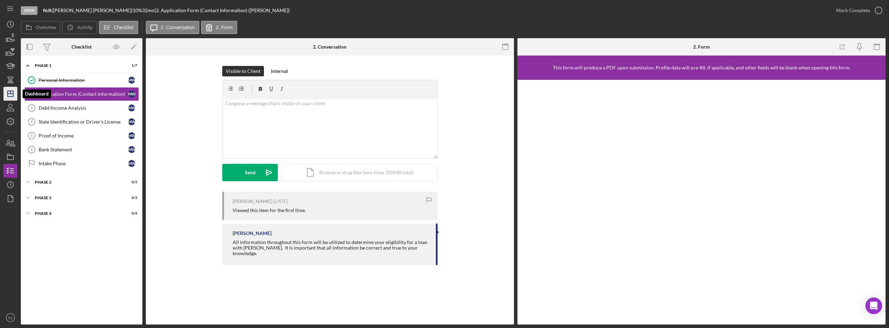
click at [13, 93] on polygon "button" at bounding box center [11, 94] width 6 height 6
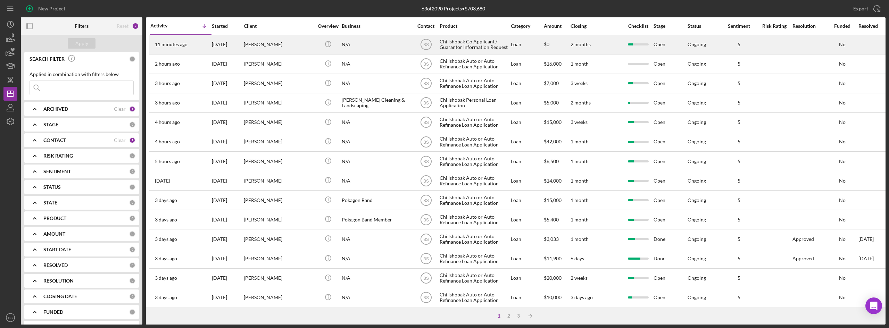
click at [164, 52] on div "11 minutes ago [PERSON_NAME]" at bounding box center [180, 44] width 61 height 18
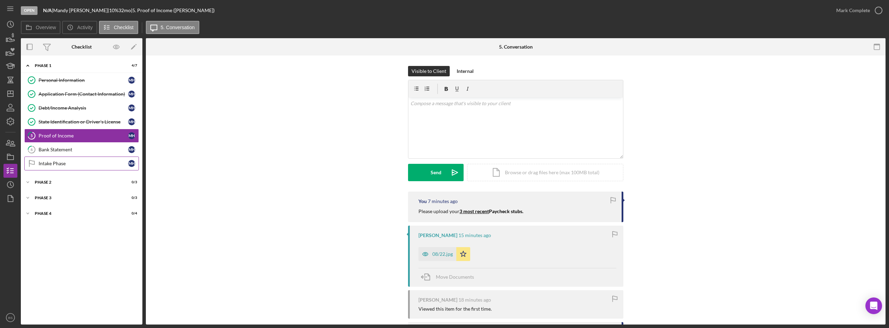
click at [85, 160] on link "Intake Phase Intake Phase M H" at bounding box center [81, 164] width 115 height 14
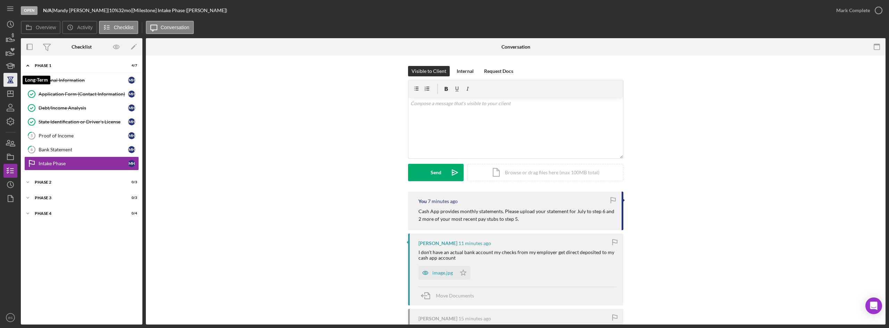
click at [11, 86] on icon "button" at bounding box center [10, 79] width 17 height 17
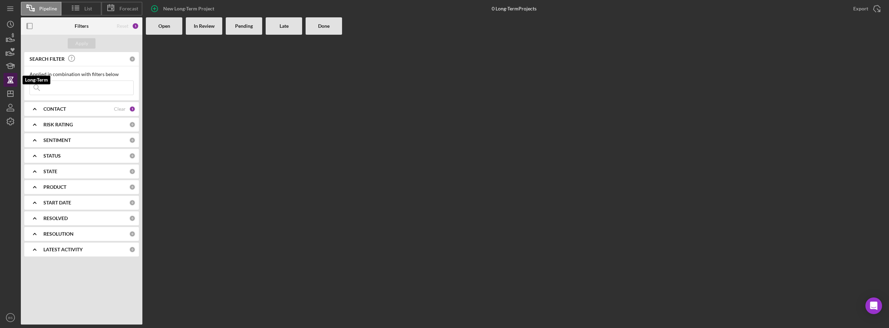
click at [11, 86] on icon "button" at bounding box center [10, 79] width 17 height 17
click at [14, 98] on icon "Icon/Dashboard" at bounding box center [10, 93] width 17 height 17
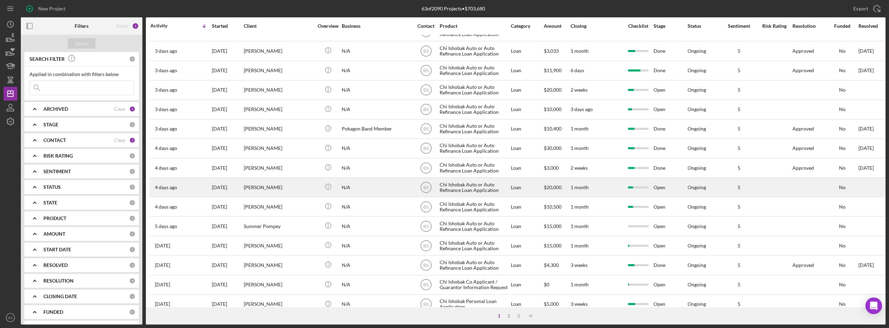
scroll to position [223, 0]
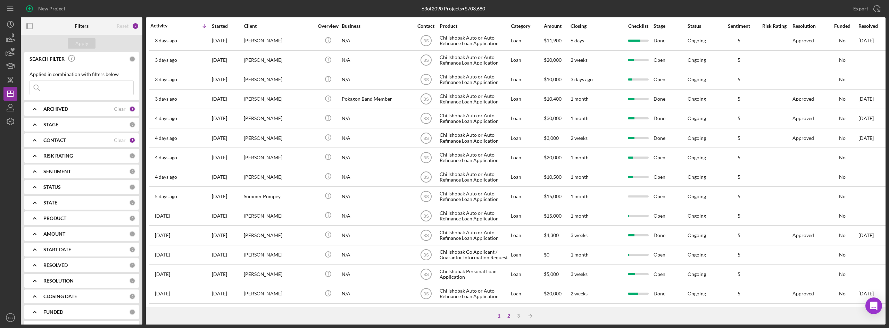
click at [510, 315] on div "2" at bounding box center [509, 316] width 10 height 6
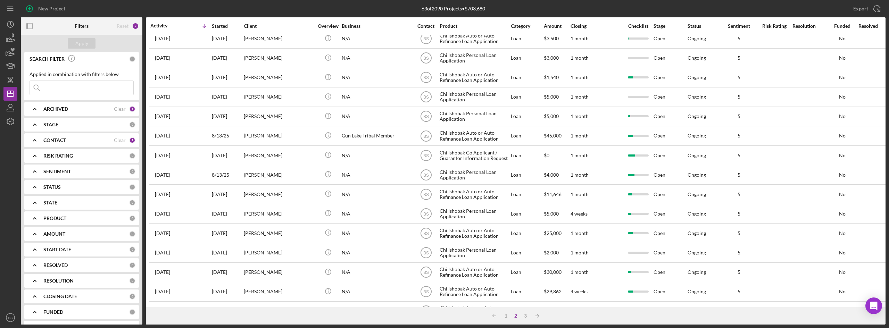
scroll to position [0, 0]
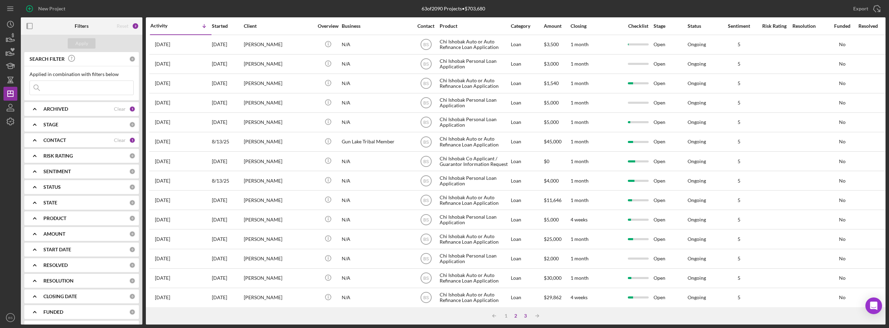
click at [525, 315] on div "3" at bounding box center [526, 316] width 10 height 6
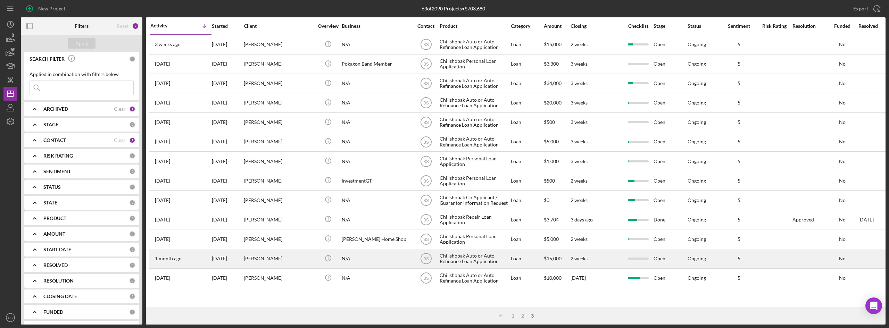
click at [298, 257] on div "[PERSON_NAME]" at bounding box center [278, 259] width 69 height 18
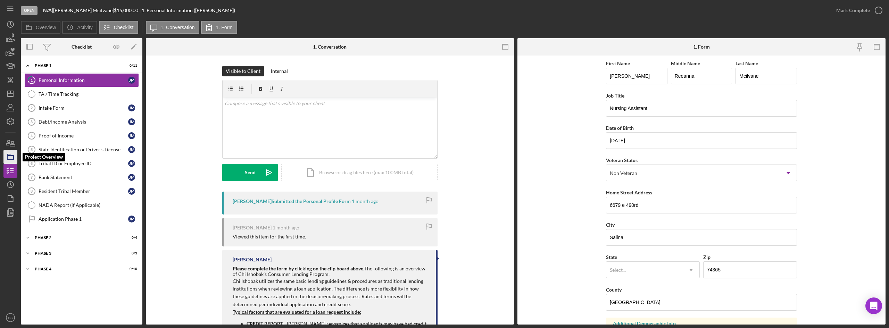
click at [8, 164] on icon "button" at bounding box center [10, 156] width 17 height 17
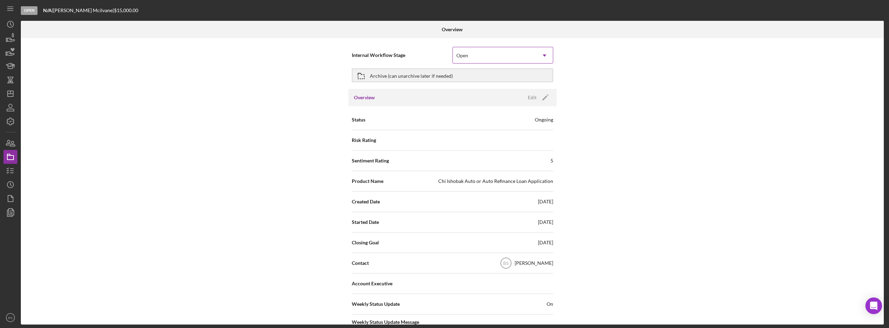
click at [468, 60] on div "Open" at bounding box center [494, 56] width 83 height 16
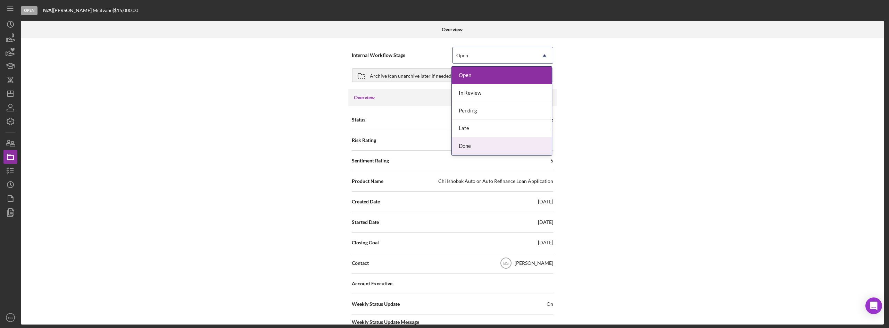
click at [457, 148] on div "Done" at bounding box center [502, 147] width 100 height 18
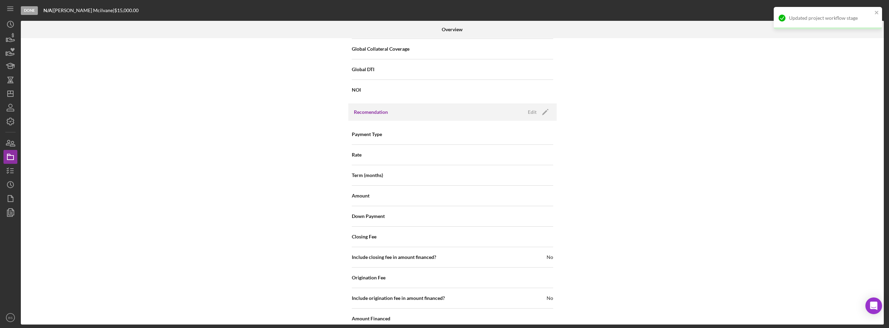
scroll to position [746, 0]
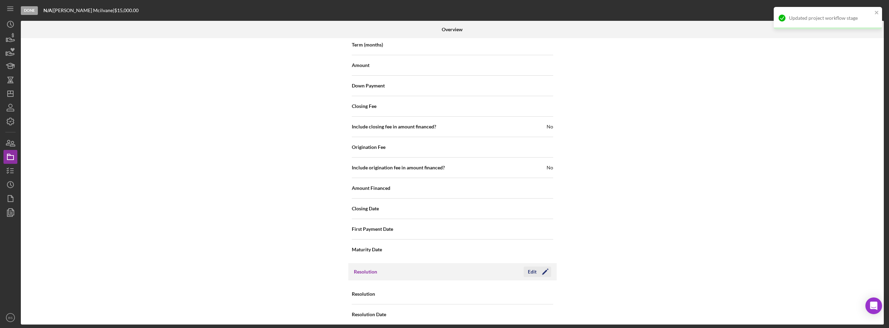
click at [537, 266] on icon "Icon/Edit" at bounding box center [545, 271] width 17 height 17
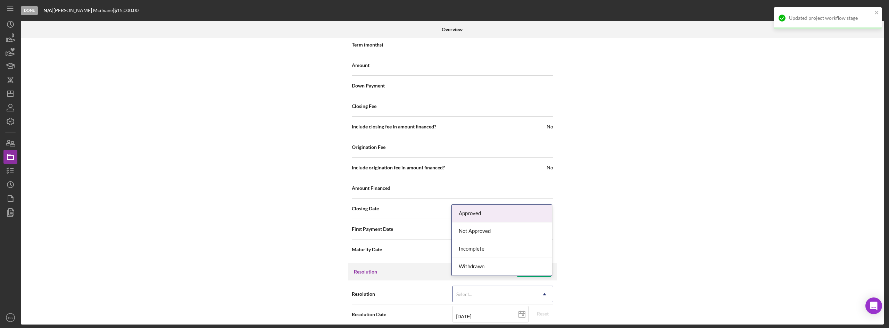
click at [458, 292] on div "Select..." at bounding box center [464, 295] width 16 height 6
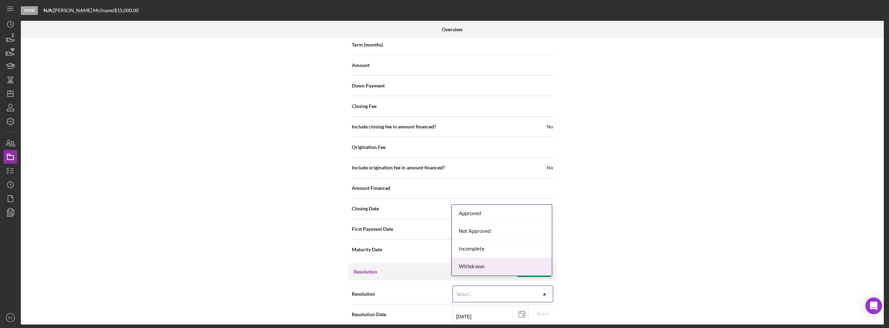
click at [469, 268] on div "Withdrawn" at bounding box center [502, 267] width 100 height 18
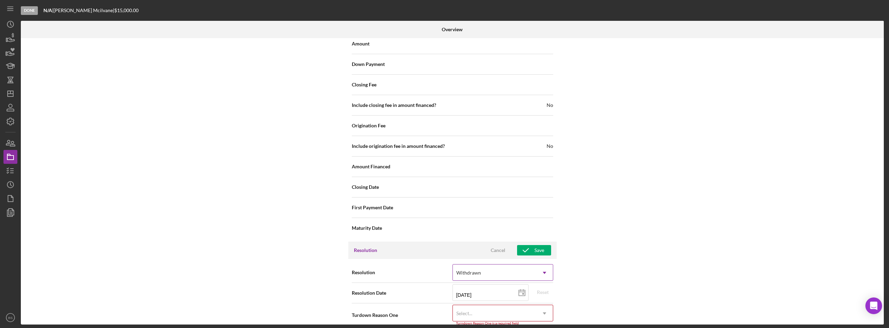
scroll to position [790, 0]
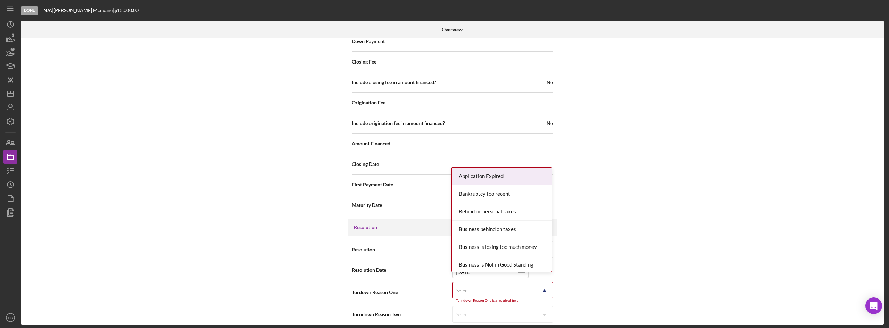
click at [469, 288] on div "Select..." at bounding box center [464, 291] width 16 height 6
click at [492, 177] on div "Application Expired" at bounding box center [502, 177] width 100 height 18
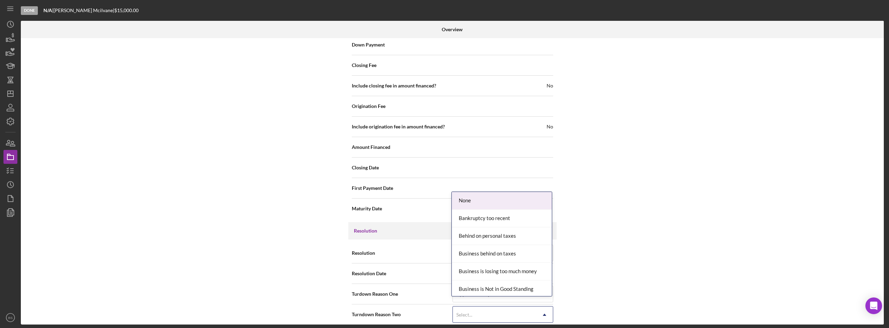
click at [469, 312] on div "Select..." at bounding box center [464, 315] width 16 height 6
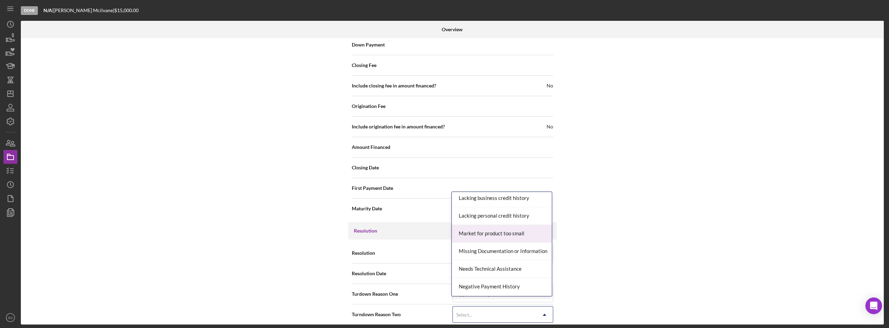
scroll to position [417, 0]
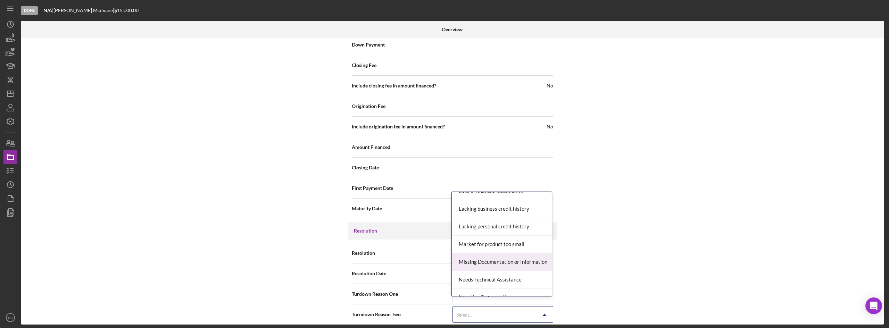
click at [481, 263] on div "Missing Documentation or Information" at bounding box center [502, 263] width 100 height 18
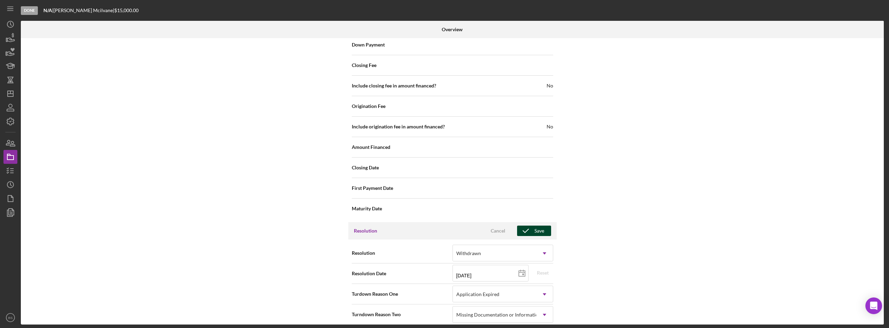
click at [548, 226] on button "Save" at bounding box center [534, 231] width 34 height 10
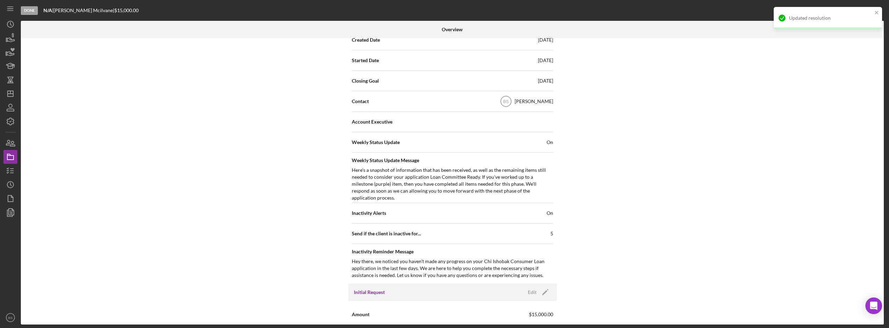
scroll to position [0, 0]
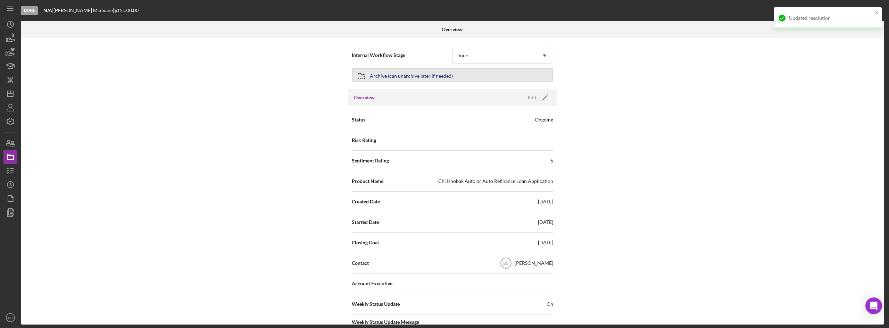
click at [456, 75] on button "Archive (can unarchive later if needed)" at bounding box center [452, 75] width 201 height 14
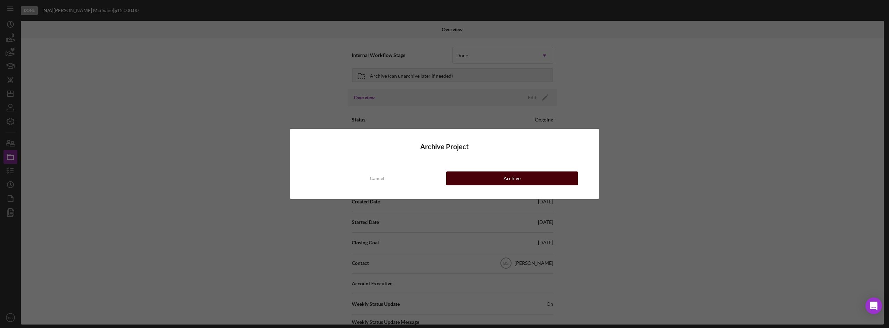
click at [473, 178] on button "Archive" at bounding box center [512, 179] width 132 height 14
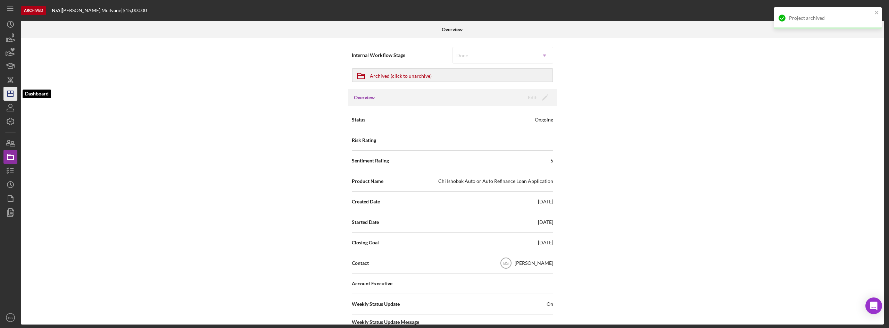
click at [8, 98] on icon "Icon/Dashboard" at bounding box center [10, 93] width 17 height 17
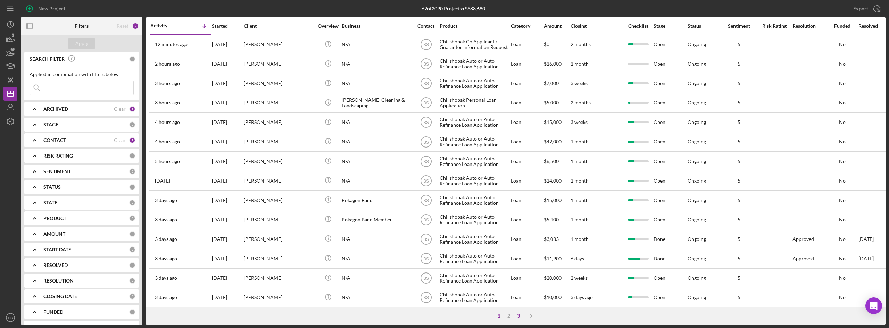
click at [520, 314] on div "3" at bounding box center [519, 316] width 10 height 6
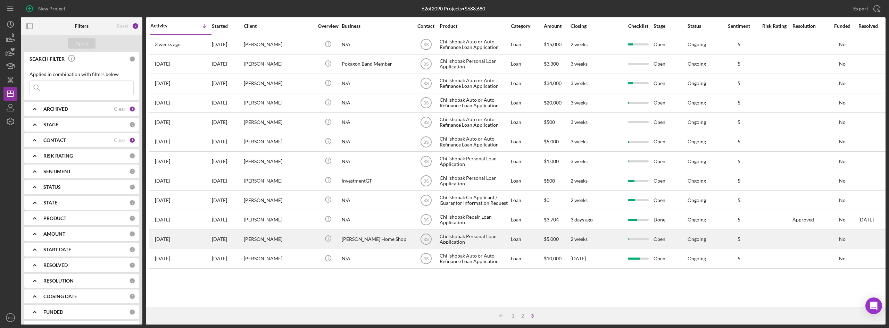
click at [241, 246] on div "[DATE]" at bounding box center [227, 239] width 31 height 18
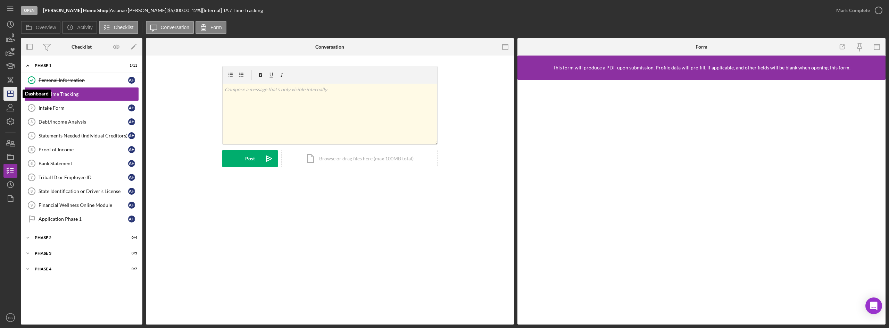
click at [14, 99] on icon "Icon/Dashboard" at bounding box center [10, 93] width 17 height 17
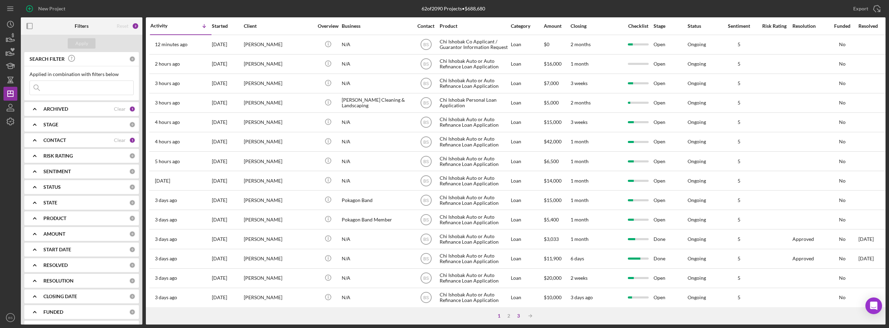
click at [516, 314] on div "3" at bounding box center [519, 316] width 10 height 6
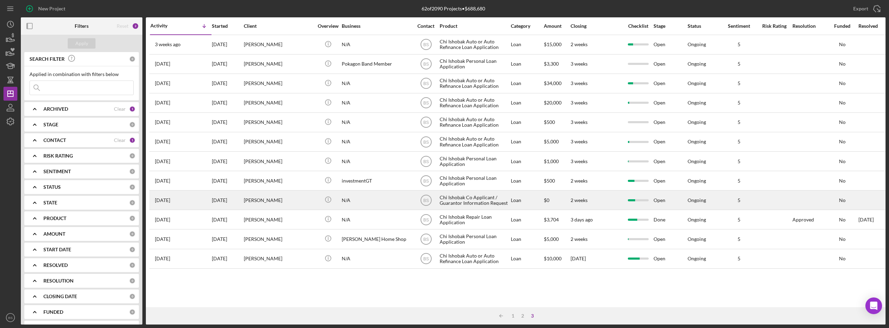
click at [286, 201] on div "[PERSON_NAME]" at bounding box center [278, 200] width 69 height 18
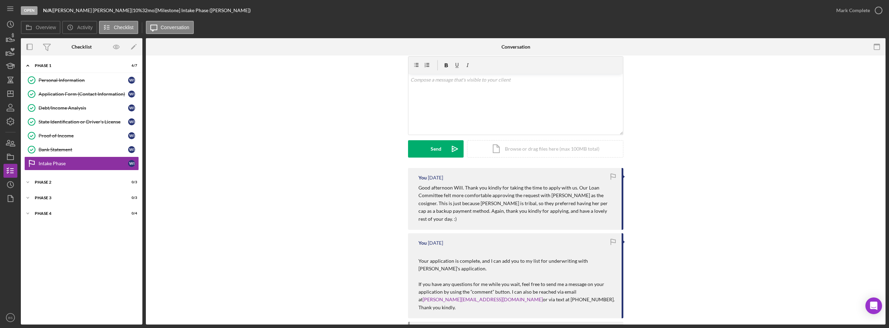
scroll to position [35, 0]
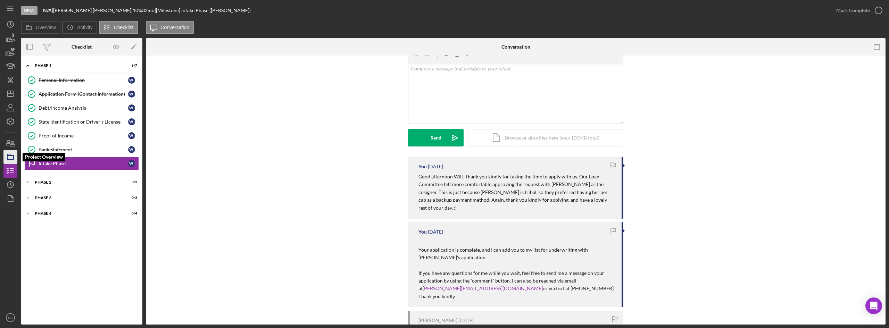
click at [7, 156] on polygon "button" at bounding box center [8, 154] width 3 height 1
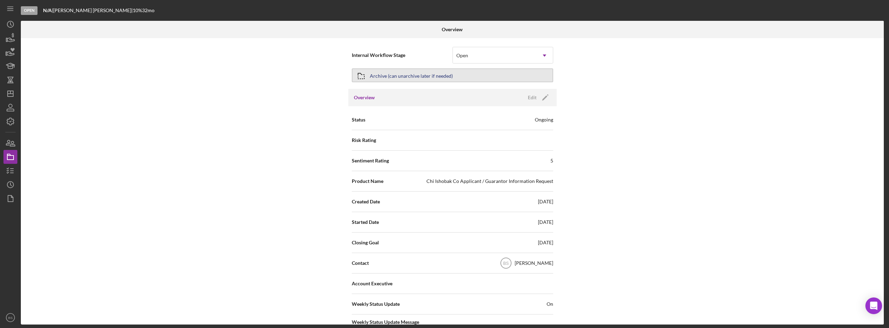
click at [457, 75] on button "Archive (can unarchive later if needed)" at bounding box center [452, 75] width 201 height 14
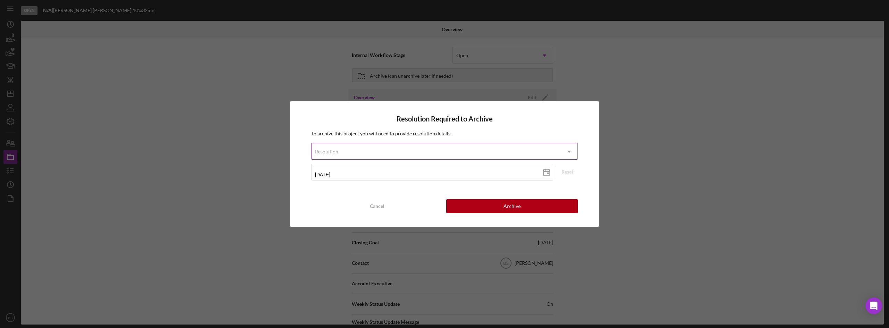
click at [461, 156] on div "Resolution" at bounding box center [436, 152] width 249 height 16
click at [437, 149] on div "Resolution" at bounding box center [436, 152] width 249 height 16
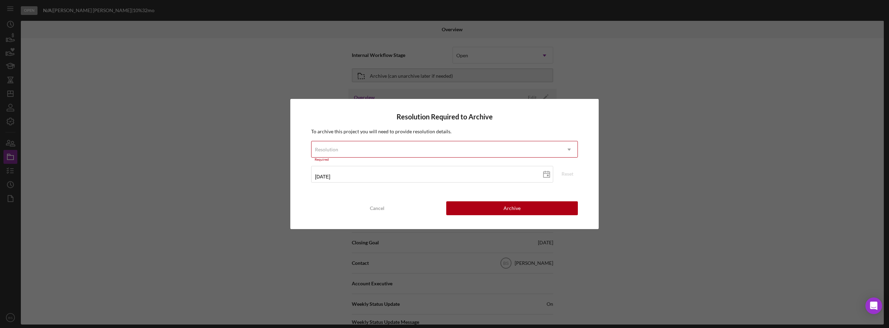
click at [234, 163] on div "Resolution Required to Archive To archive this project you will need to provide…" at bounding box center [444, 164] width 889 height 328
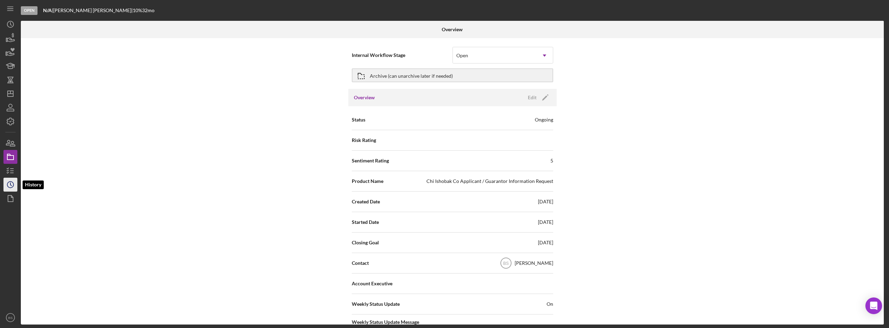
click at [12, 183] on icon "Icon/History" at bounding box center [10, 184] width 17 height 17
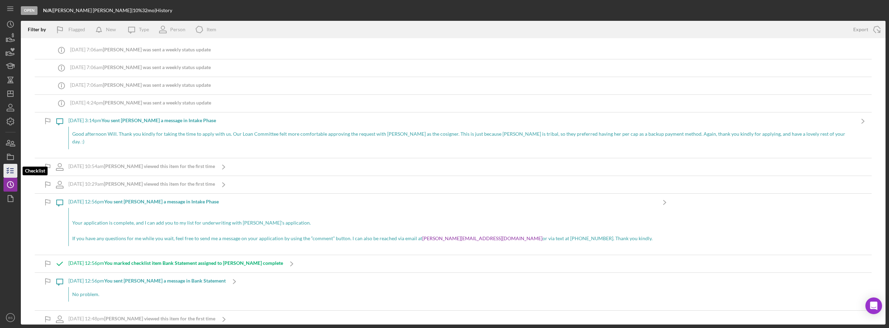
click at [4, 169] on icon "button" at bounding box center [10, 170] width 17 height 17
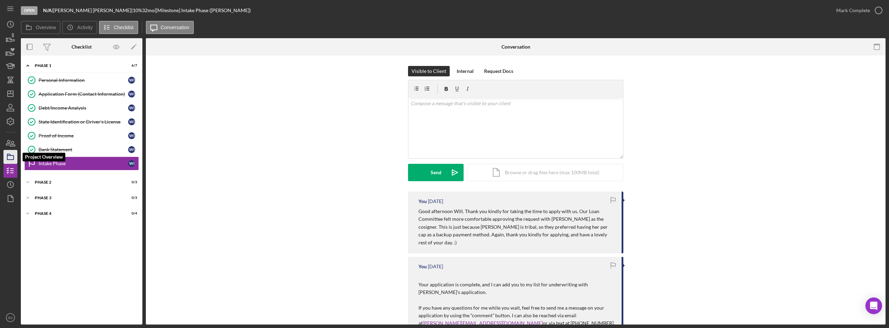
click at [10, 156] on polygon "button" at bounding box center [8, 154] width 3 height 1
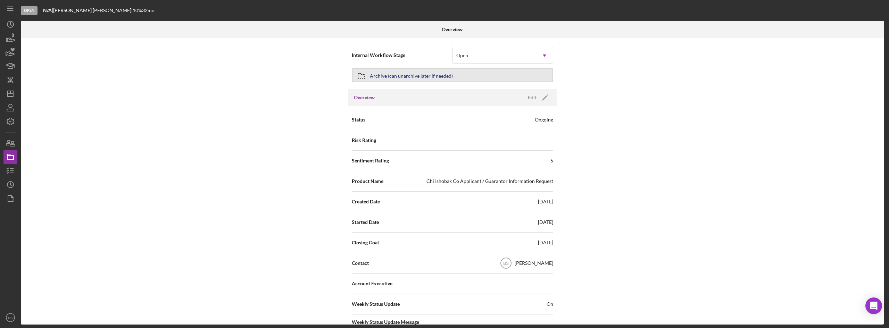
click at [490, 82] on button "Archive (can unarchive later if needed)" at bounding box center [452, 75] width 201 height 14
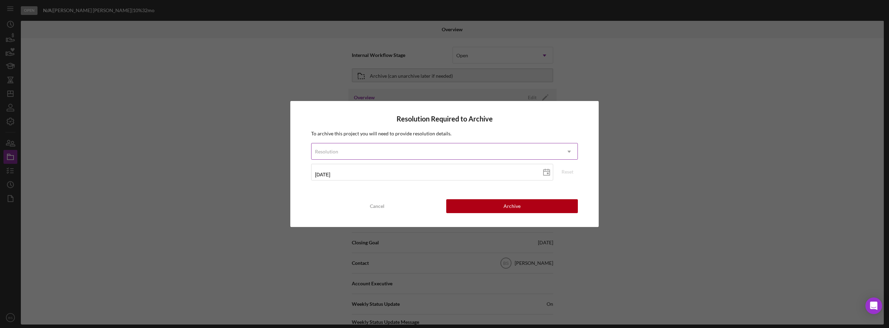
click at [462, 145] on div "Resolution" at bounding box center [436, 152] width 249 height 16
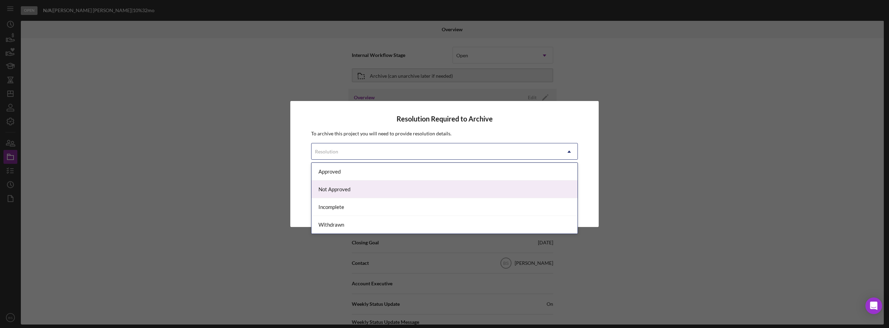
click at [426, 192] on div "Not Approved" at bounding box center [445, 190] width 266 height 18
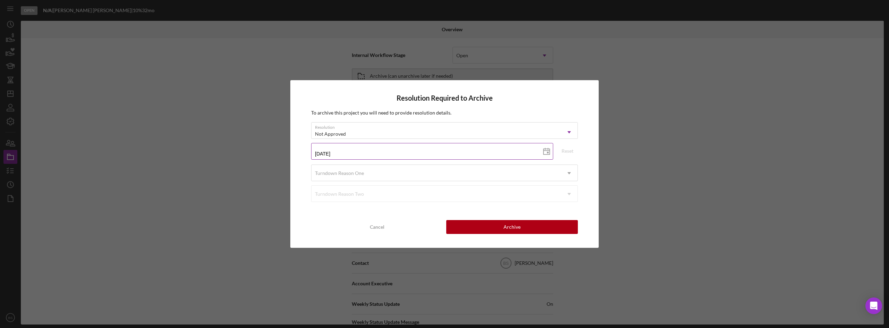
click at [390, 152] on input "[DATE]" at bounding box center [432, 151] width 242 height 17
click at [543, 153] on icon at bounding box center [546, 151] width 17 height 17
type input "[DATE]"
click at [420, 180] on div "Turndown Reason One" at bounding box center [436, 173] width 249 height 16
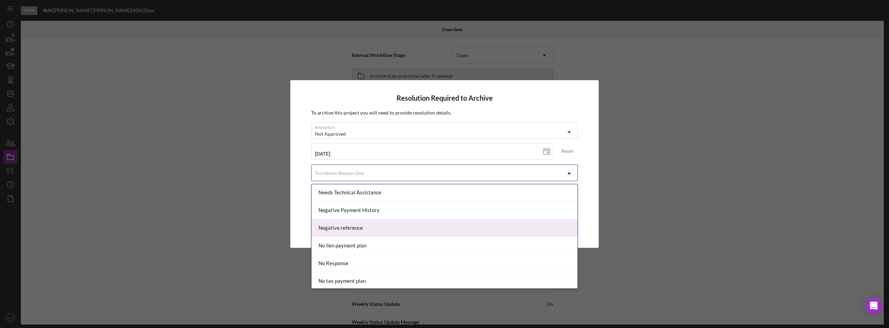
scroll to position [487, 0]
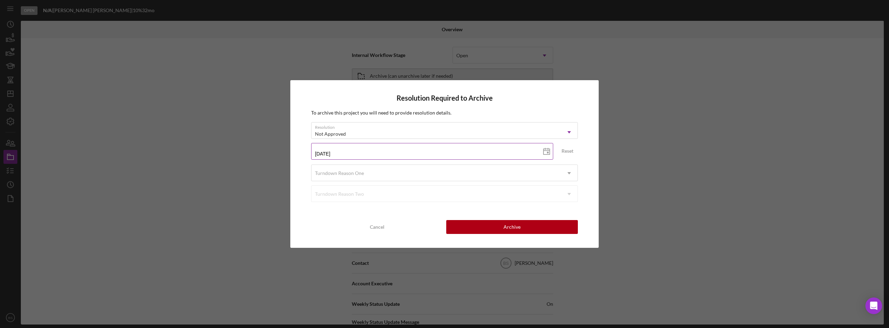
drag, startPoint x: 352, startPoint y: 120, endPoint x: 353, endPoint y: 156, distance: 36.1
click at [353, 124] on div "To archive this project you will need to provide resolution details. Resolution…" at bounding box center [444, 157] width 267 height 97
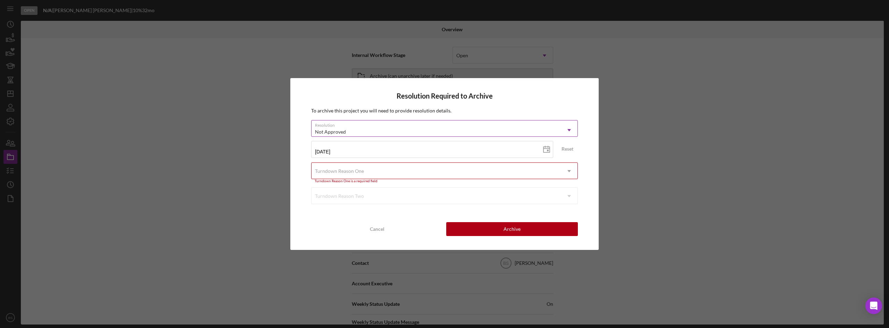
click at [361, 131] on div "Not Approved" at bounding box center [436, 132] width 249 height 16
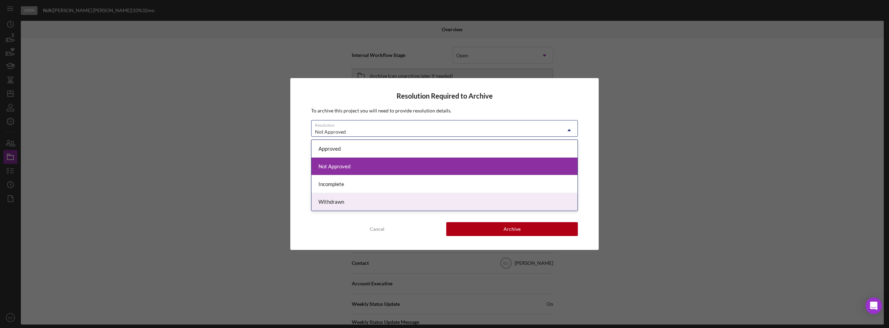
click at [353, 195] on div "Withdrawn" at bounding box center [445, 202] width 266 height 18
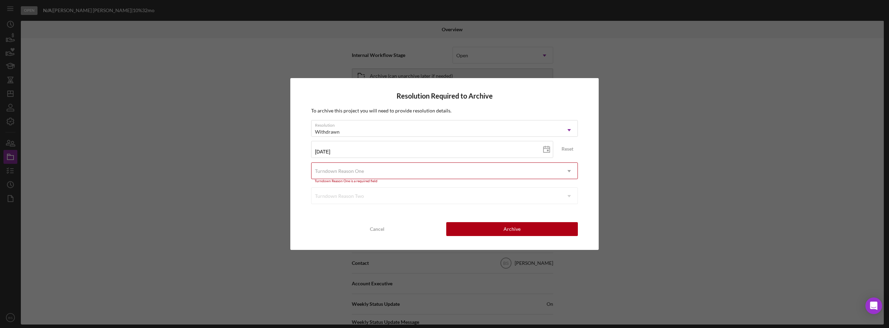
click at [357, 172] on div "Turndown Reason One" at bounding box center [339, 171] width 49 height 6
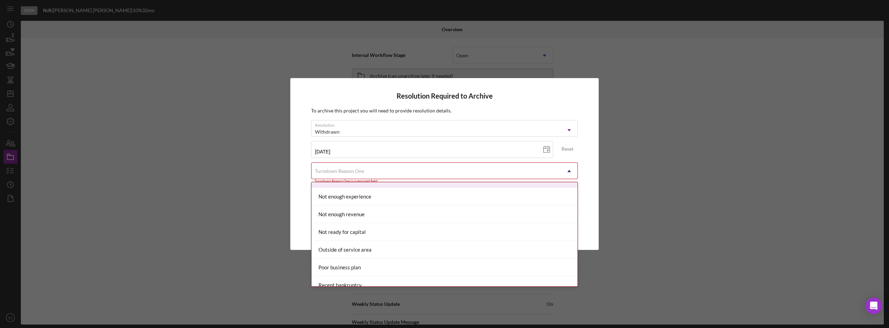
scroll to position [625, 0]
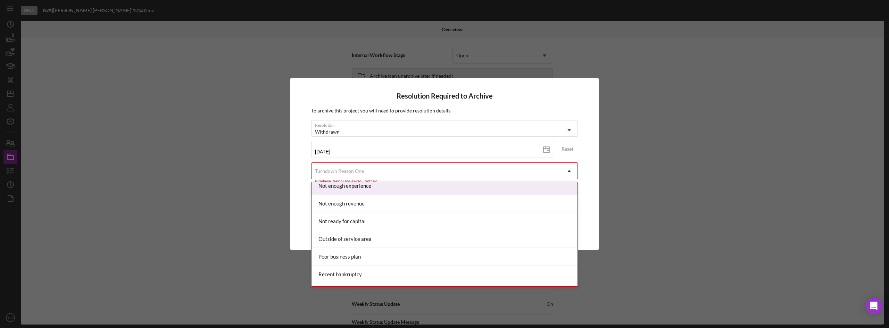
click at [367, 186] on div "Not enough experience" at bounding box center [445, 186] width 266 height 18
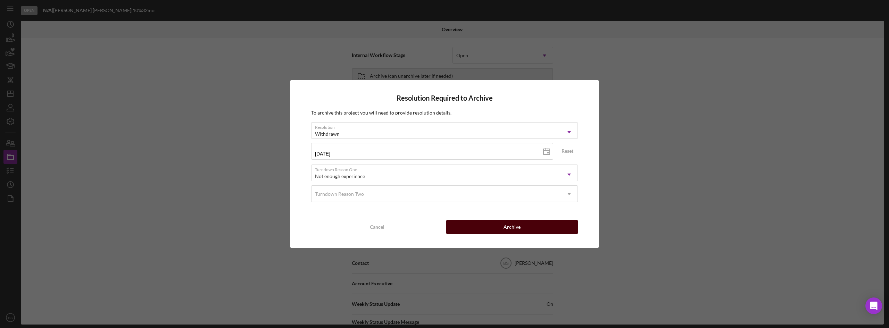
click at [566, 228] on button "Archive" at bounding box center [512, 227] width 132 height 14
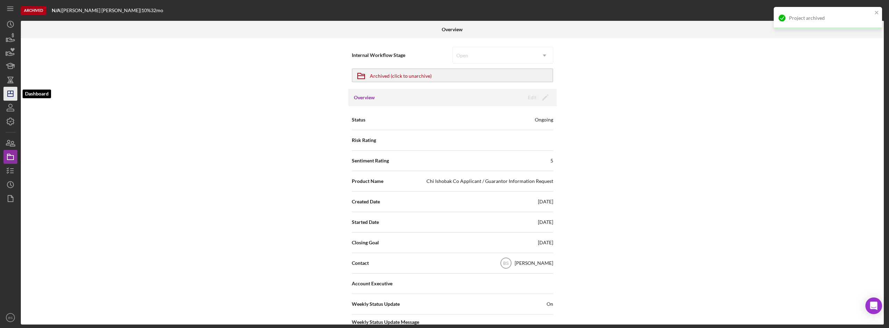
click at [16, 100] on icon "Icon/Dashboard" at bounding box center [10, 93] width 17 height 17
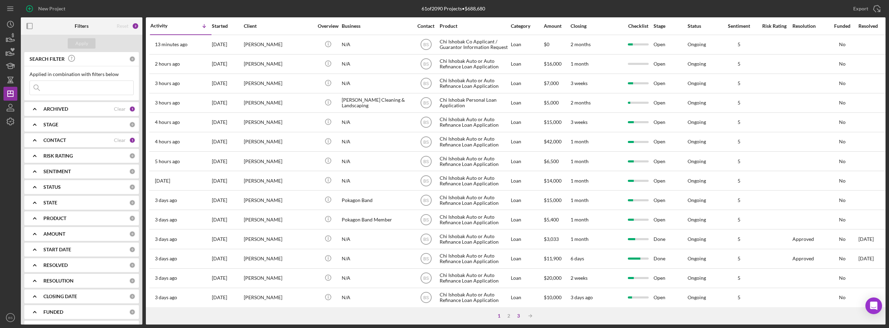
click at [517, 316] on div "3" at bounding box center [519, 316] width 10 height 6
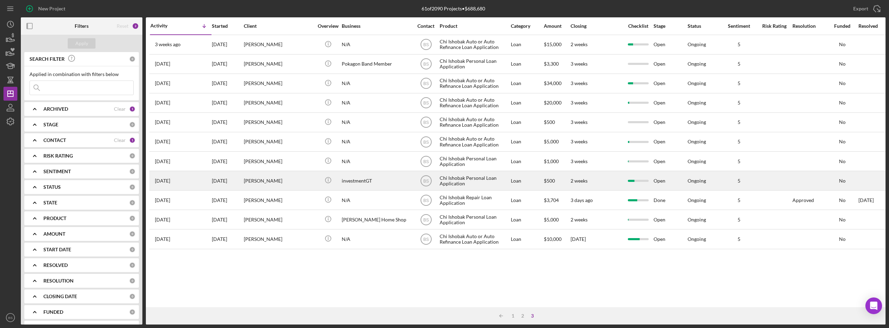
click at [277, 184] on div "[PERSON_NAME]" at bounding box center [278, 181] width 69 height 18
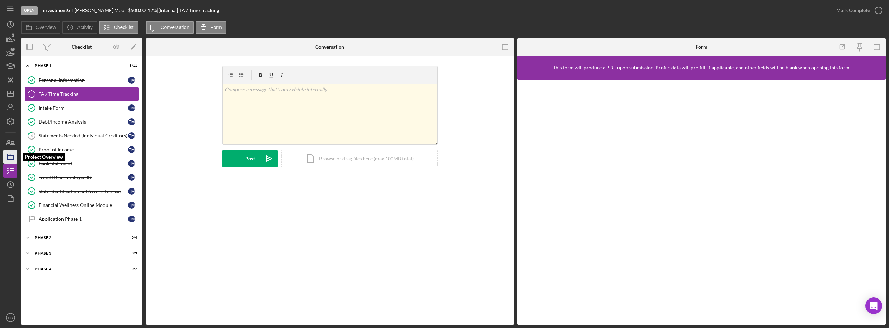
click at [15, 155] on icon "button" at bounding box center [10, 156] width 17 height 17
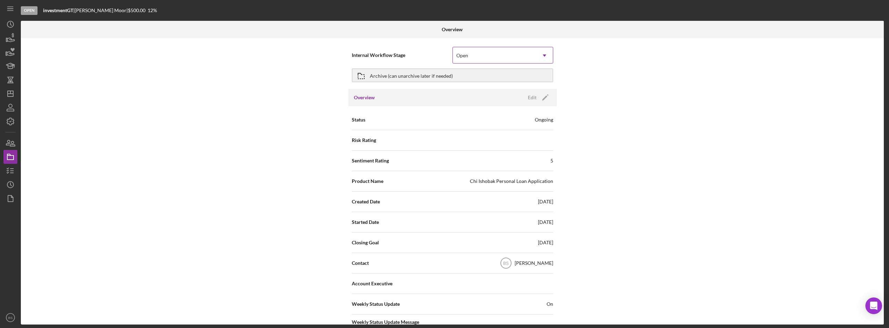
click at [490, 59] on div "Open" at bounding box center [494, 56] width 83 height 16
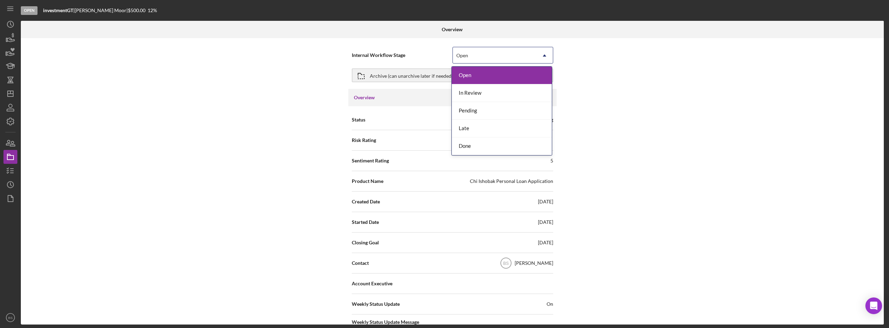
click at [490, 59] on div "Open" at bounding box center [494, 56] width 83 height 16
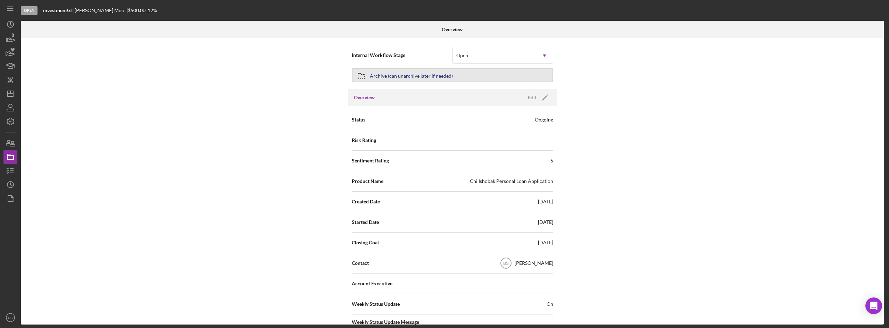
click at [470, 81] on button "Archive (can unarchive later if needed)" at bounding box center [452, 75] width 201 height 14
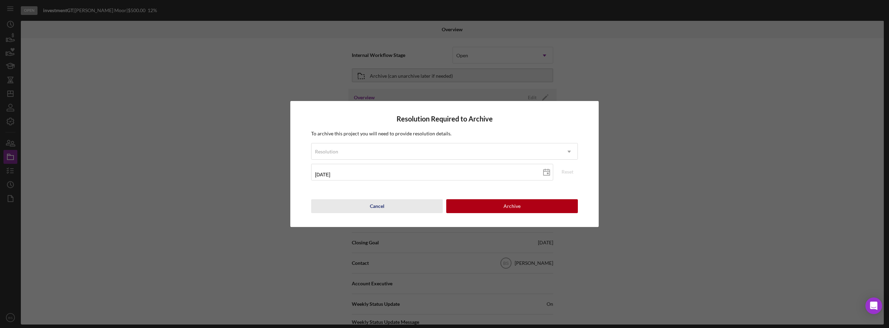
click at [397, 205] on button "Cancel" at bounding box center [377, 206] width 132 height 14
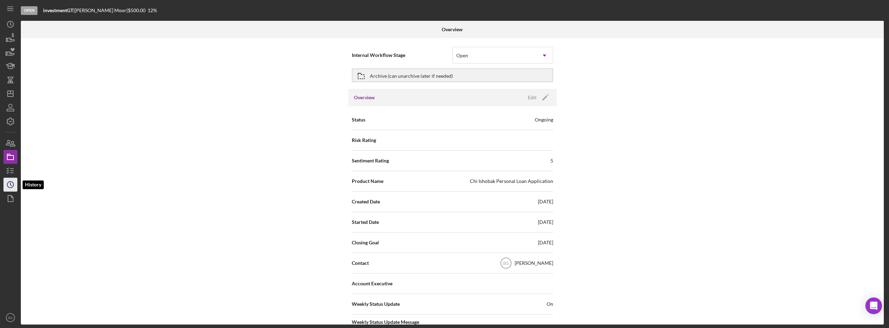
click at [6, 181] on icon "Icon/History" at bounding box center [10, 184] width 17 height 17
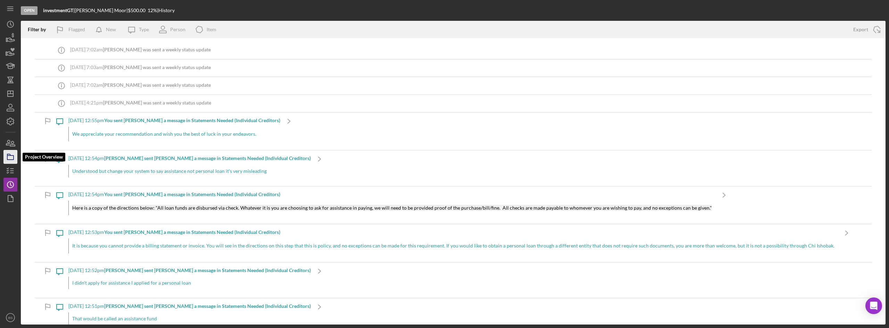
click at [10, 157] on icon "button" at bounding box center [10, 156] width 17 height 17
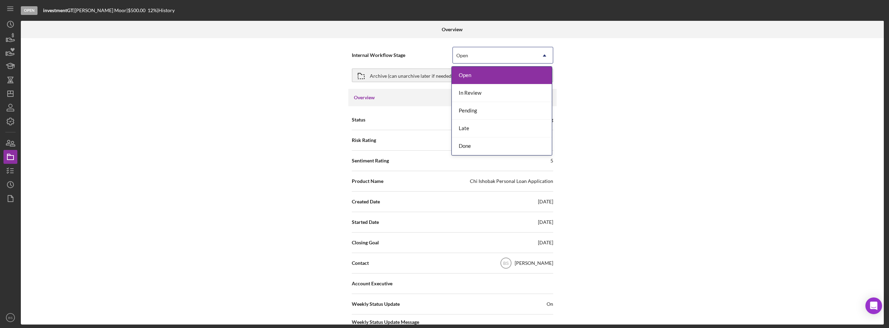
click at [471, 55] on div "Open" at bounding box center [494, 56] width 83 height 16
click at [405, 68] on div "Archive (can unarchive later if needed)" at bounding box center [452, 75] width 201 height 17
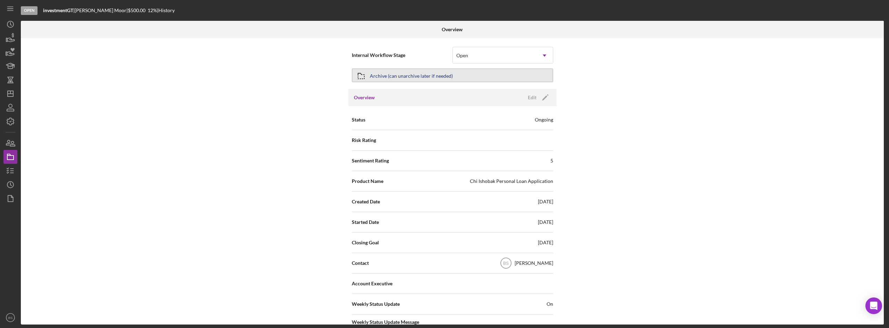
click at [407, 71] on div "Archive (can unarchive later if needed)" at bounding box center [411, 75] width 83 height 13
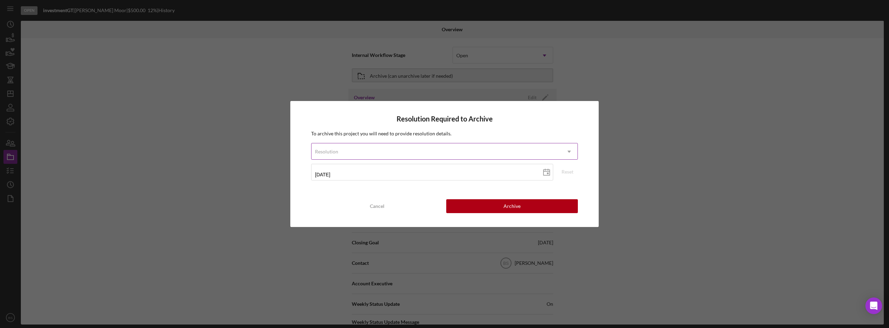
click at [408, 151] on div "Resolution" at bounding box center [436, 152] width 249 height 16
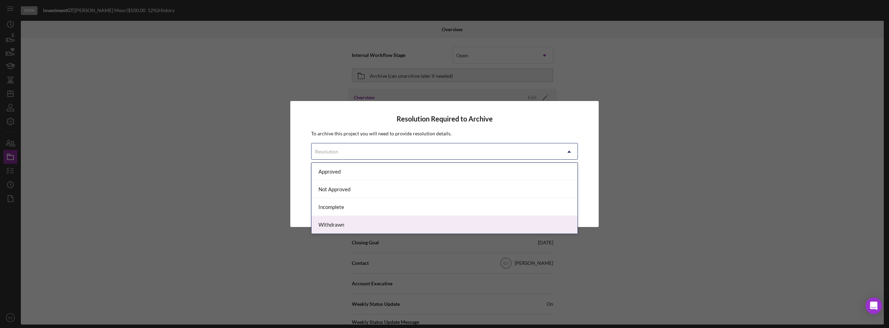
click at [373, 219] on div "Withdrawn" at bounding box center [445, 225] width 266 height 18
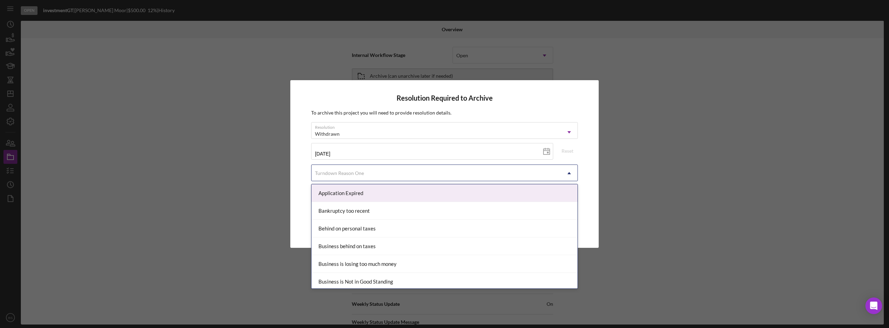
click at [371, 175] on div "Turndown Reason One" at bounding box center [436, 173] width 249 height 16
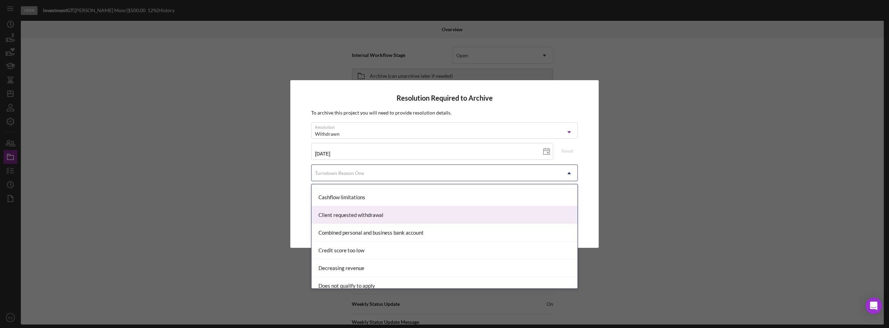
scroll to position [139, 0]
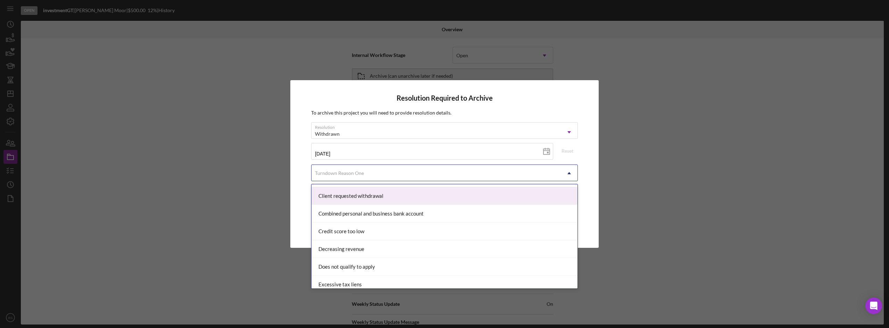
click at [365, 199] on div "Client requested withdrawal" at bounding box center [445, 196] width 266 height 18
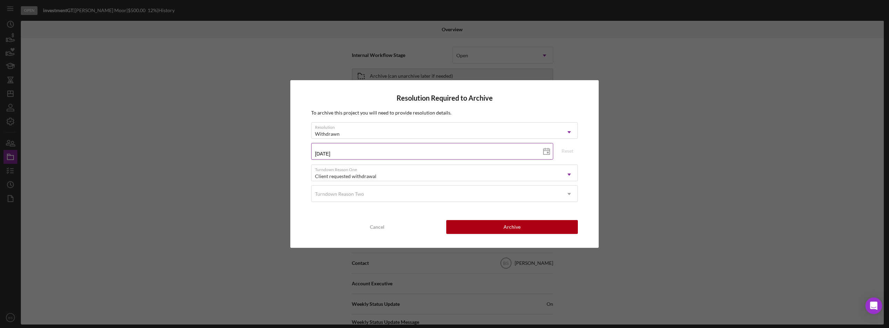
click at [375, 153] on input "[DATE]" at bounding box center [432, 151] width 242 height 17
click at [398, 226] on button "Cancel" at bounding box center [377, 227] width 132 height 14
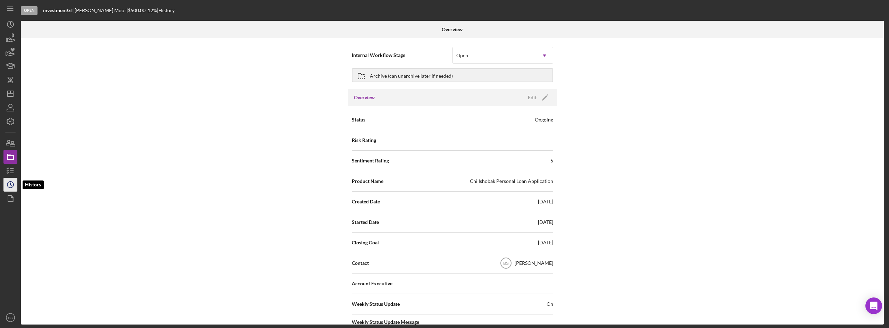
click at [14, 181] on icon "Icon/History" at bounding box center [10, 184] width 17 height 17
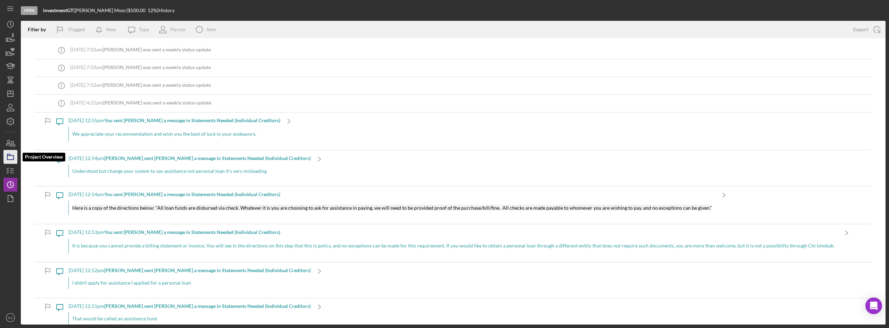
click at [15, 152] on icon "button" at bounding box center [10, 156] width 17 height 17
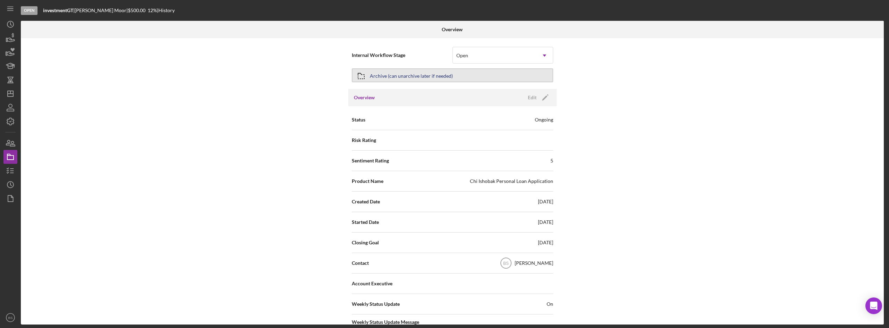
click at [450, 81] on button "Archive (can unarchive later if needed)" at bounding box center [452, 75] width 201 height 14
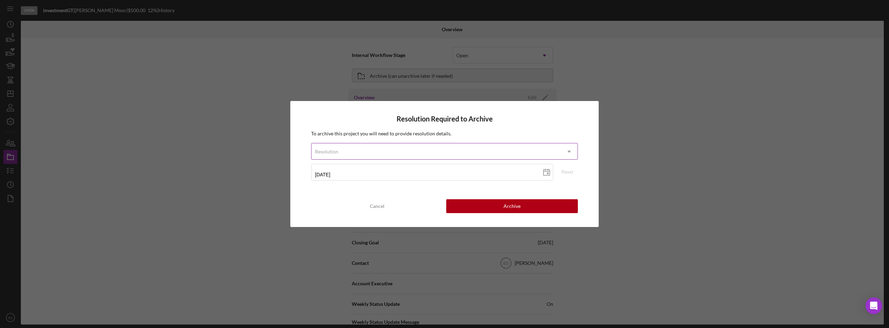
click at [422, 148] on div "Resolution" at bounding box center [436, 152] width 249 height 16
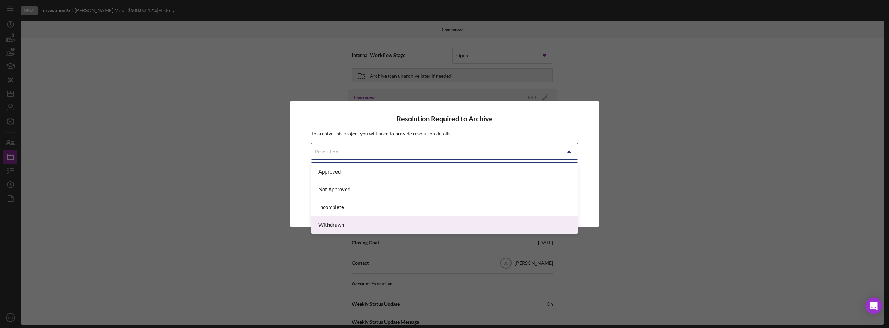
click at [362, 222] on div "Withdrawn" at bounding box center [445, 225] width 266 height 18
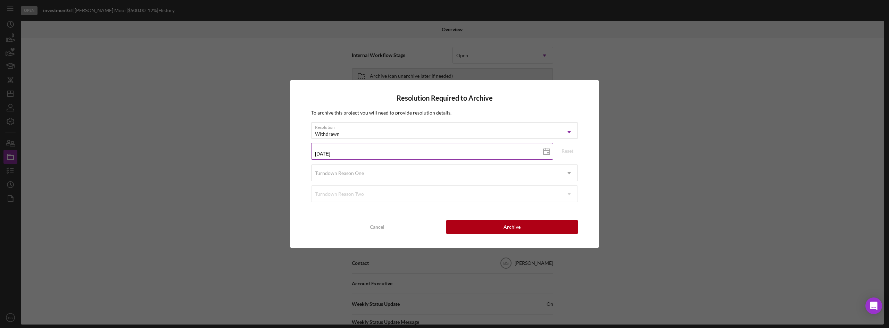
click at [357, 148] on input "[DATE]" at bounding box center [432, 151] width 242 height 17
click at [553, 156] on icon at bounding box center [546, 151] width 17 height 17
type input "[DATE]"
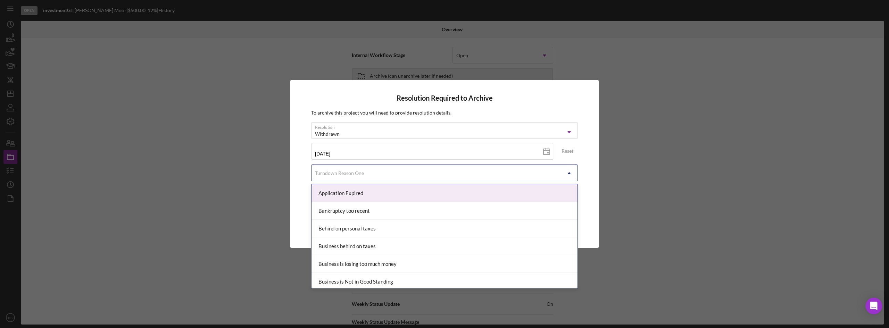
click at [372, 175] on div "Turndown Reason One" at bounding box center [436, 173] width 249 height 16
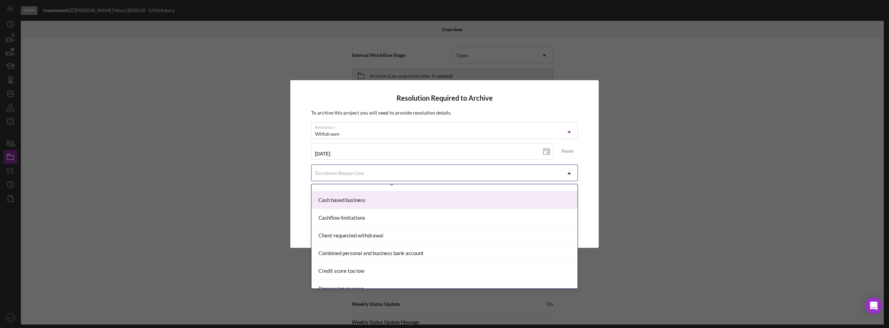
scroll to position [139, 0]
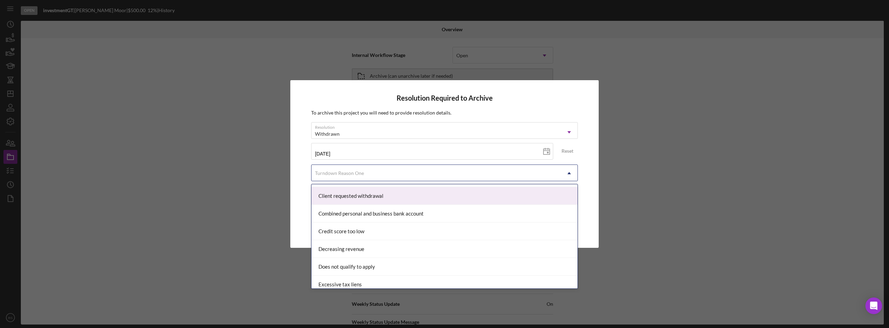
click at [360, 199] on div "Client requested withdrawal" at bounding box center [445, 196] width 266 height 18
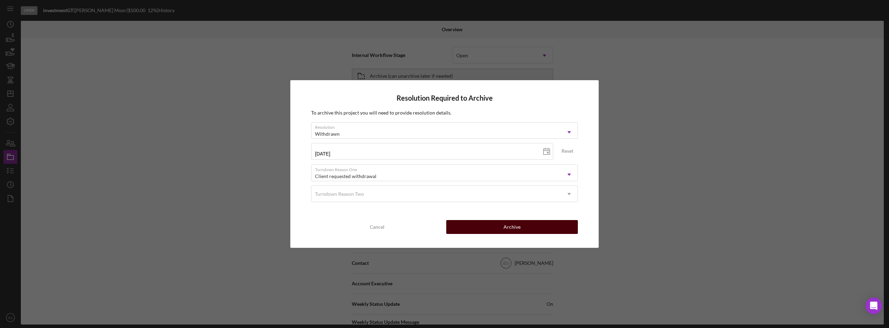
click at [528, 225] on button "Archive" at bounding box center [512, 227] width 132 height 14
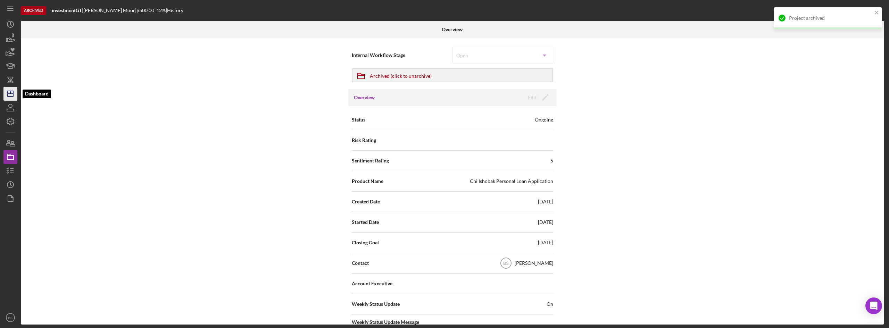
click at [7, 98] on icon "Icon/Dashboard" at bounding box center [10, 93] width 17 height 17
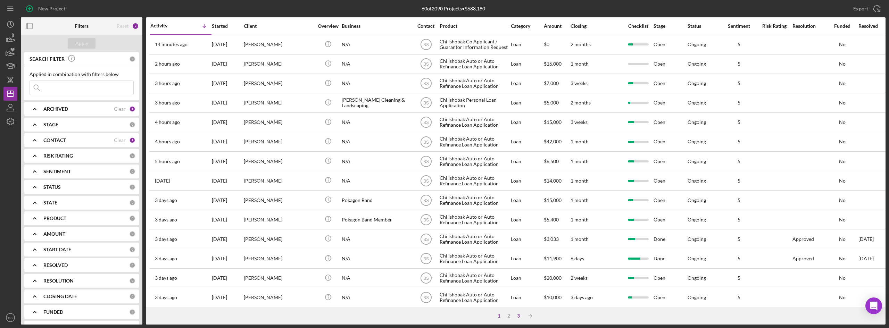
click at [519, 317] on div "3" at bounding box center [519, 316] width 10 height 6
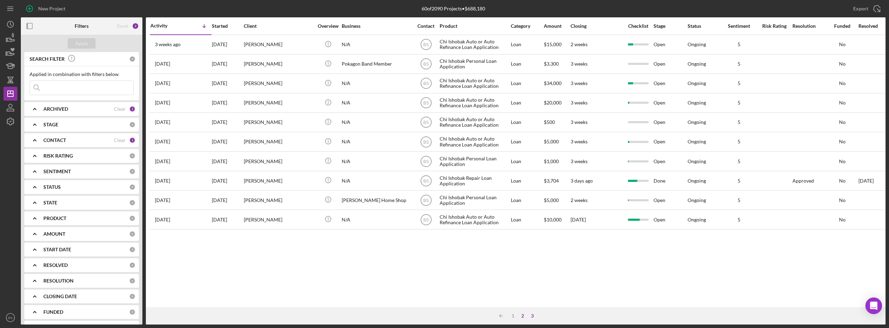
click at [523, 315] on div "2" at bounding box center [523, 316] width 10 height 6
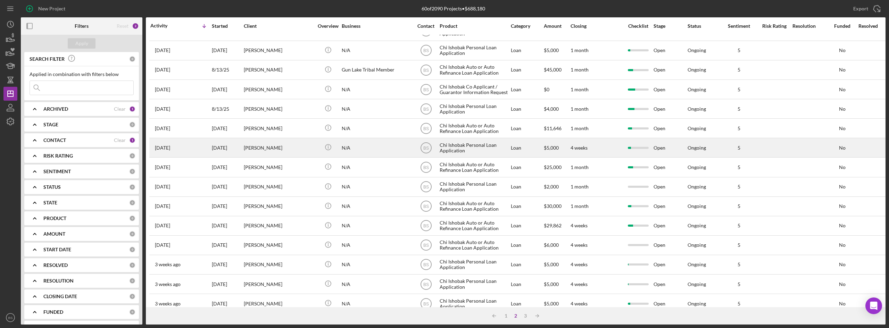
scroll to position [223, 0]
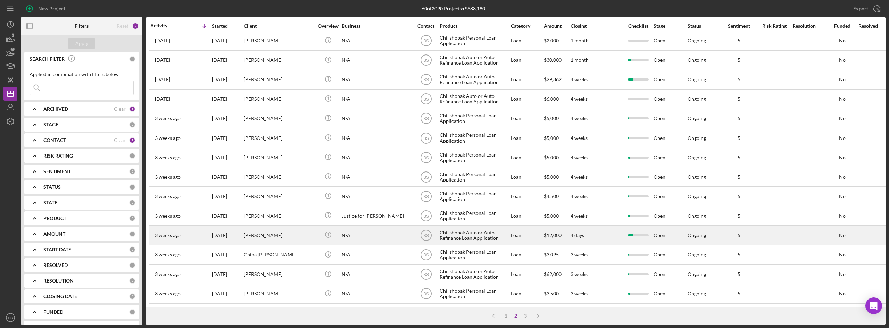
click at [296, 232] on div "[PERSON_NAME]" at bounding box center [278, 235] width 69 height 18
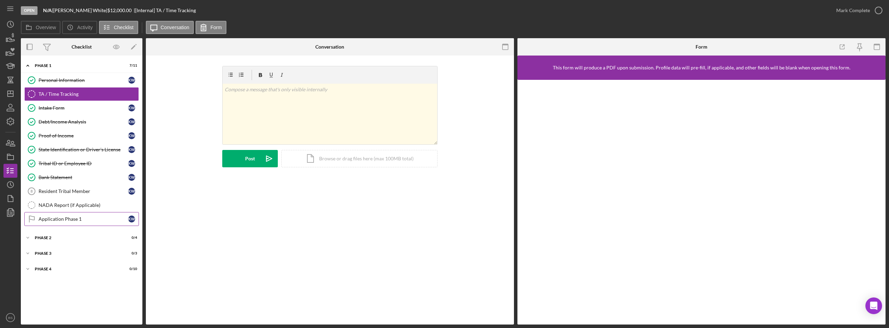
click at [97, 218] on div "Application Phase 1" at bounding box center [84, 219] width 90 height 6
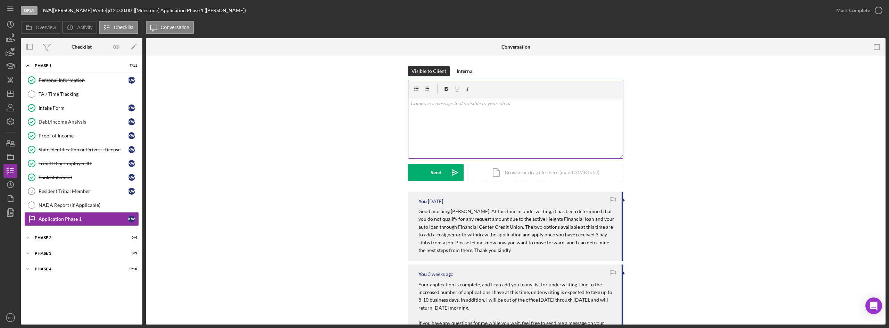
click at [550, 152] on div "v Color teal Color pink Remove color Add row above Add row below Add column bef…" at bounding box center [515, 128] width 215 height 61
click at [511, 106] on p "Good morning. Your application is now expired and I will need to hear from you …" at bounding box center [516, 111] width 211 height 23
click at [478, 103] on p "Good morning. Your application is now expired, and I will need to hear from you…" at bounding box center [516, 111] width 211 height 23
drag, startPoint x: 548, startPoint y: 123, endPoint x: 376, endPoint y: 91, distance: 174.9
click at [376, 91] on div "Visible to Client Internal v Color teal Color pink Remove color Add row above A…" at bounding box center [515, 129] width 719 height 126
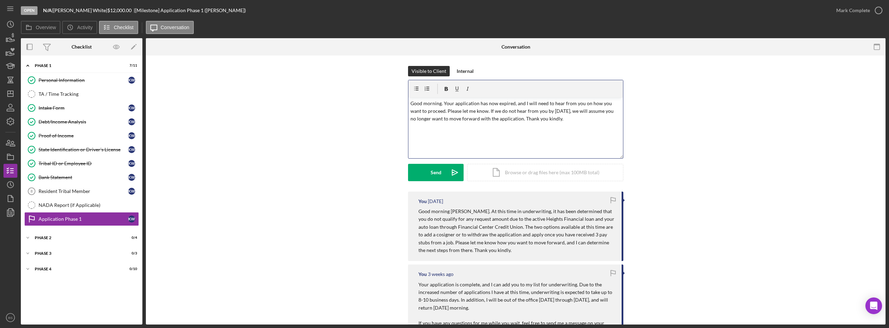
click at [472, 109] on p "Good morning. Your application has now expired, and I will need to hear from yo…" at bounding box center [516, 111] width 211 height 23
click at [439, 105] on p "Good morning. Your application has now expired, and I will need to hear from yo…" at bounding box center [516, 111] width 211 height 23
drag, startPoint x: 571, startPoint y: 116, endPoint x: 391, endPoint y: 100, distance: 180.6
click at [391, 100] on div "Visible to Client Internal v Color teal Color pink Remove color Add row above A…" at bounding box center [515, 129] width 719 height 126
copy p "Good afternoon. Your application has now expired, and I will need to hear from …"
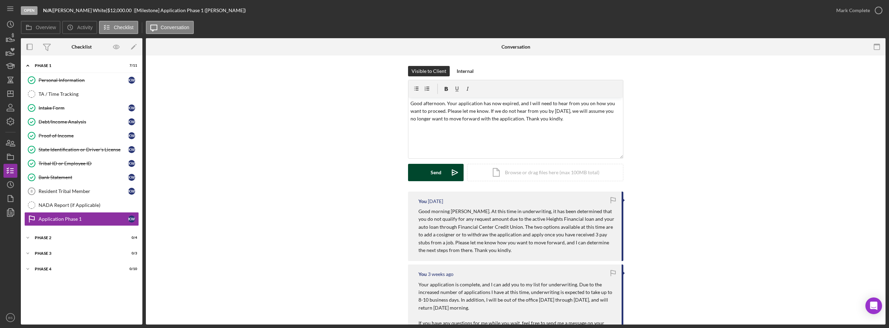
click at [433, 171] on div "Send" at bounding box center [436, 172] width 11 height 17
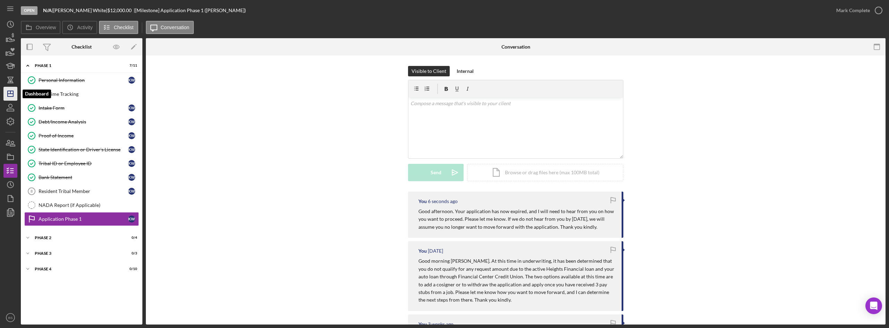
click at [8, 94] on line "button" at bounding box center [11, 94] width 6 height 0
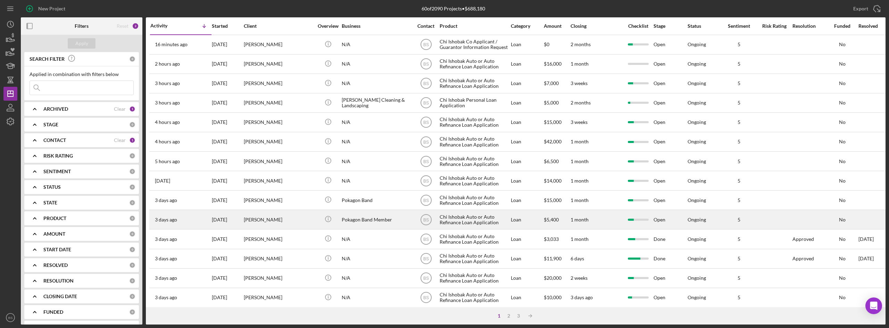
scroll to position [223, 0]
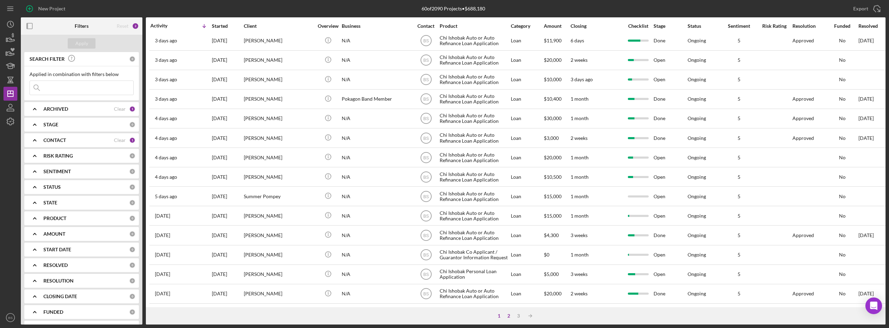
click at [510, 314] on div "2" at bounding box center [509, 316] width 10 height 6
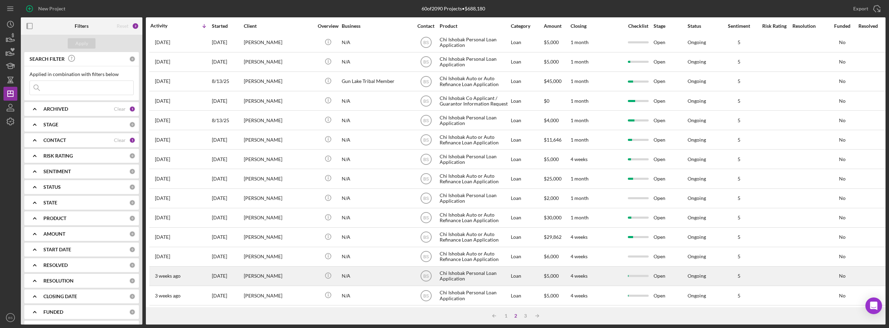
scroll to position [50, 0]
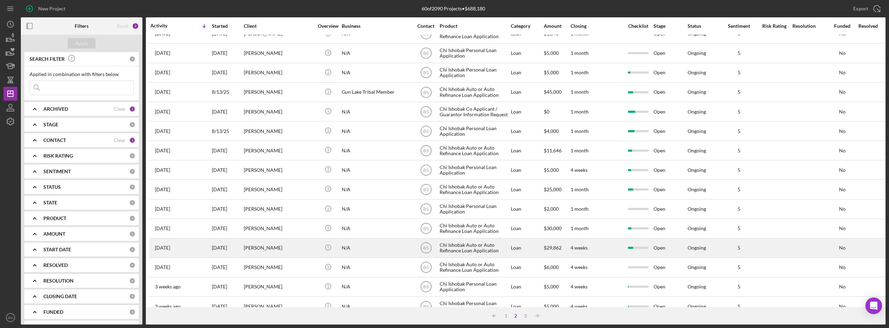
click at [268, 243] on div "[PERSON_NAME]" at bounding box center [278, 248] width 69 height 18
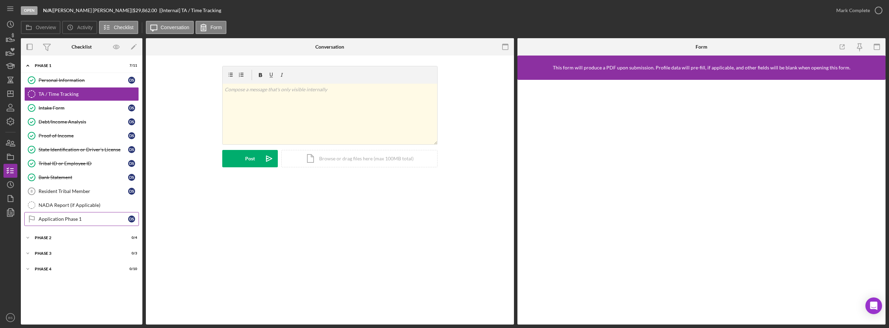
click at [65, 220] on div "Application Phase 1" at bounding box center [84, 219] width 90 height 6
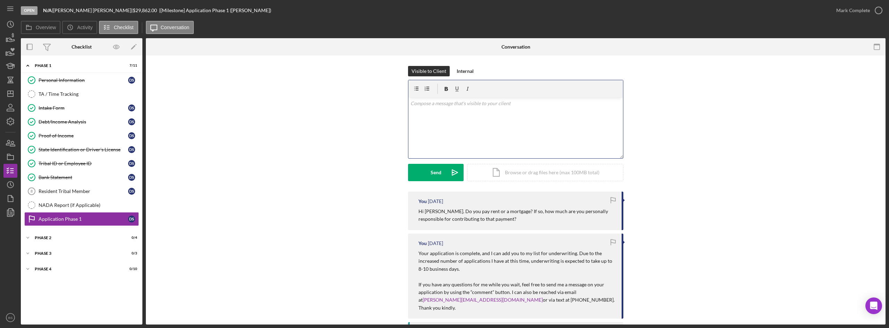
click at [470, 137] on div "v Color teal Color pink Remove color Add row above Add row below Add column bef…" at bounding box center [515, 128] width 215 height 61
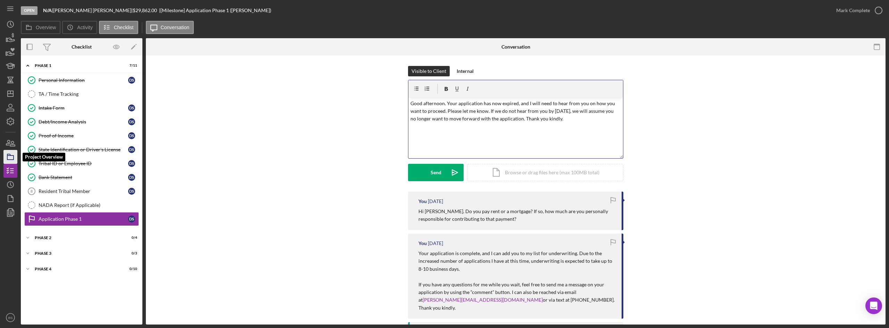
click at [8, 155] on icon "button" at bounding box center [10, 156] width 17 height 17
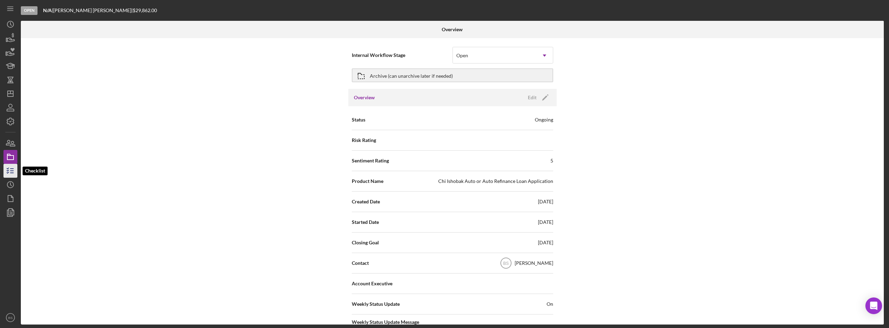
click at [7, 169] on icon "button" at bounding box center [10, 170] width 17 height 17
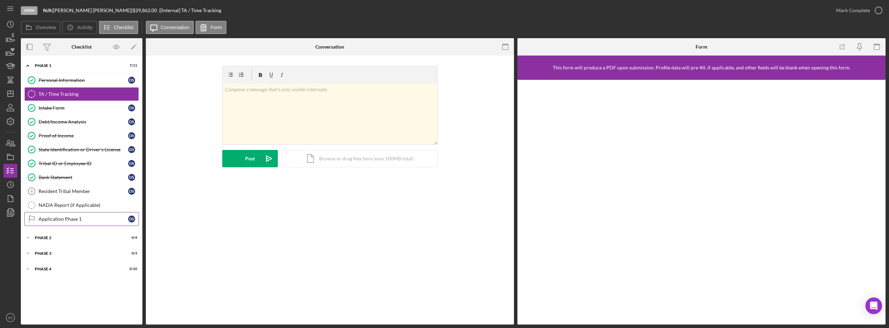
click at [101, 222] on div "Application Phase 1" at bounding box center [84, 219] width 90 height 6
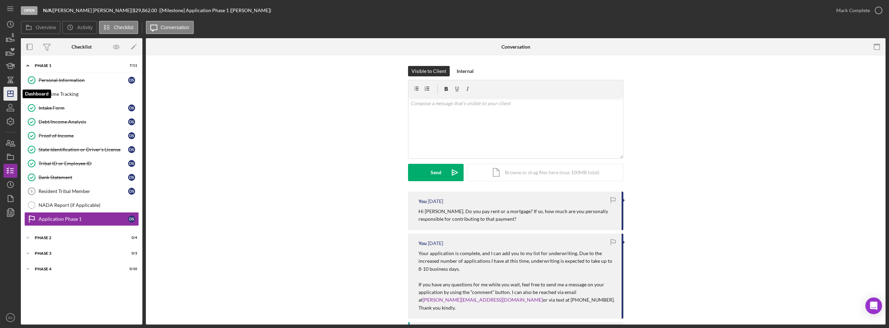
click at [9, 93] on icon "Icon/Dashboard" at bounding box center [10, 93] width 17 height 17
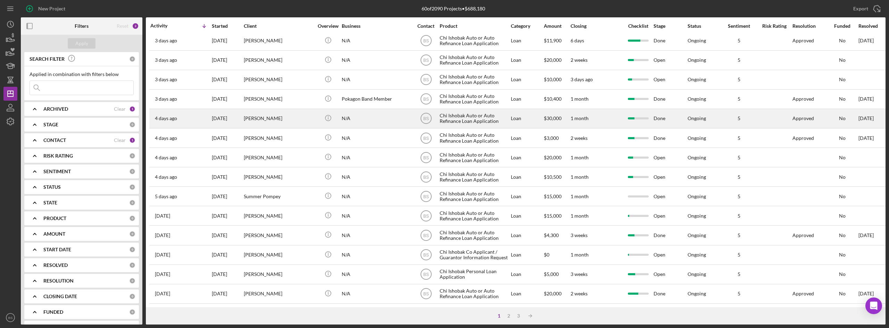
scroll to position [223, 0]
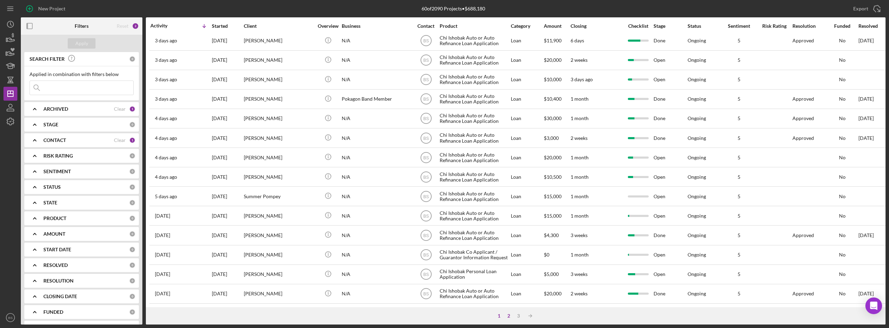
click at [508, 315] on div "2" at bounding box center [509, 316] width 10 height 6
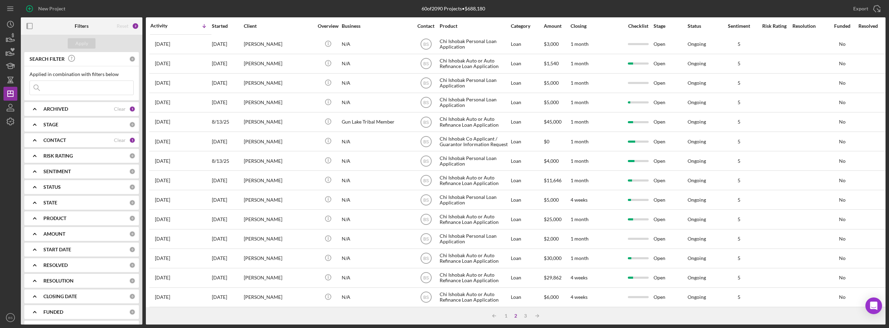
scroll to position [0, 0]
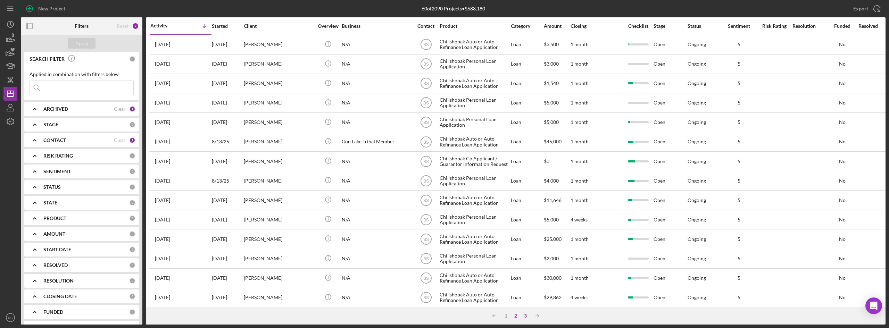
click at [527, 317] on div "3" at bounding box center [526, 316] width 10 height 6
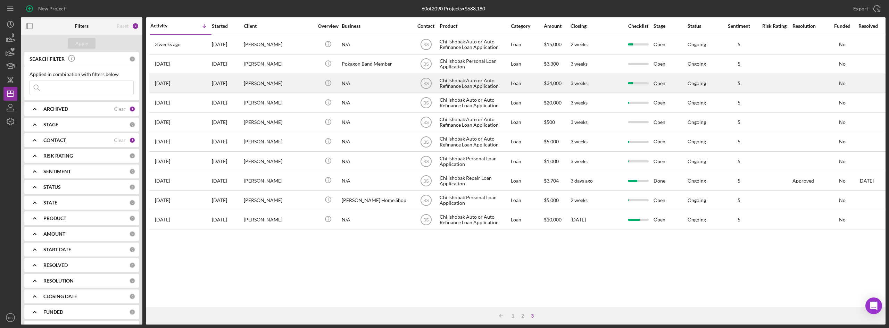
click at [284, 76] on div "[PERSON_NAME]" at bounding box center [278, 83] width 69 height 18
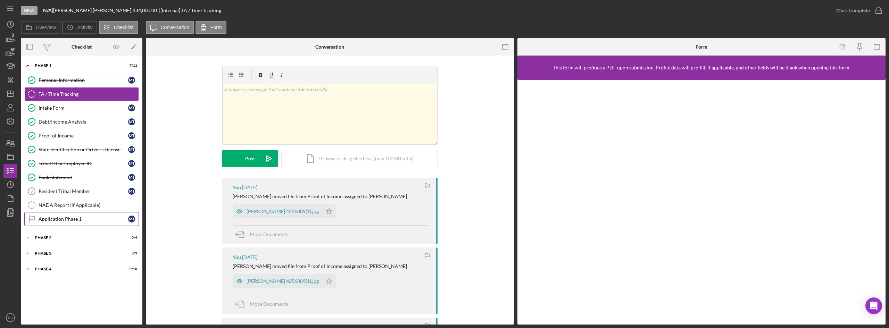
click at [99, 222] on div "Application Phase 1" at bounding box center [84, 219] width 90 height 6
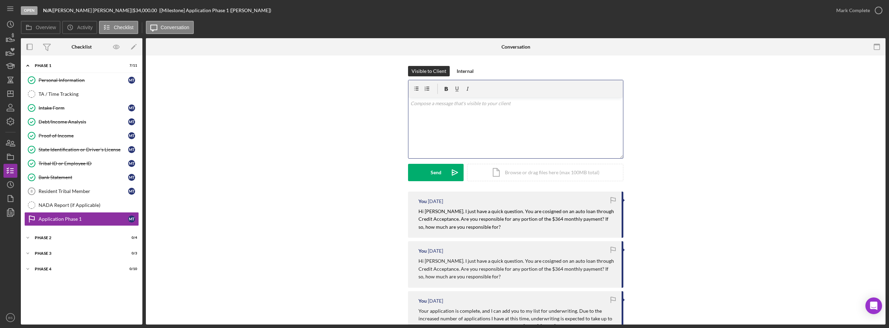
click at [426, 127] on div "v Color teal Color pink Remove color Add row above Add row below Add column bef…" at bounding box center [515, 128] width 215 height 61
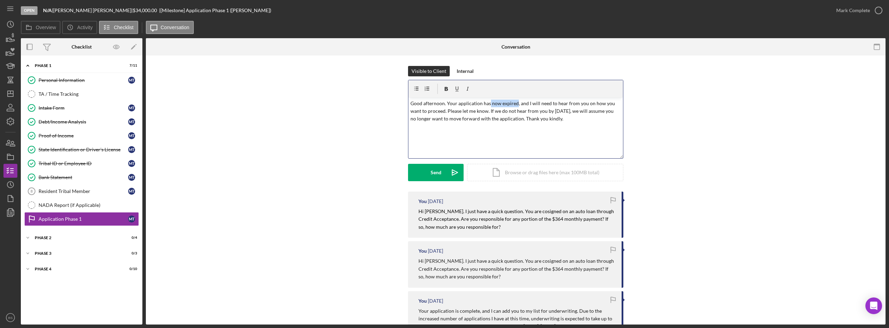
drag, startPoint x: 515, startPoint y: 103, endPoint x: 488, endPoint y: 106, distance: 27.6
click at [488, 106] on p "Good afternoon. Your application has now expired, and I will need to hear from …" at bounding box center [516, 111] width 211 height 23
drag, startPoint x: 445, startPoint y: 109, endPoint x: 582, endPoint y: 98, distance: 137.3
click at [582, 98] on div "v Color teal Color pink Remove color Add row above Add row below Add column bef…" at bounding box center [515, 128] width 215 height 61
click at [456, 179] on icon "Icon/icon-invite-send" at bounding box center [454, 172] width 17 height 17
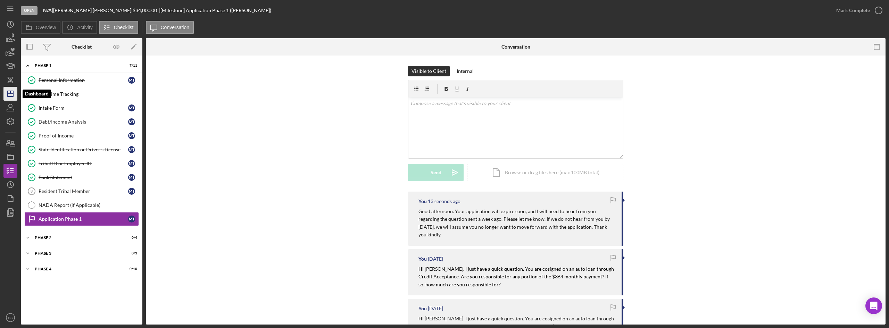
click at [9, 92] on icon "Icon/Dashboard" at bounding box center [10, 93] width 17 height 17
